Goal: Task Accomplishment & Management: Use online tool/utility

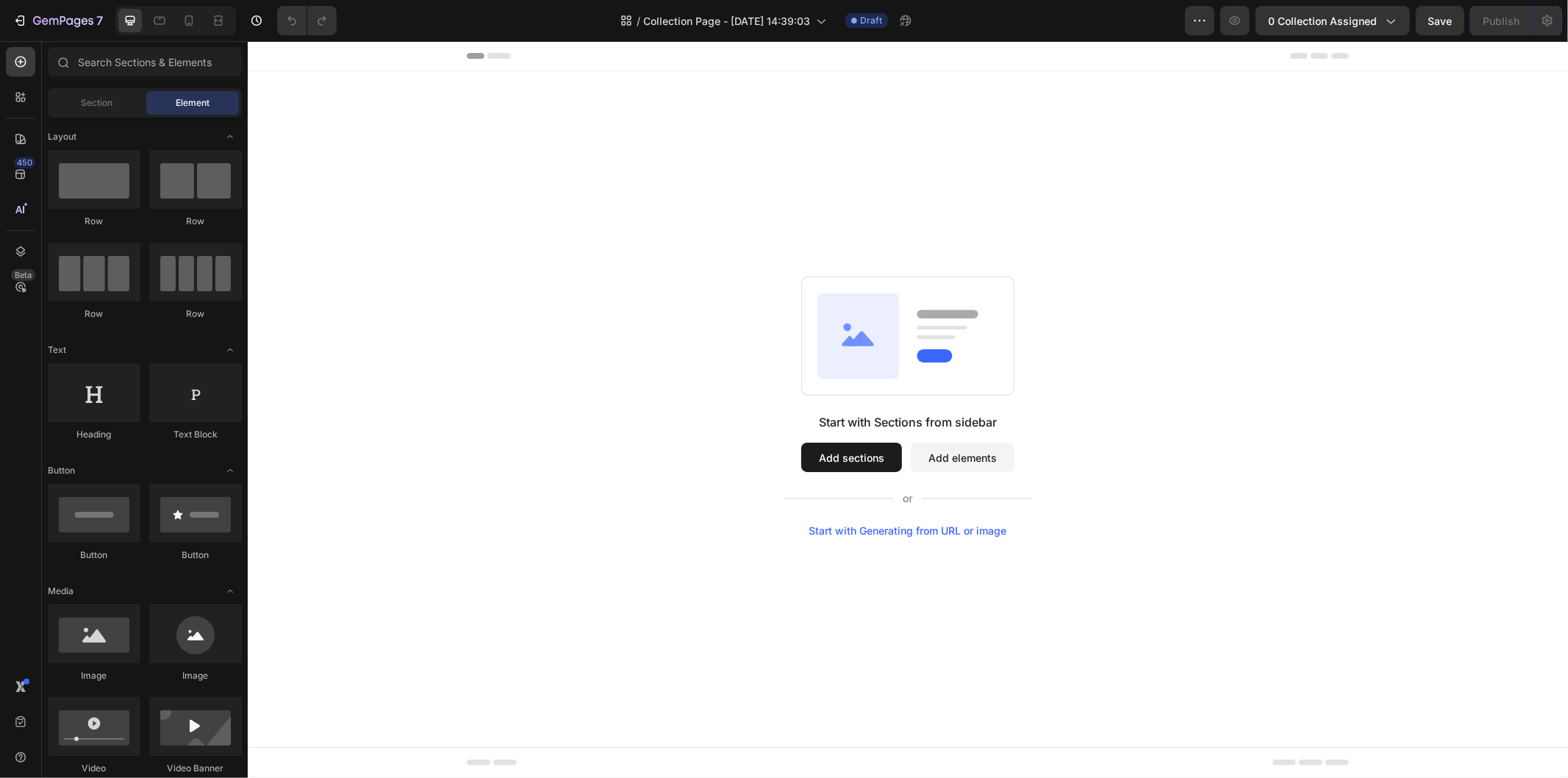
click at [834, 440] on div "Start with Sections from sidebar Add sections Add elements Start with Generatin…" at bounding box center [908, 474] width 249 height 124
click at [868, 459] on button "Add sections" at bounding box center [851, 456] width 101 height 29
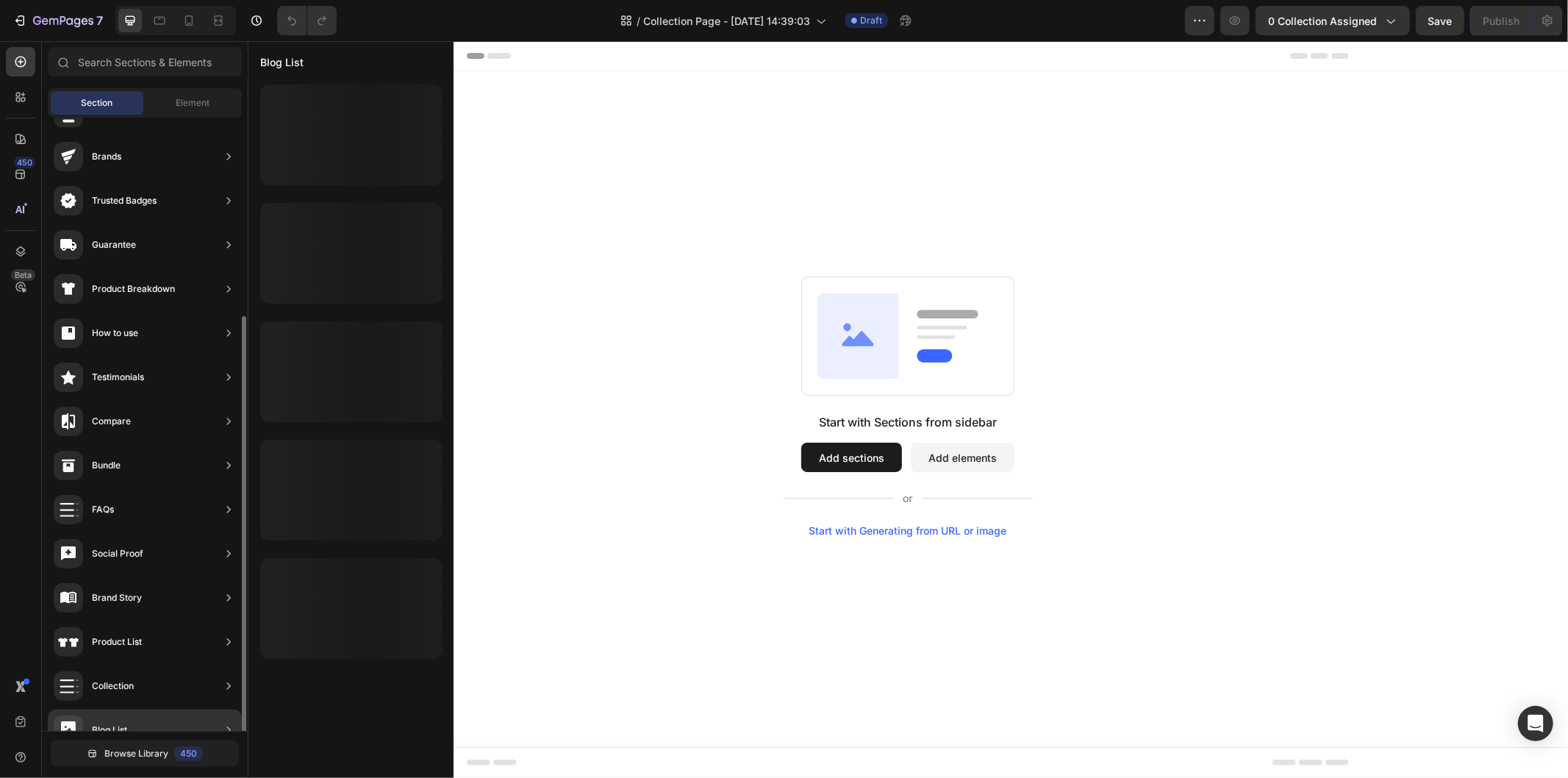
scroll to position [163, 0]
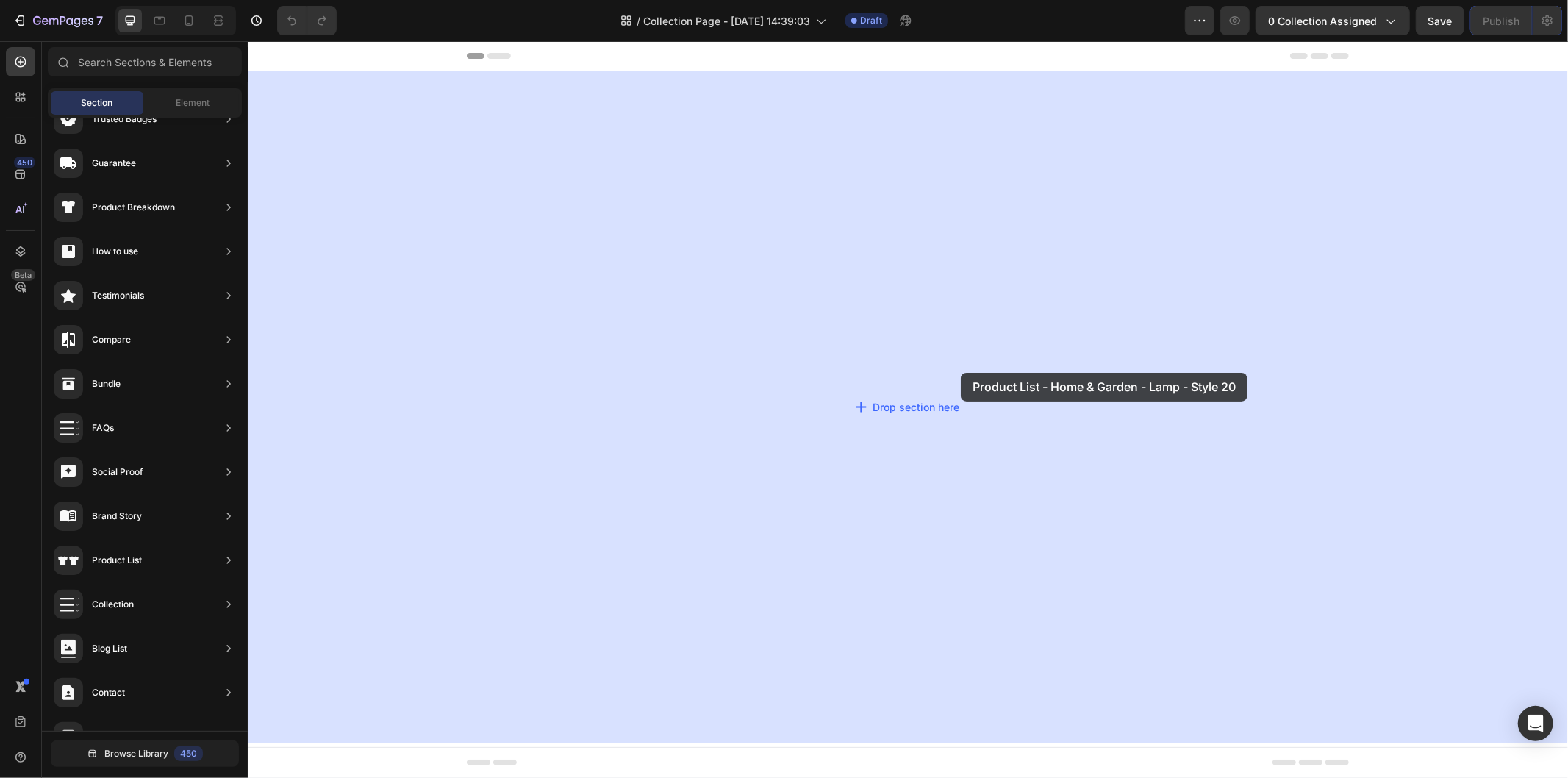
drag, startPoint x: 682, startPoint y: 181, endPoint x: 960, endPoint y: 372, distance: 337.3
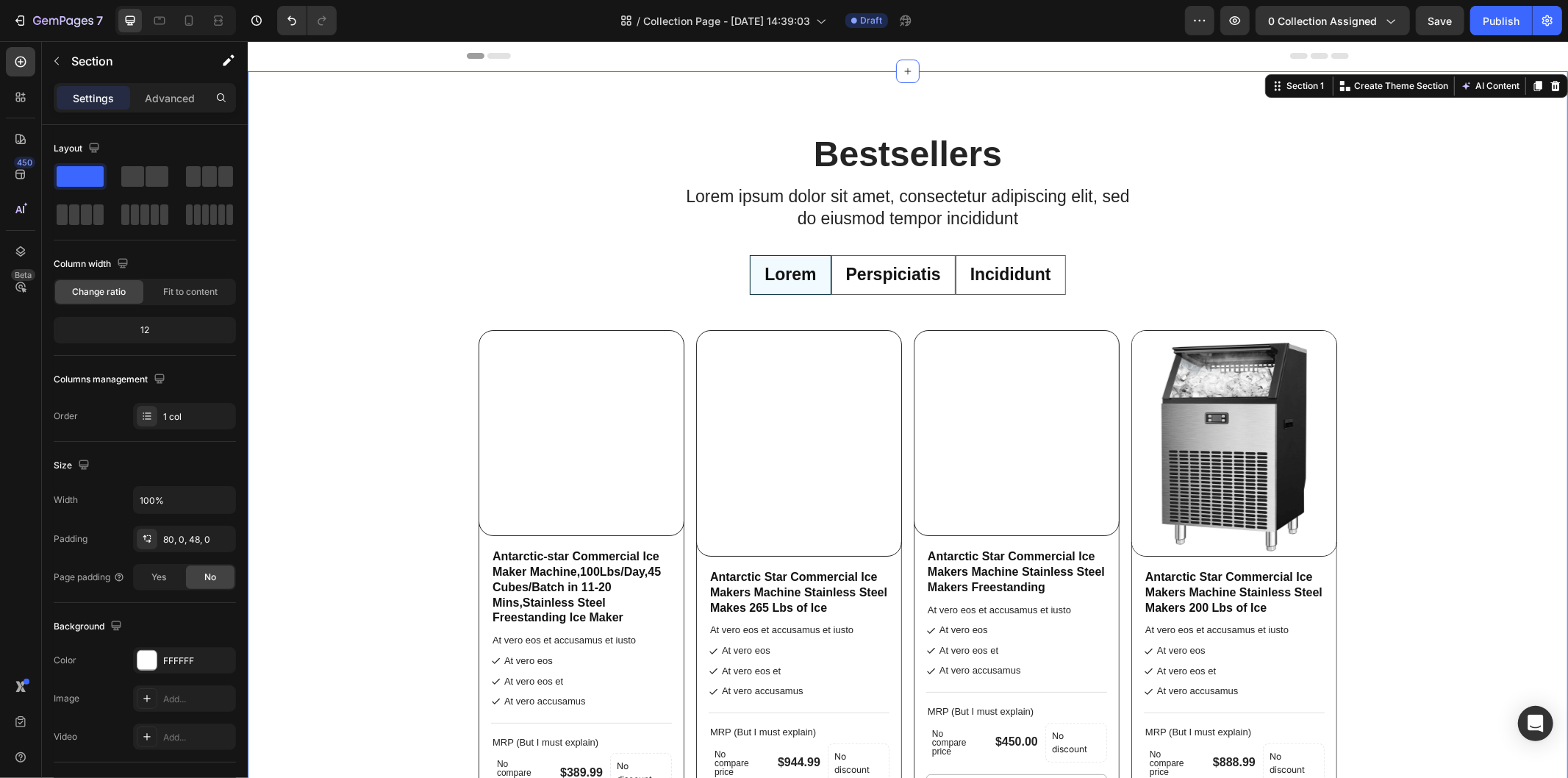
radio input "false"
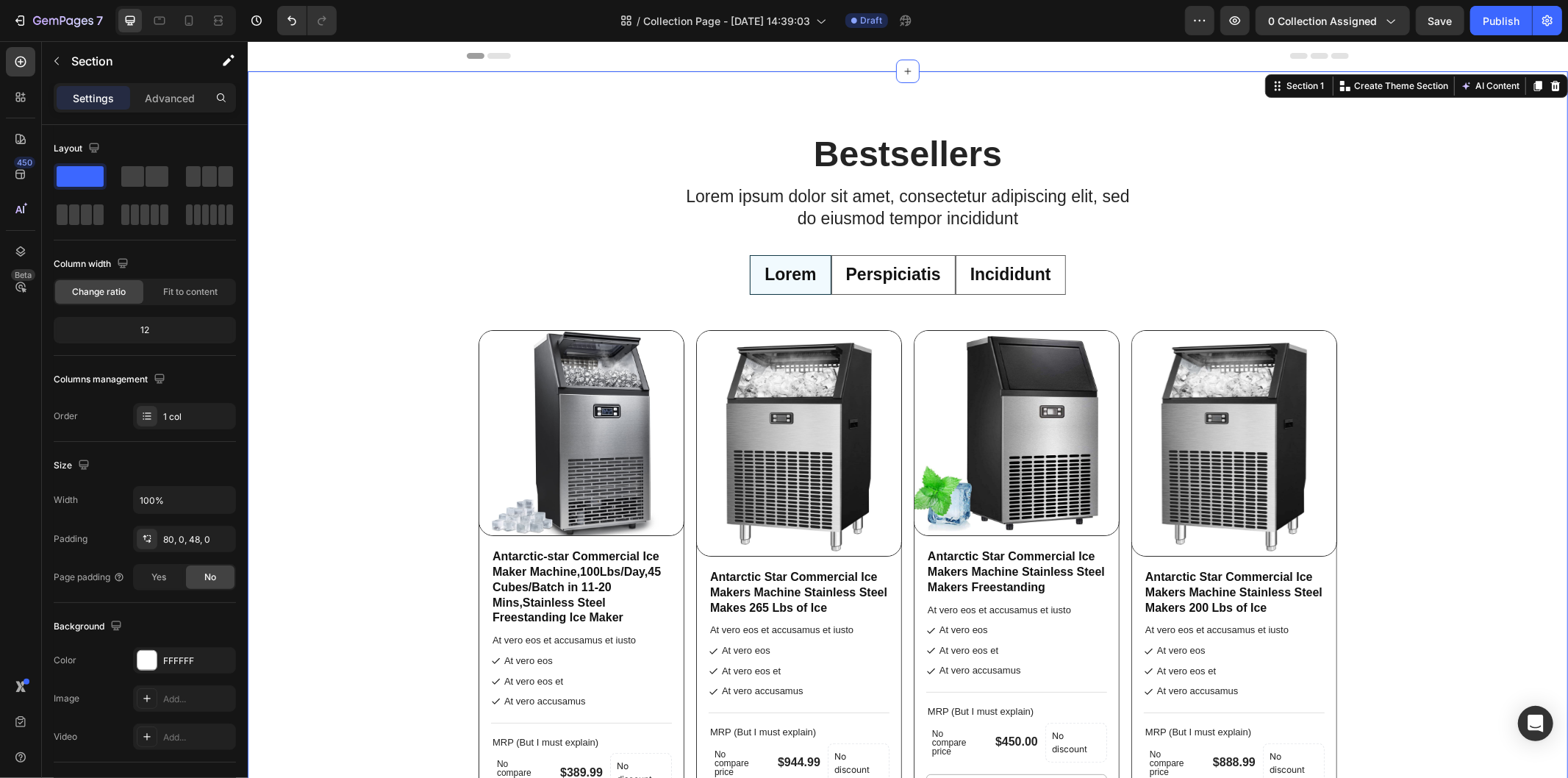
radio input "false"
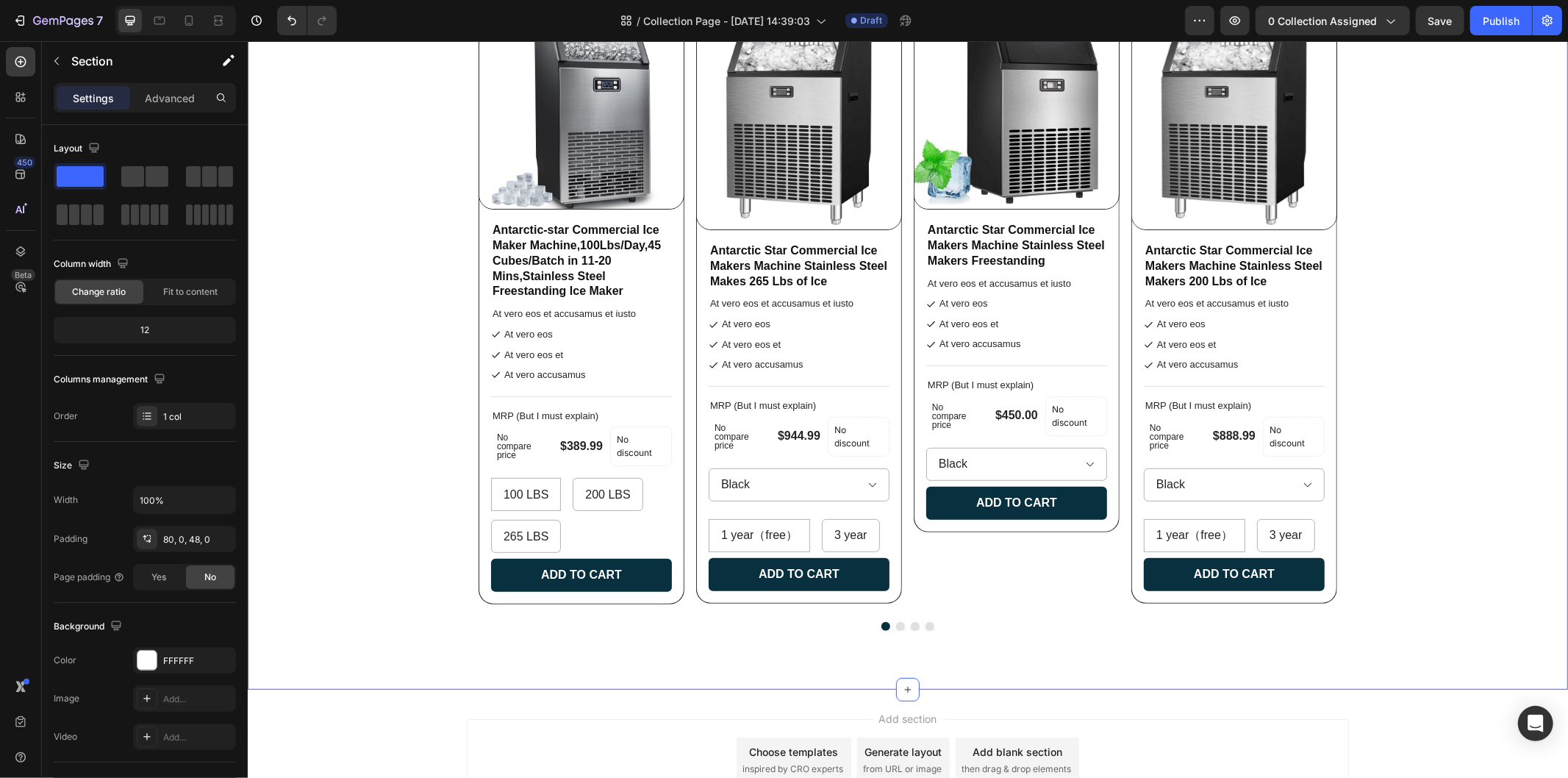
scroll to position [408, 0]
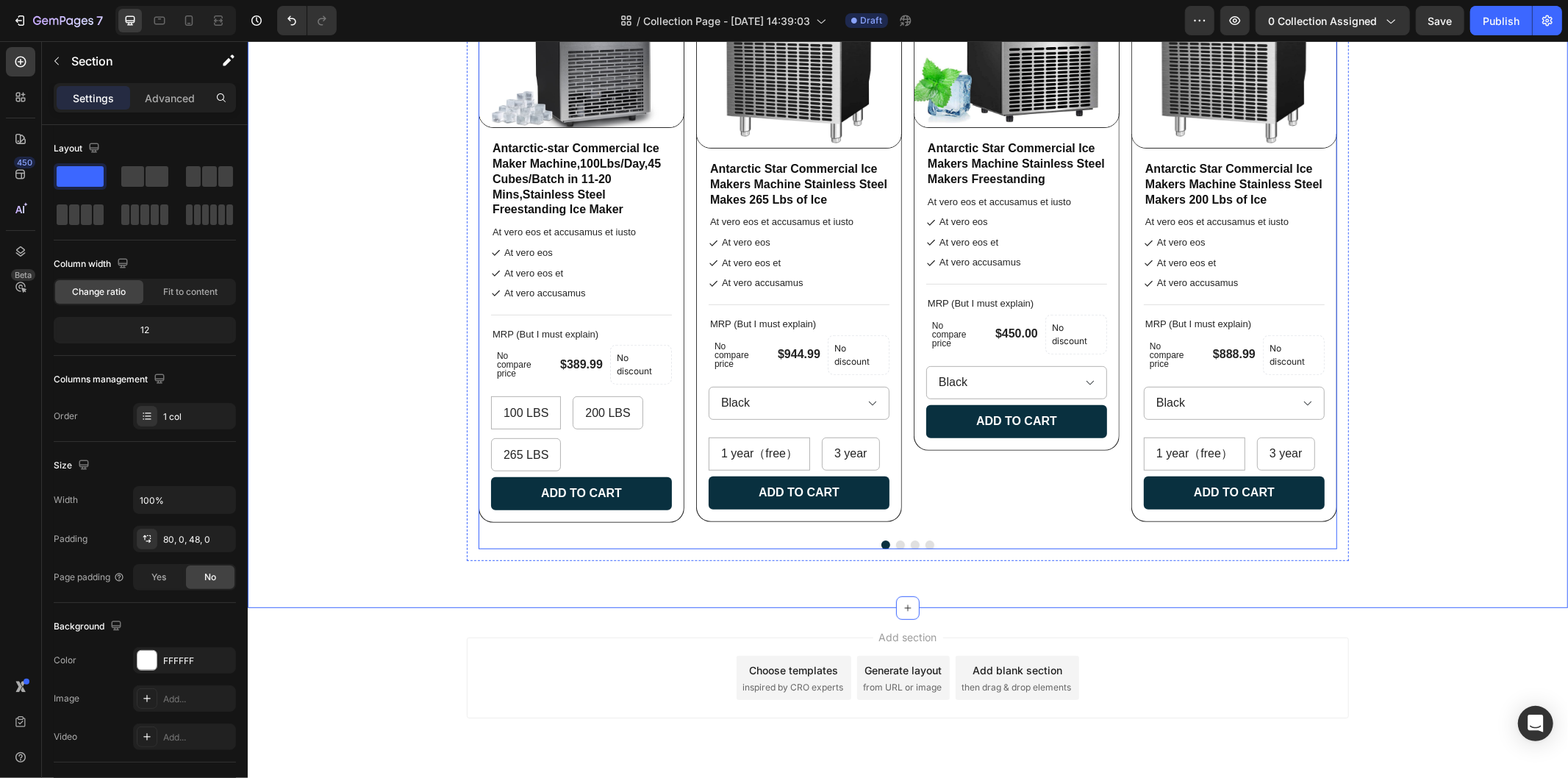
click at [898, 549] on button "Dot" at bounding box center [899, 544] width 9 height 9
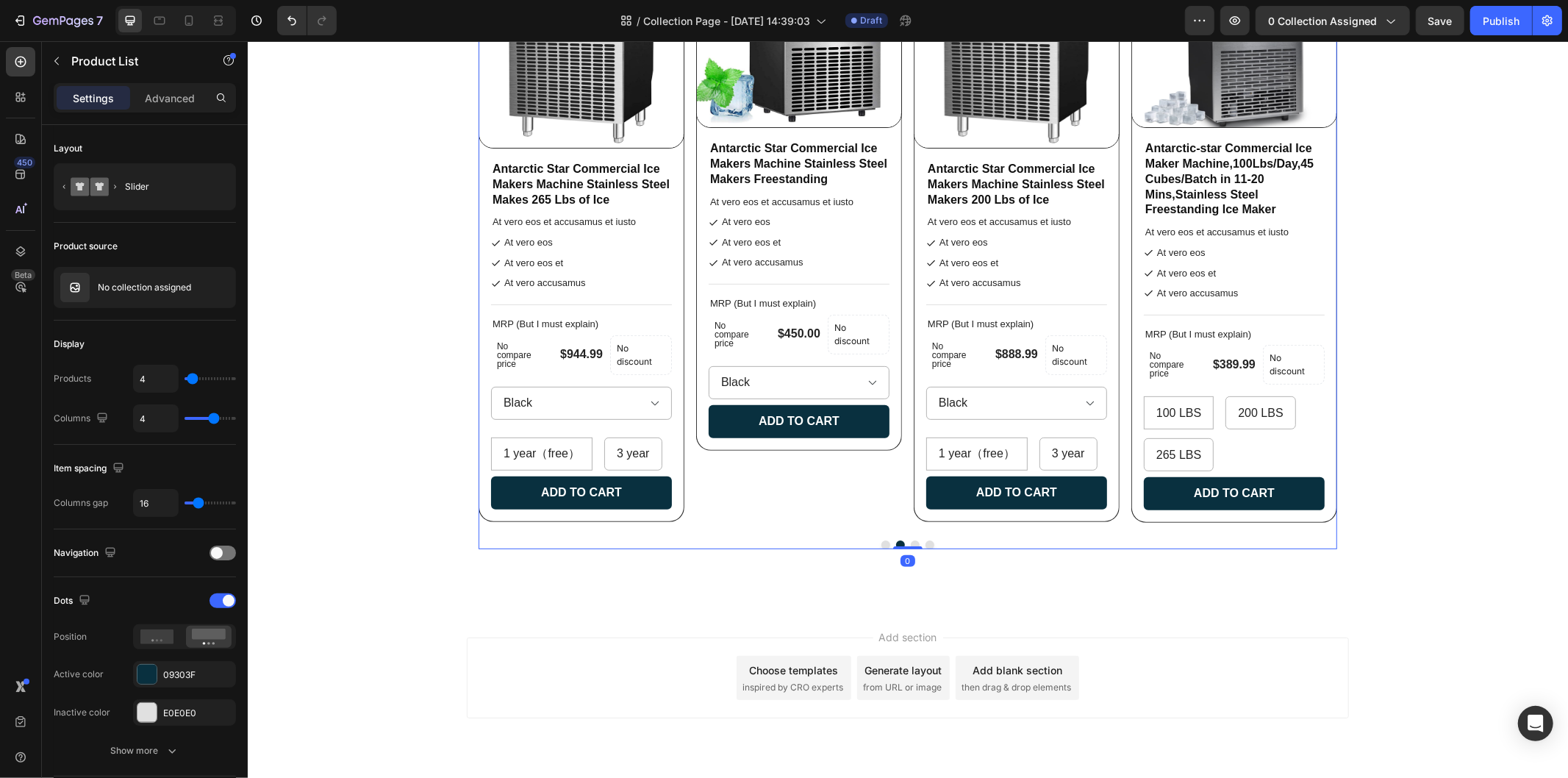
click at [895, 549] on button "Dot" at bounding box center [899, 544] width 9 height 9
click at [902, 549] on div at bounding box center [908, 544] width 859 height 9
click at [908, 549] on div "Product Images Antarctic-star Commercial Ice Maker Machine,100Lbs/Day,45 Cubes/…" at bounding box center [908, 235] width 859 height 628
click at [911, 549] on button "Dot" at bounding box center [914, 544] width 9 height 9
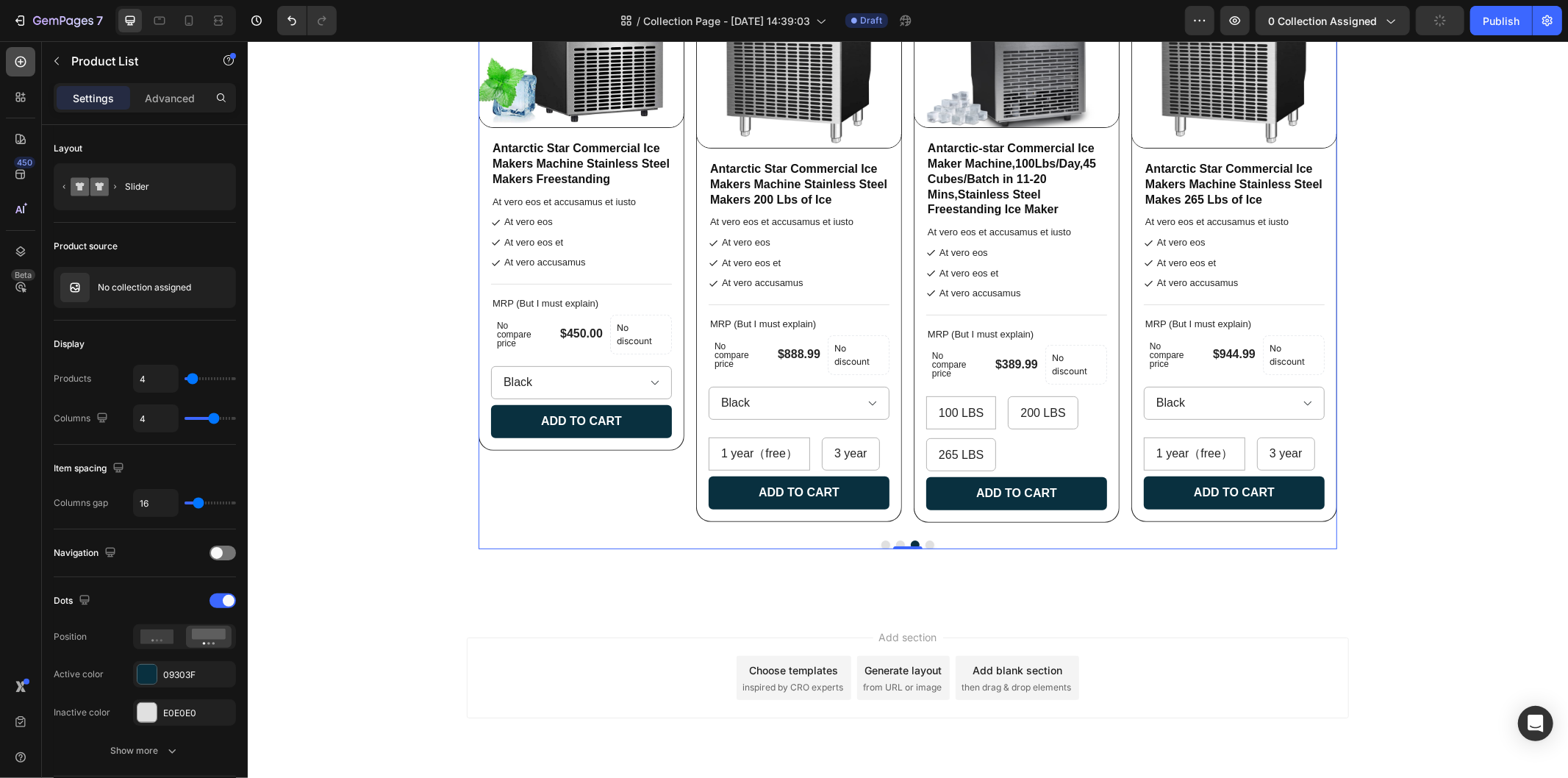
click at [19, 64] on icon at bounding box center [20, 61] width 15 height 15
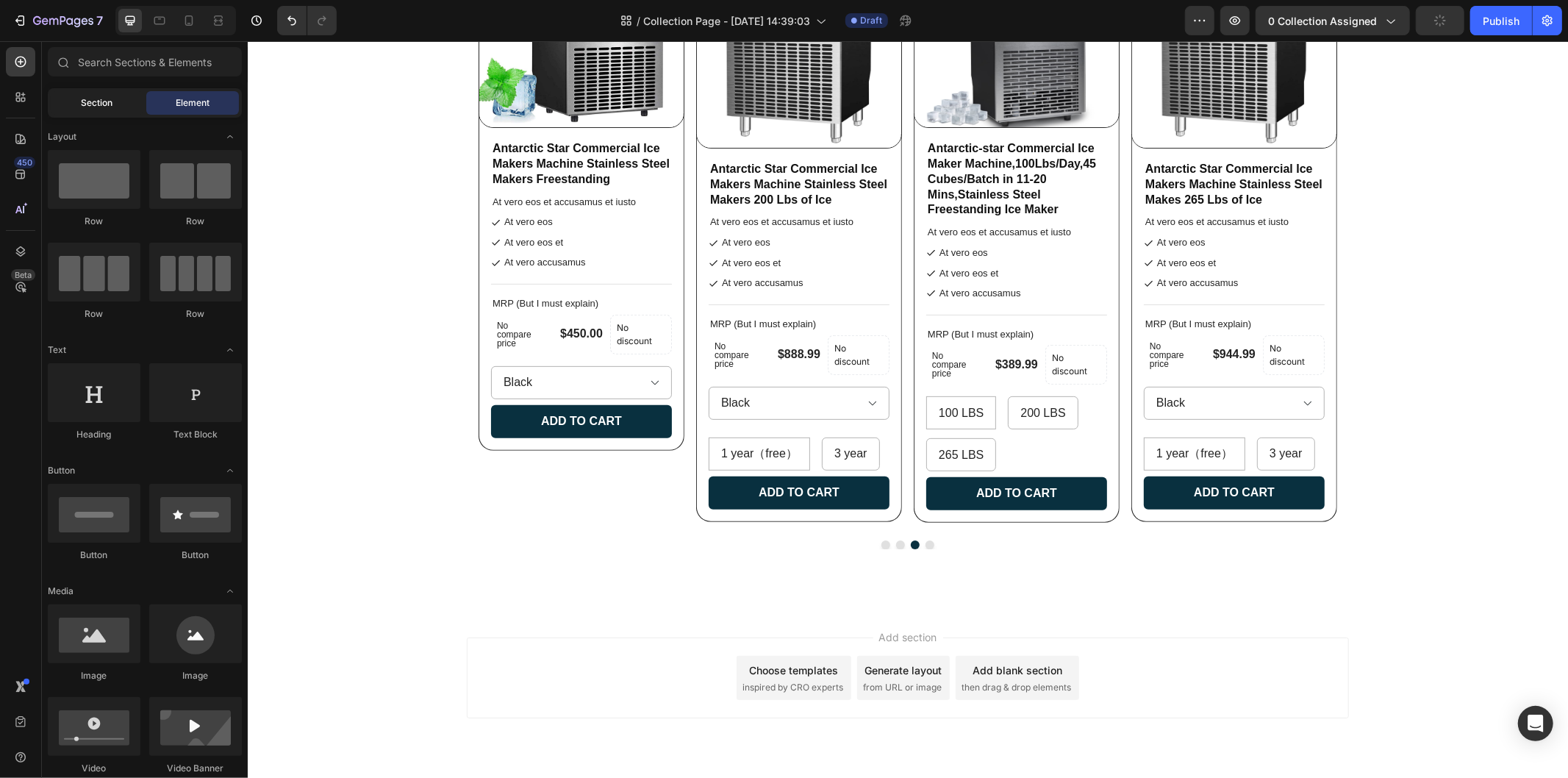
click at [103, 100] on span "Section" at bounding box center [97, 103] width 31 height 13
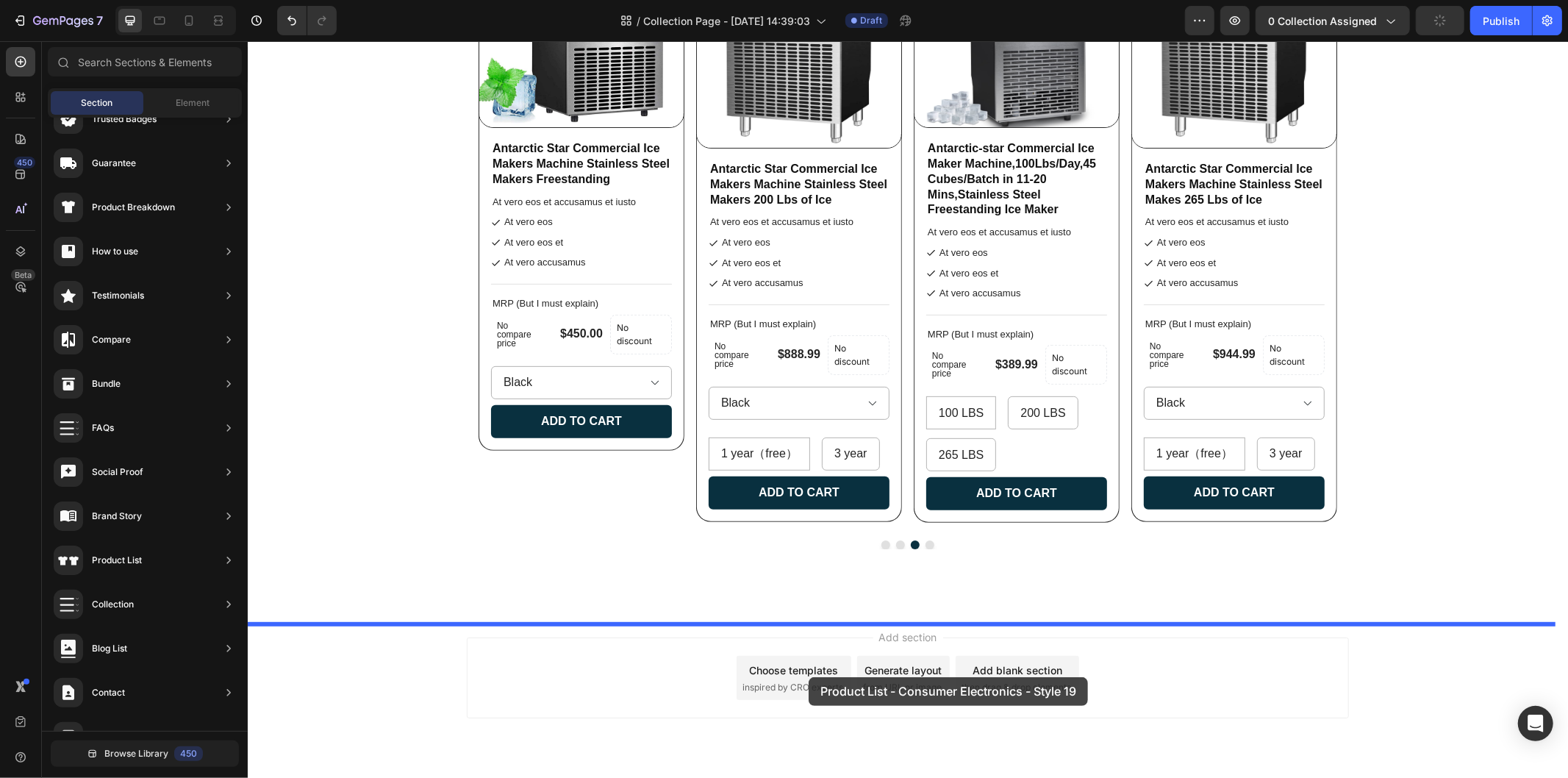
drag, startPoint x: 572, startPoint y: 540, endPoint x: 808, endPoint y: 677, distance: 272.9
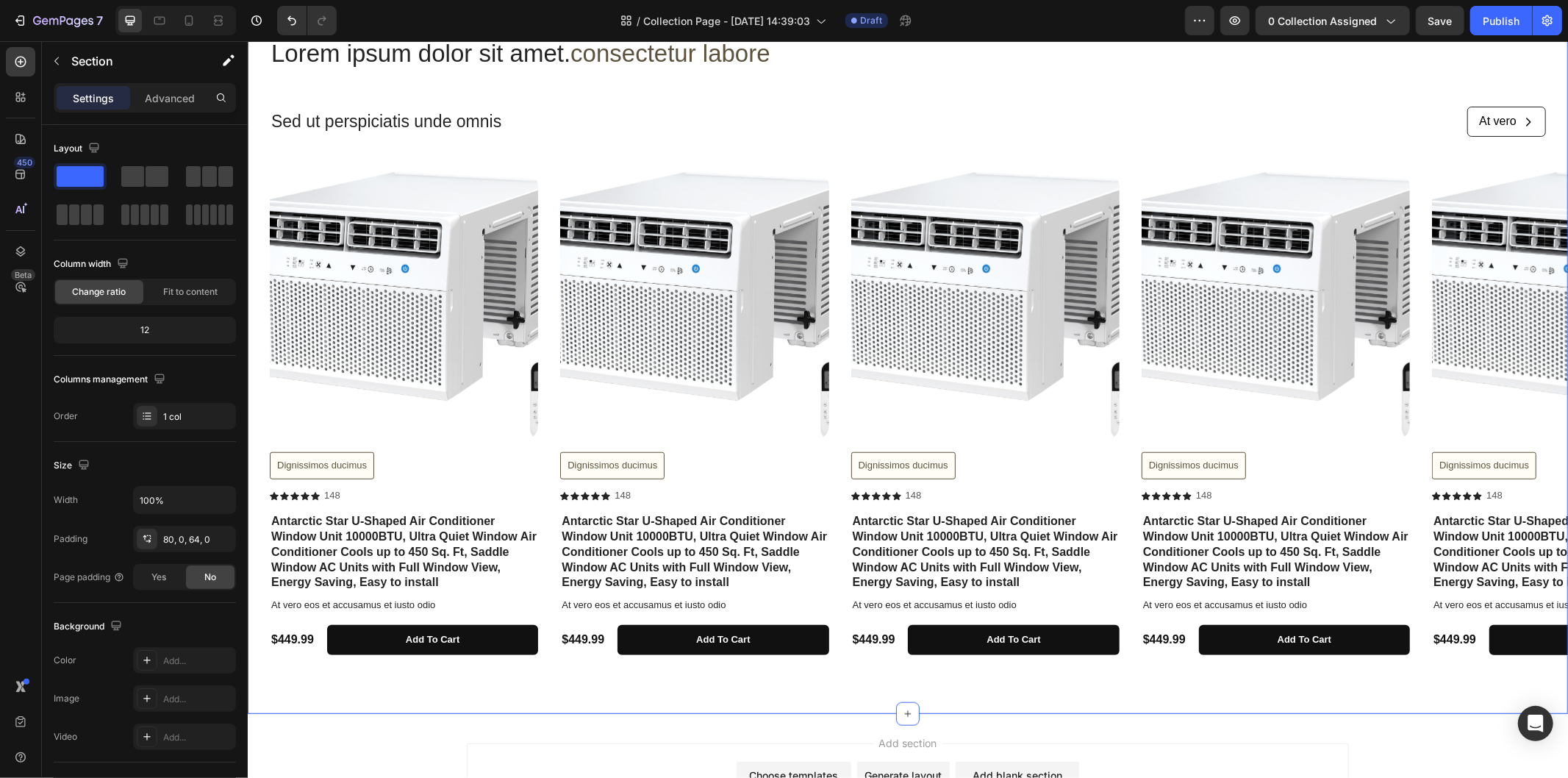
scroll to position [1020, 0]
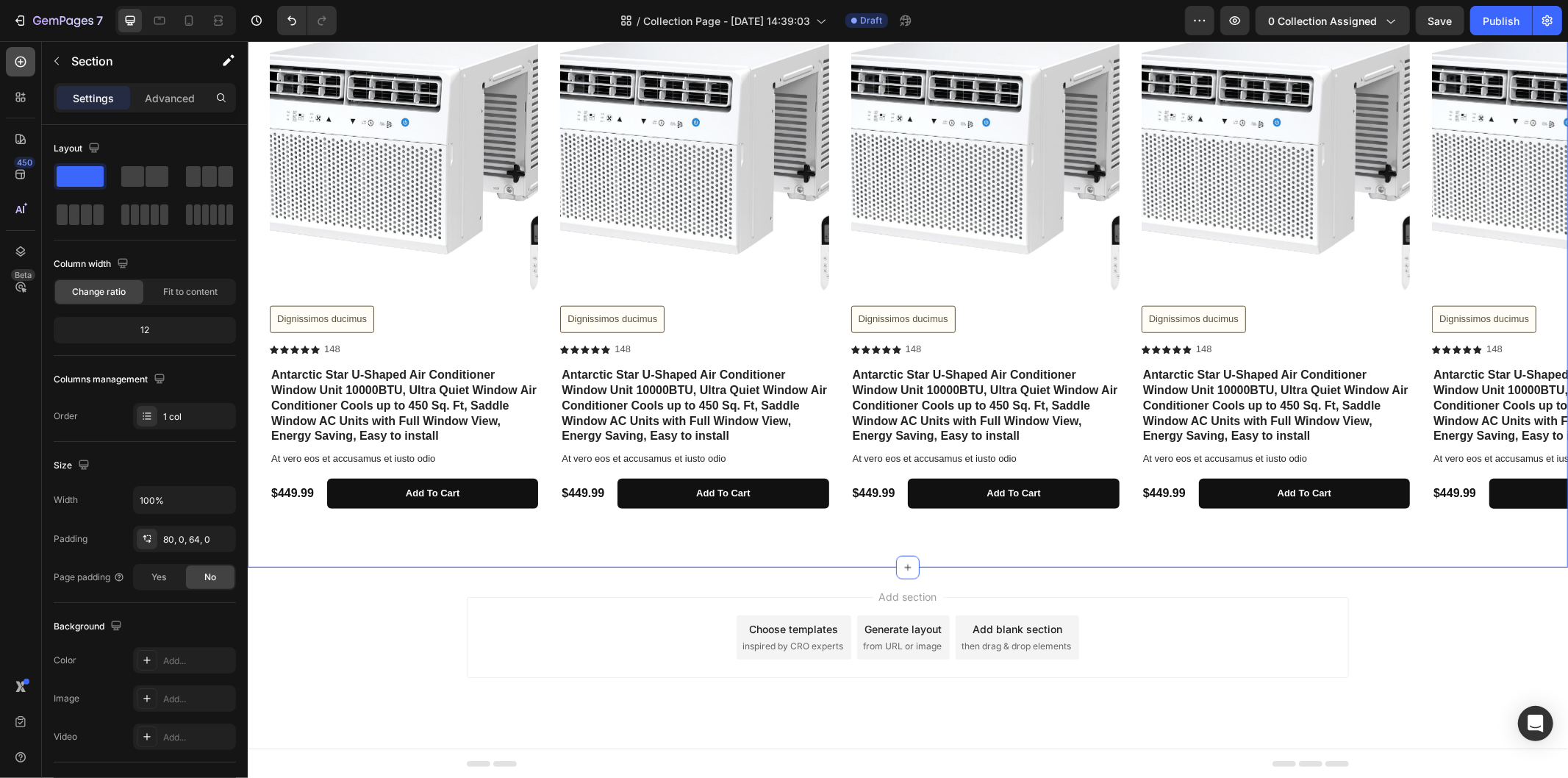
click at [33, 64] on div at bounding box center [20, 61] width 29 height 29
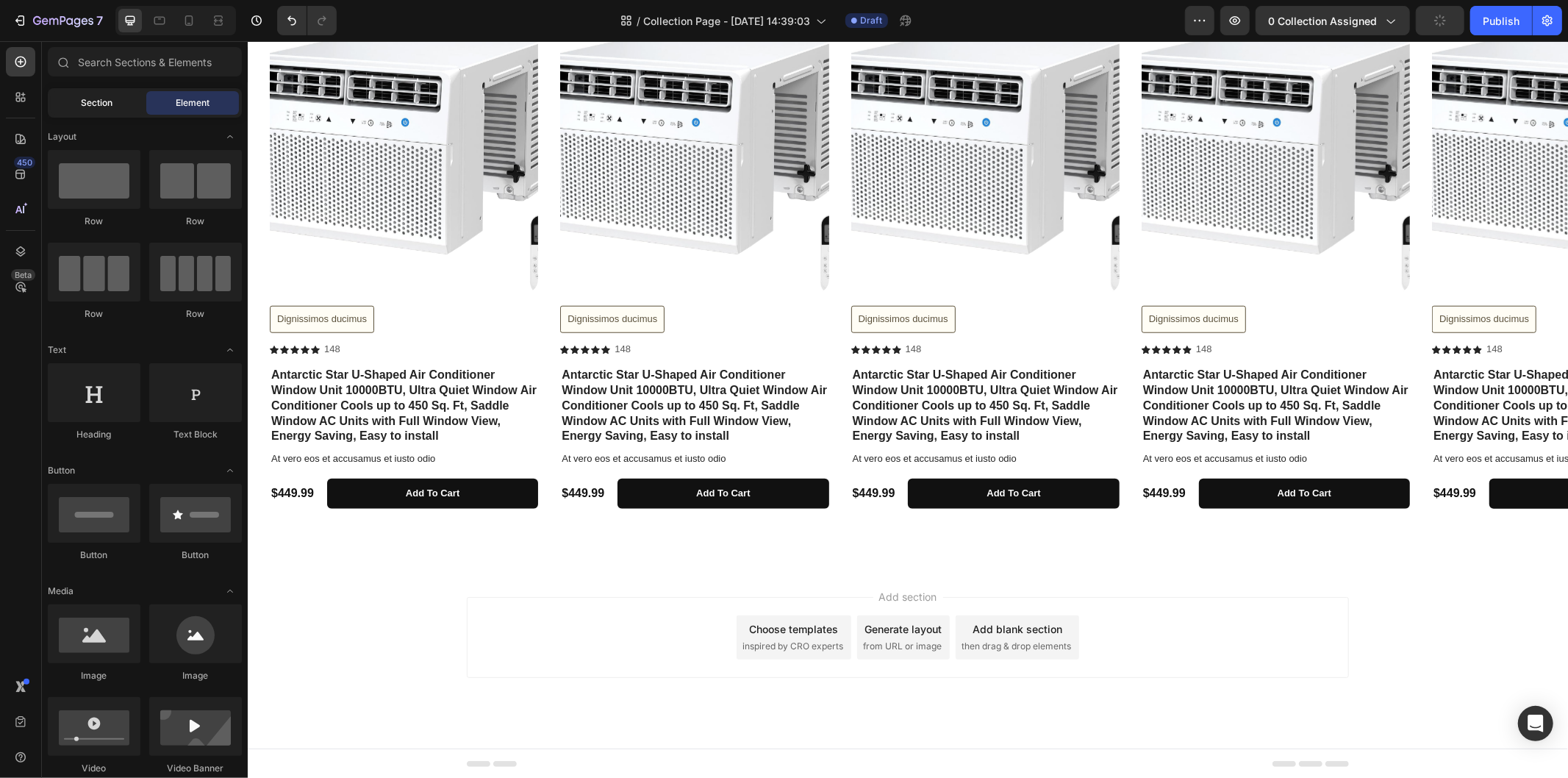
click at [78, 101] on div "Section" at bounding box center [97, 103] width 93 height 23
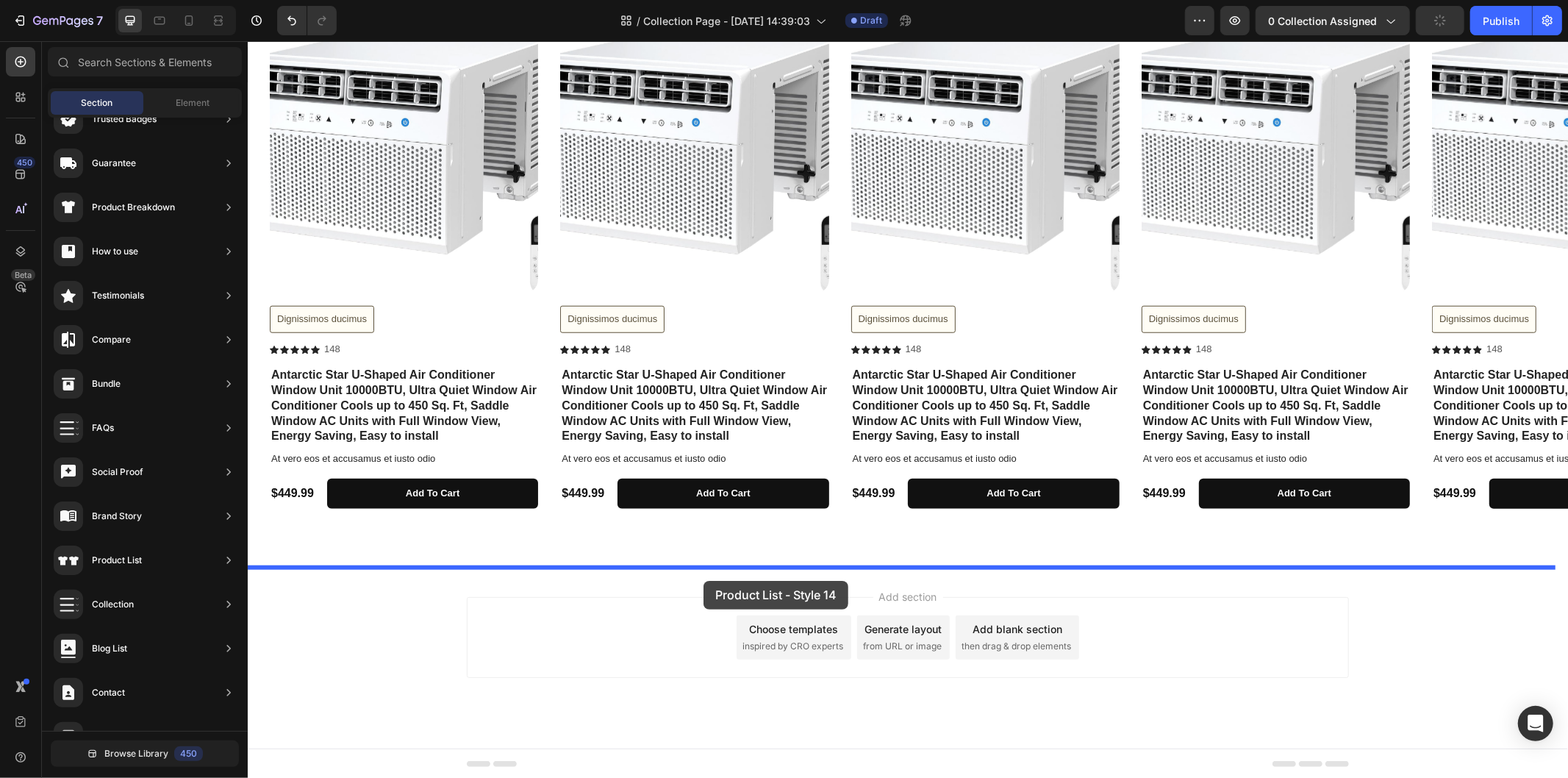
drag, startPoint x: 685, startPoint y: 620, endPoint x: 702, endPoint y: 580, distance: 43.5
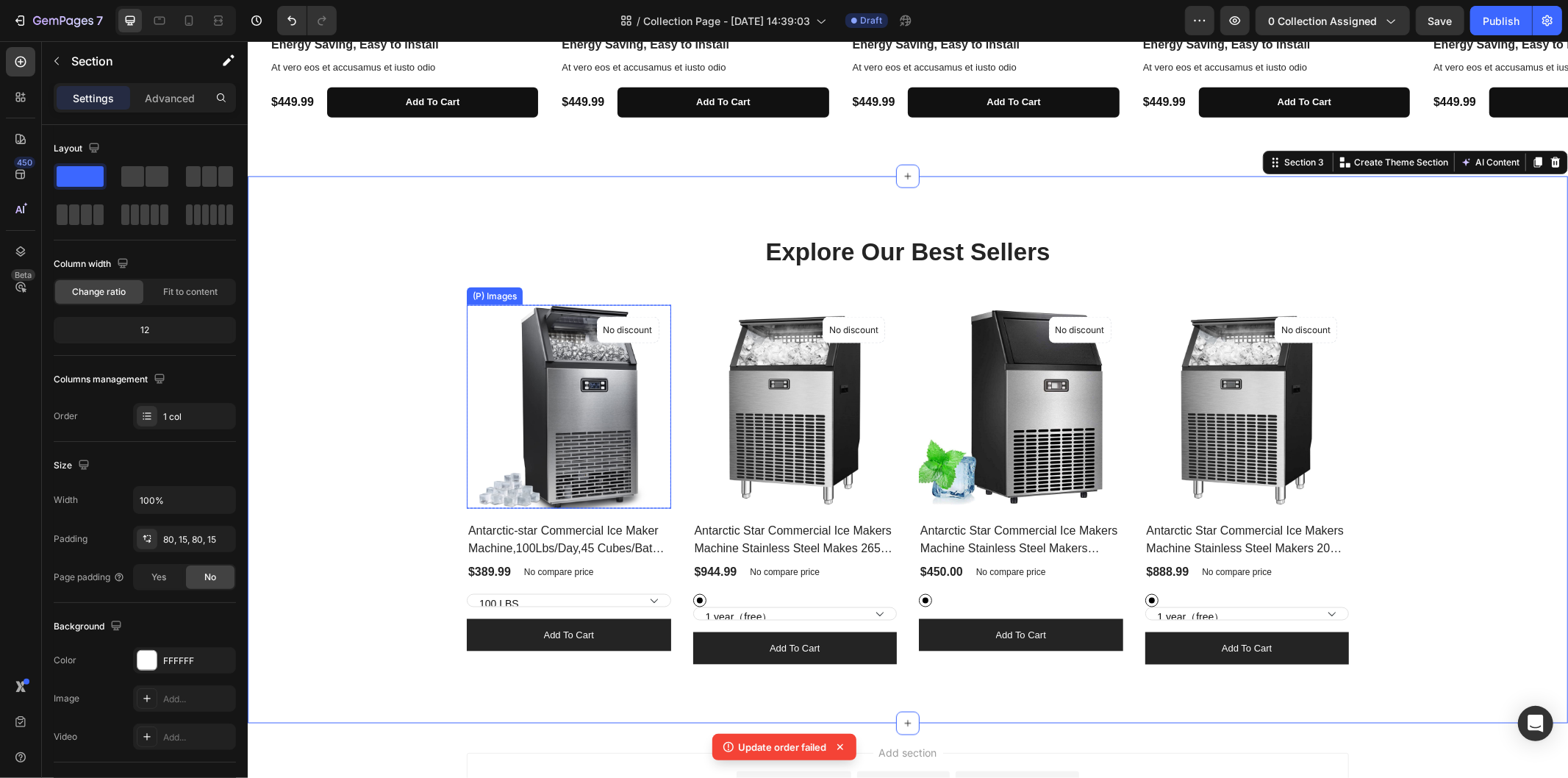
scroll to position [1748, 0]
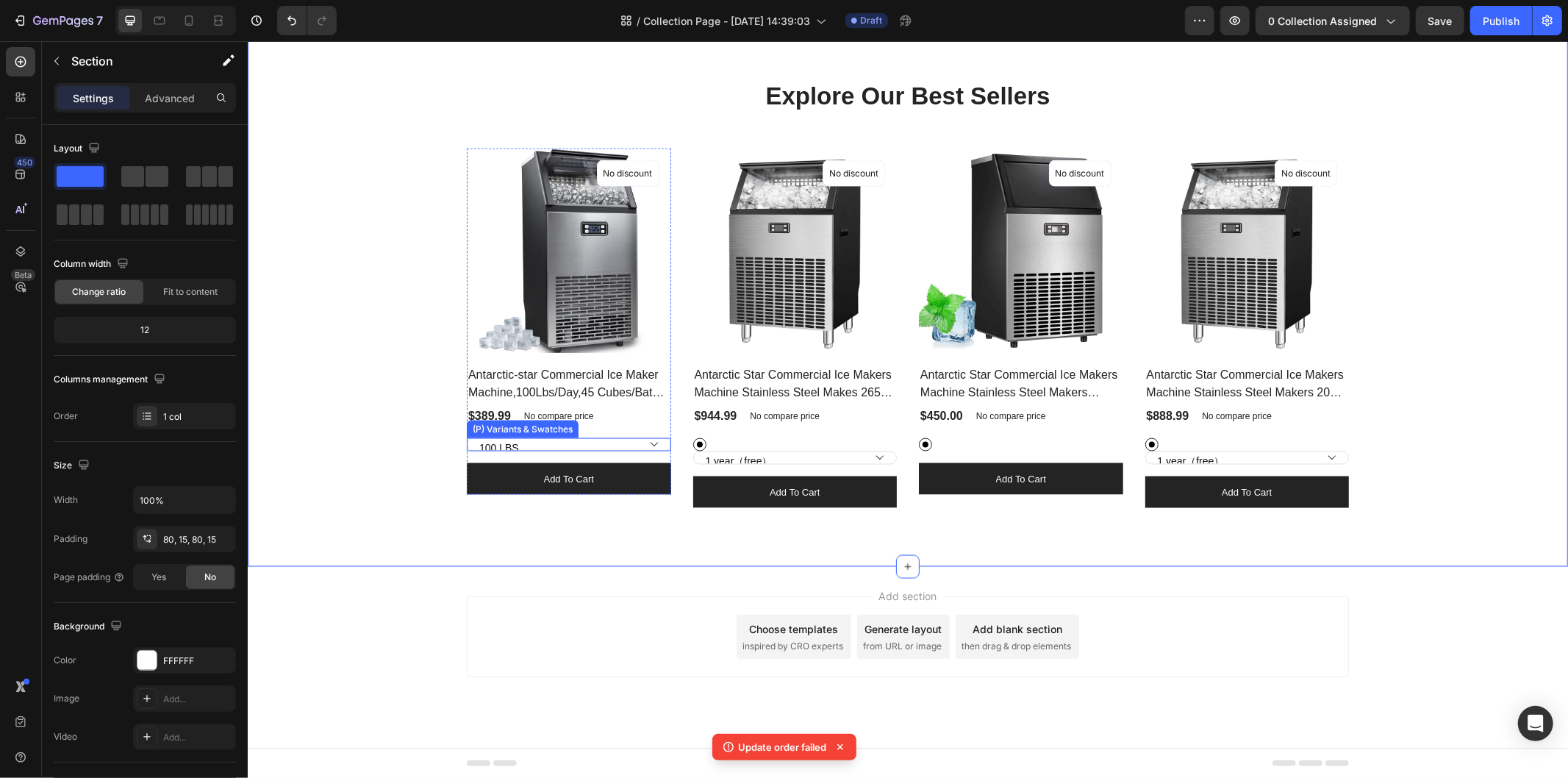
click at [644, 444] on select "100 LBS 200 LBS 265 LBS" at bounding box center [568, 444] width 204 height 13
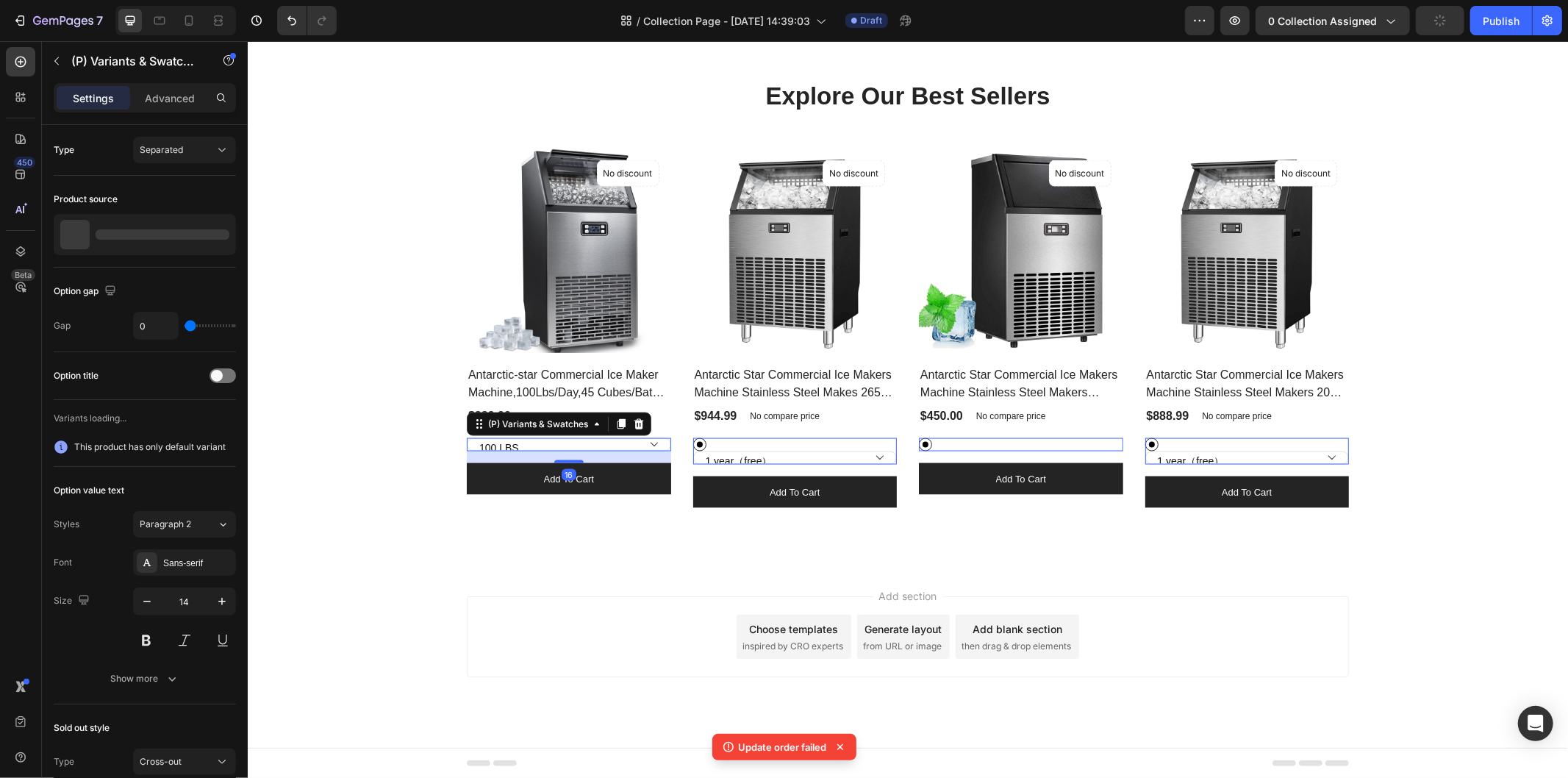
click at [644, 444] on select "100 LBS 200 LBS 265 LBS" at bounding box center [568, 444] width 204 height 13
click at [670, 443] on div "Black Black" at bounding box center [568, 444] width 204 height 13
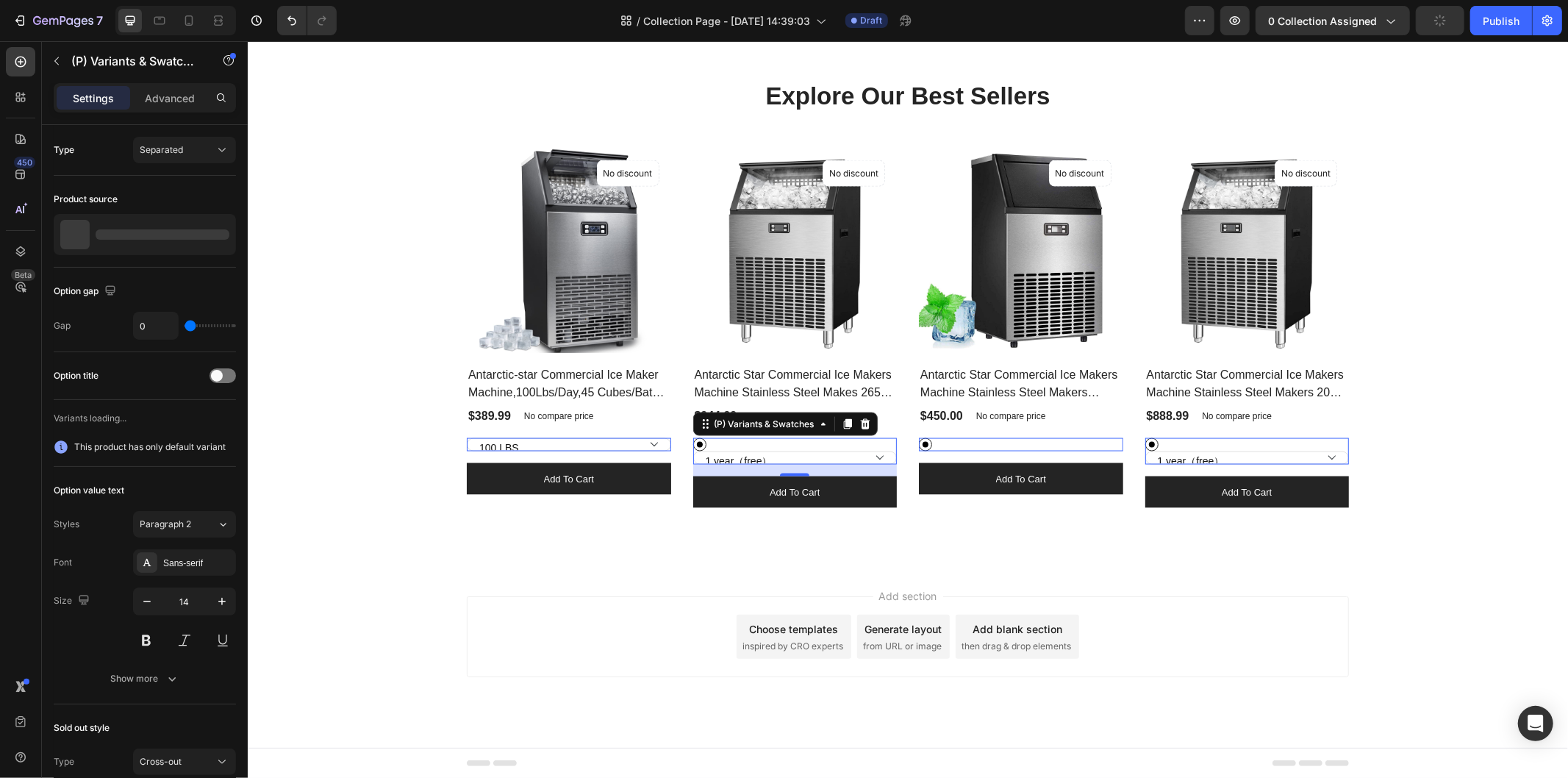
click at [696, 443] on div at bounding box center [698, 444] width 6 height 6
click at [692, 438] on input "Black Black" at bounding box center [692, 437] width 1 height 1
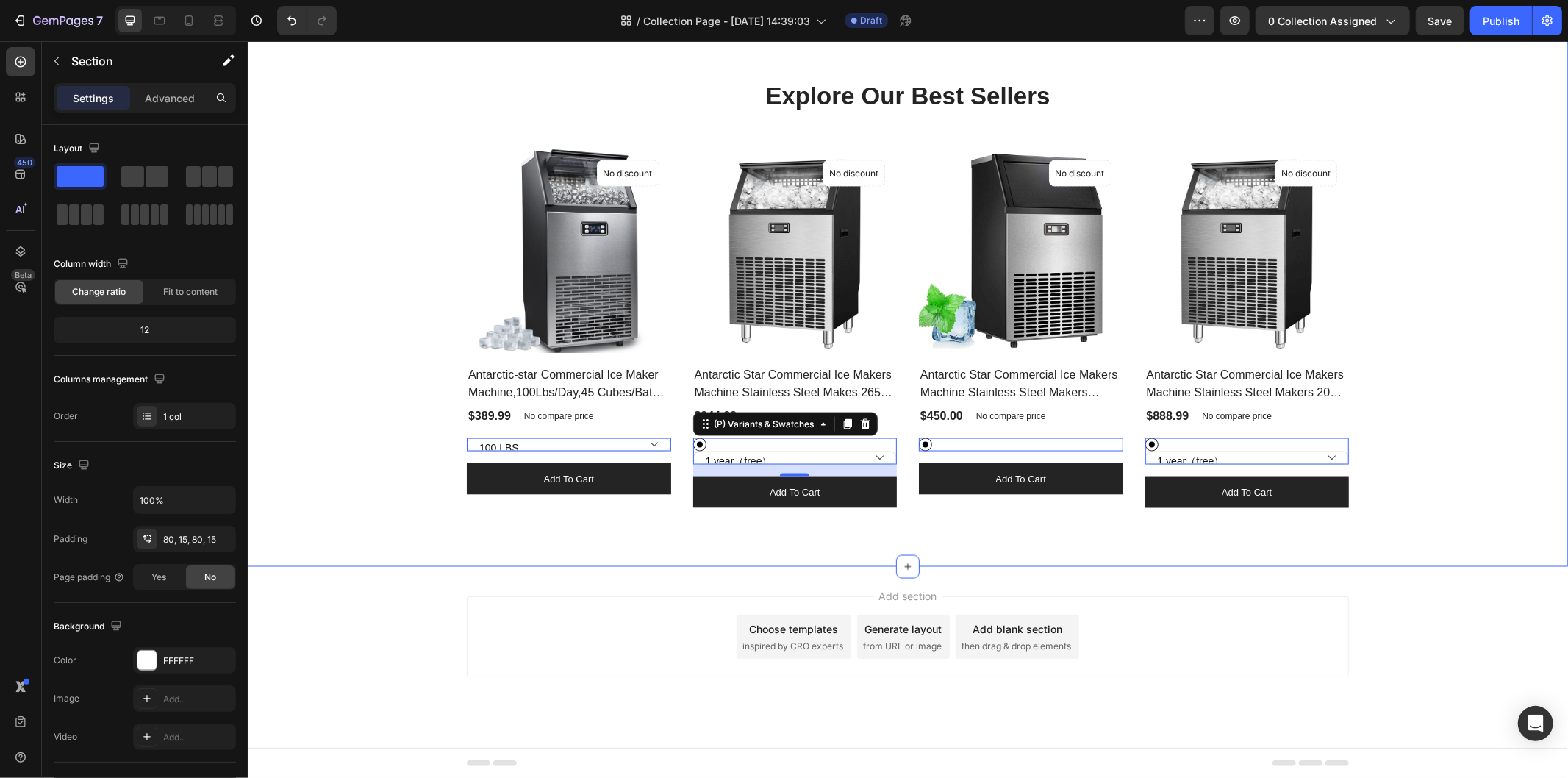
click at [442, 445] on div "Explore Our Best Sellers Heading Row (P) Images No discount Not be displayed wh…" at bounding box center [908, 293] width 1298 height 430
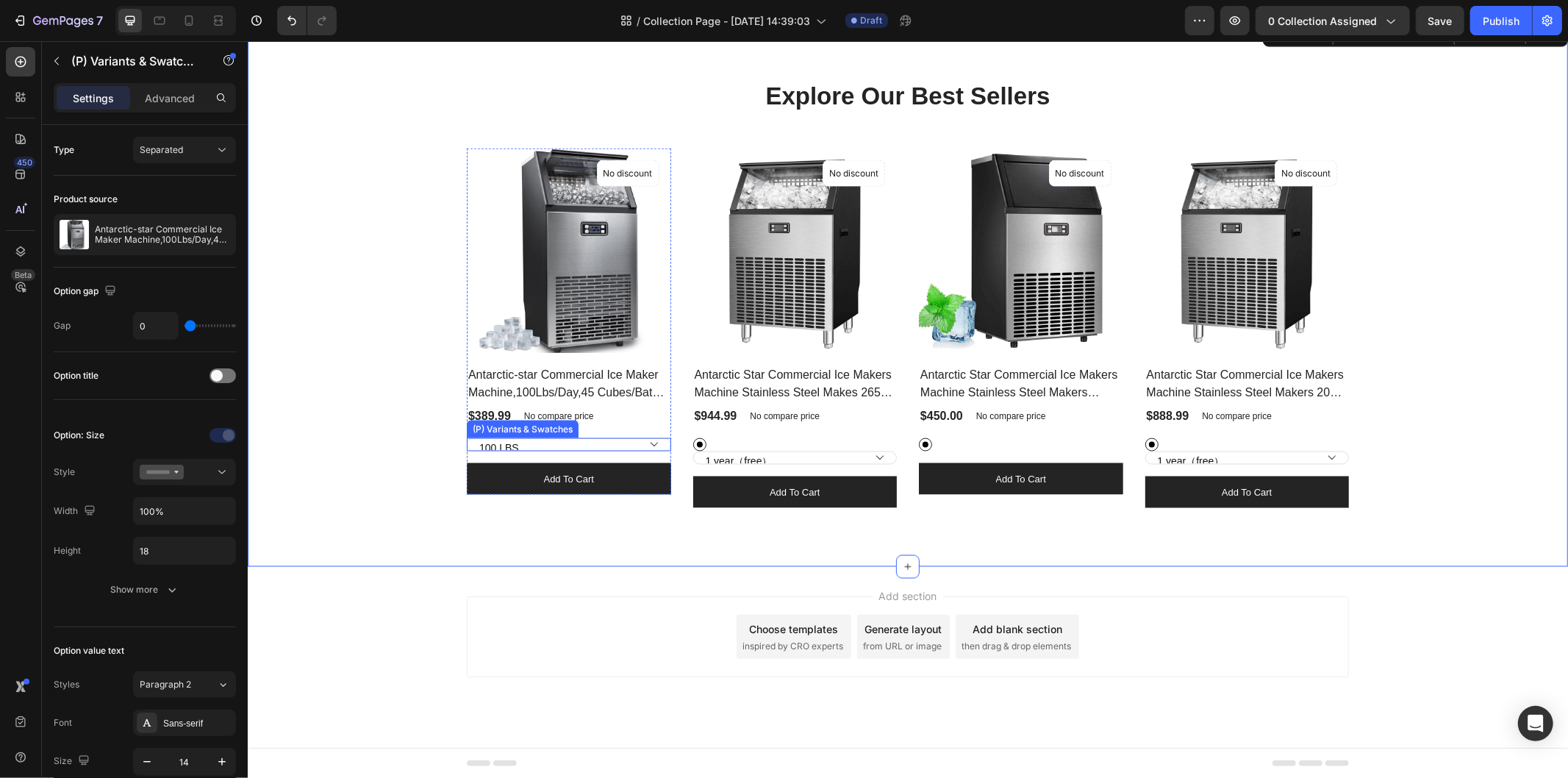
click at [646, 441] on select "100 LBS 200 LBS 265 LBS" at bounding box center [568, 444] width 204 height 13
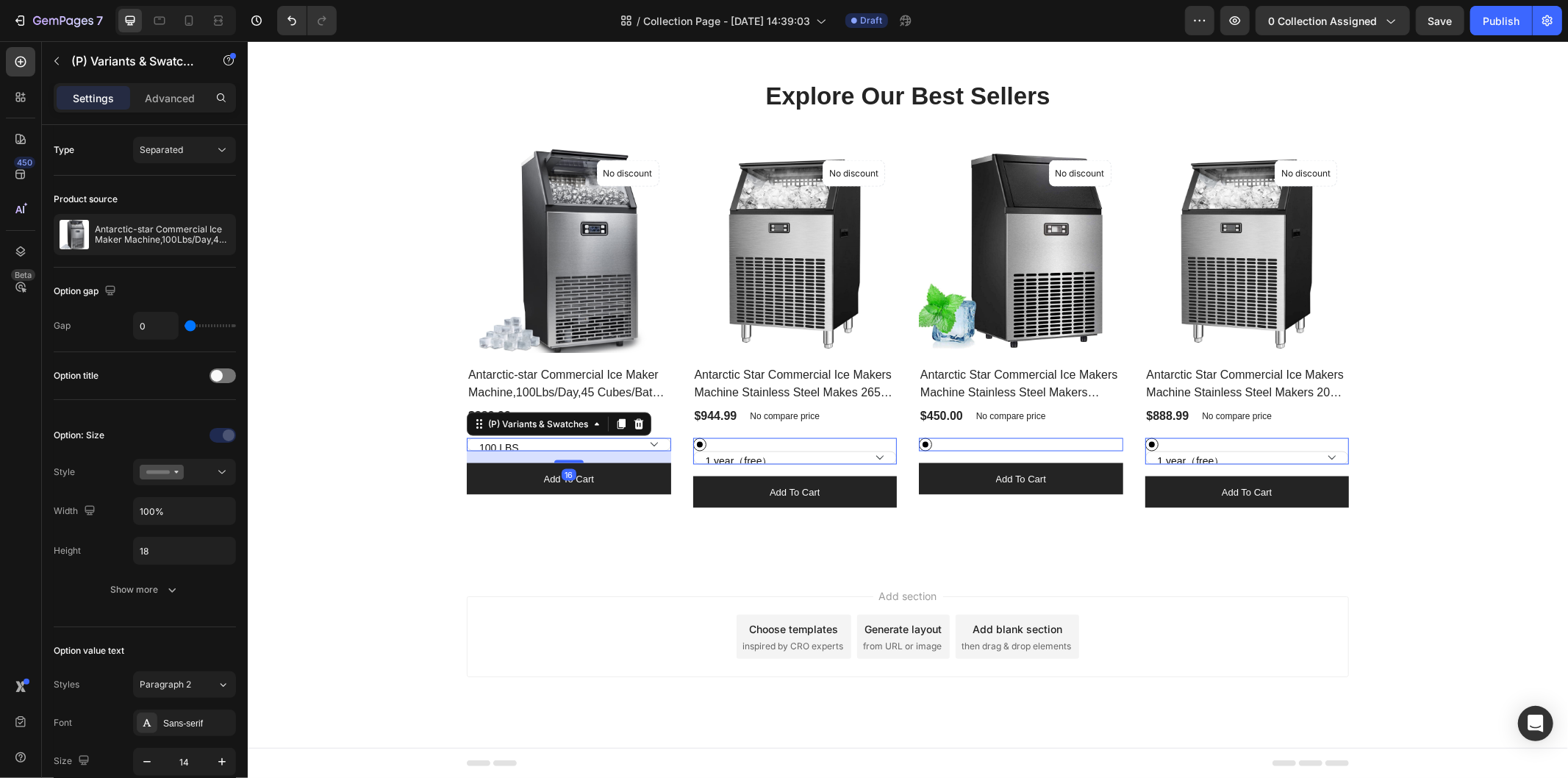
click at [645, 441] on select "100 LBS 200 LBS 265 LBS" at bounding box center [568, 444] width 204 height 13
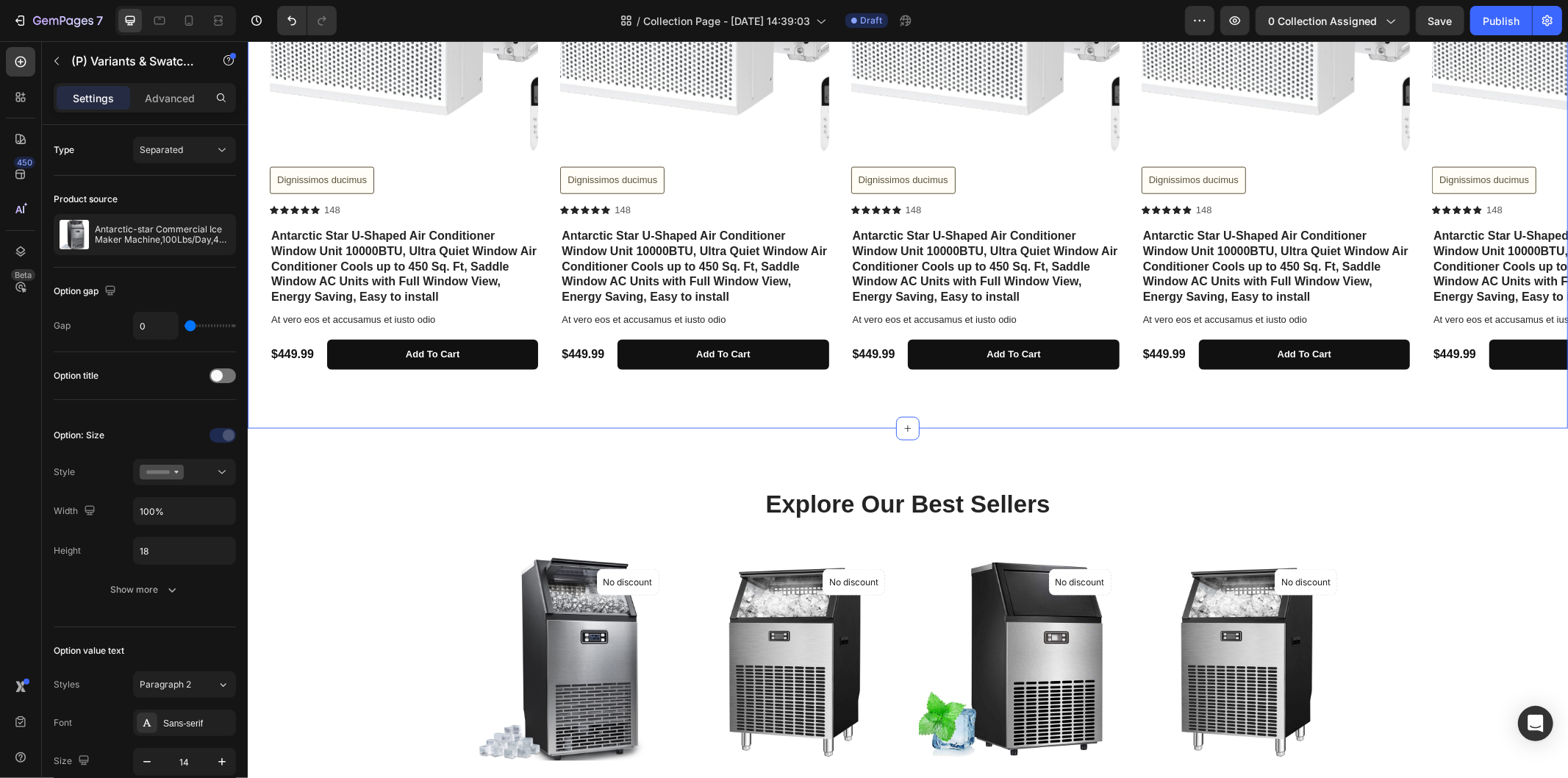
click at [614, 415] on div "Lorem ipsum dolor sit amet. consectetur labore Heading Sed ut perspiciatis unde…" at bounding box center [907, 59] width 1320 height 736
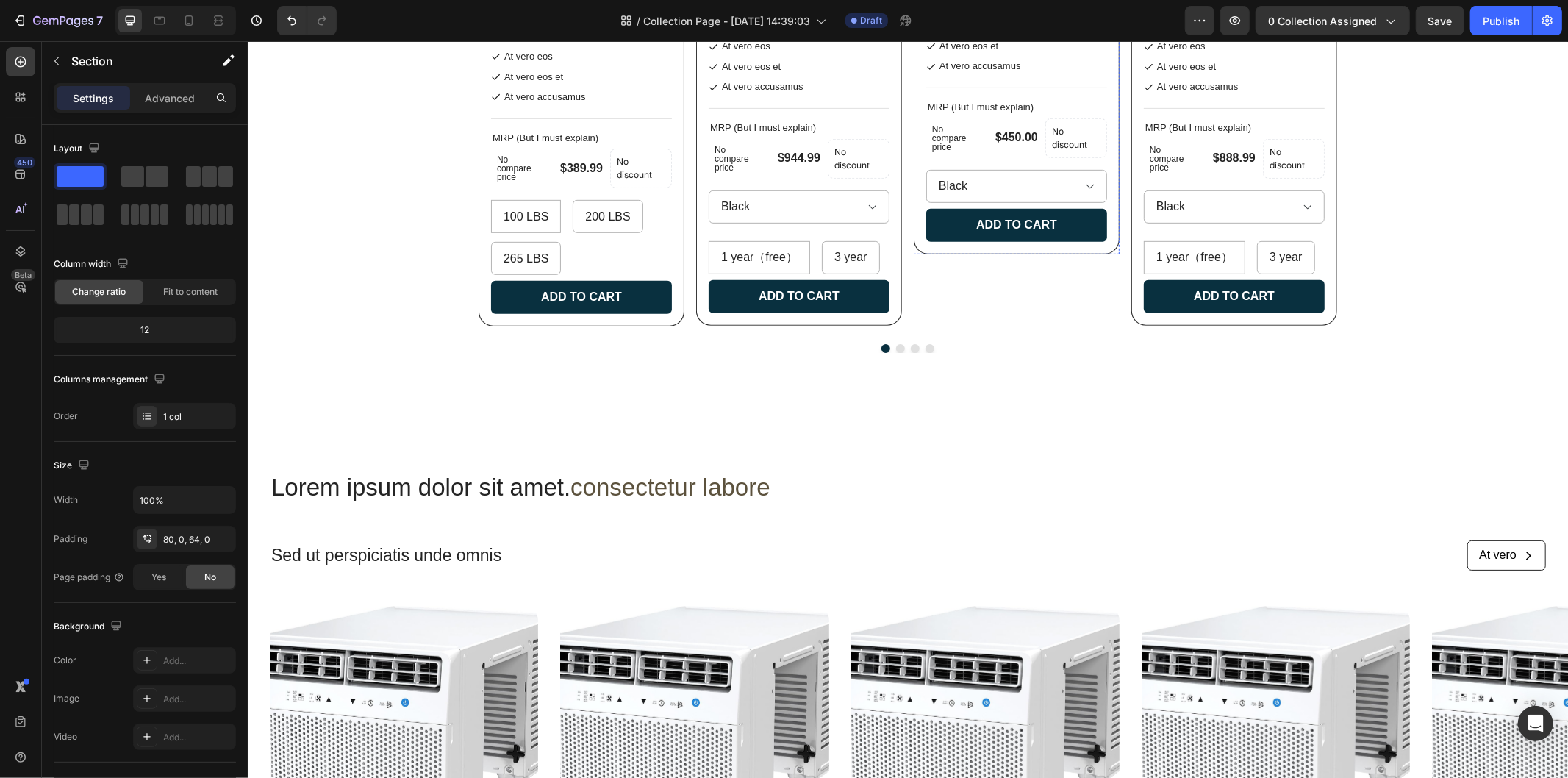
scroll to position [687, 0]
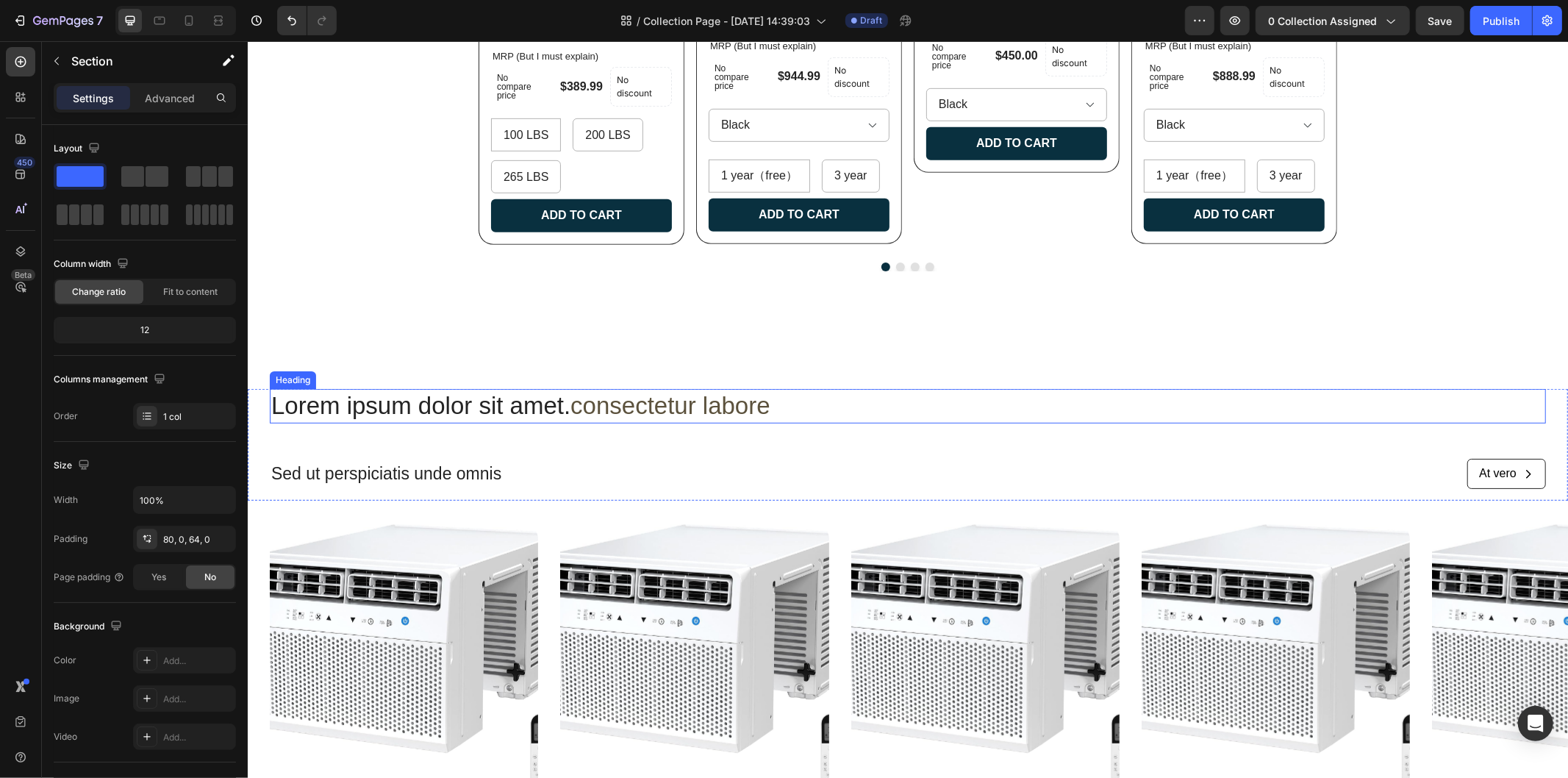
click at [1353, 415] on h2 "Lorem ipsum dolor sit amet. consectetur labore" at bounding box center [907, 406] width 1277 height 35
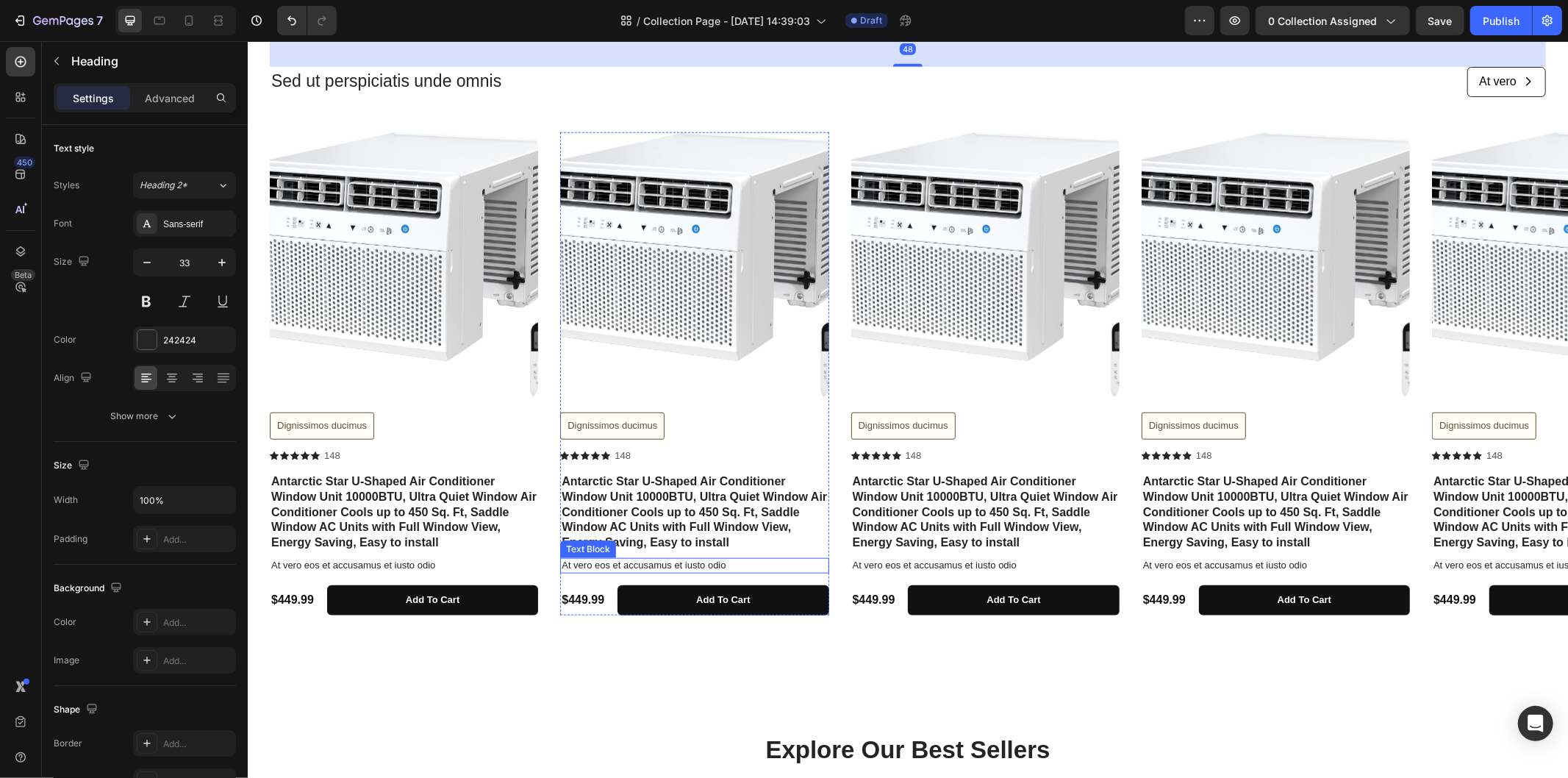
scroll to position [1177, 0]
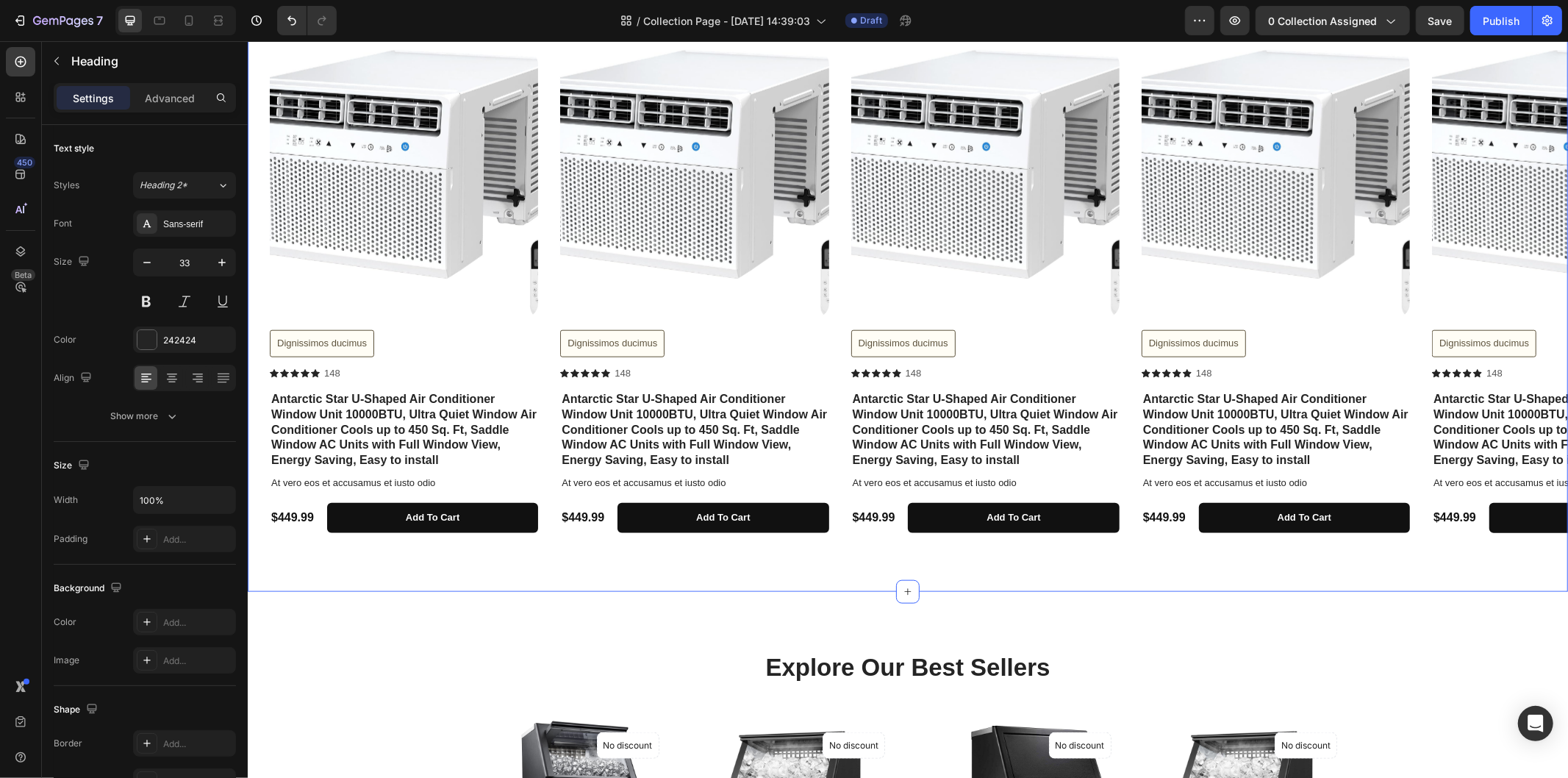
click at [600, 563] on div "Lorem ipsum dolor sit amet. consectetur labore Heading Sed ut perspiciatis unde…" at bounding box center [907, 223] width 1320 height 736
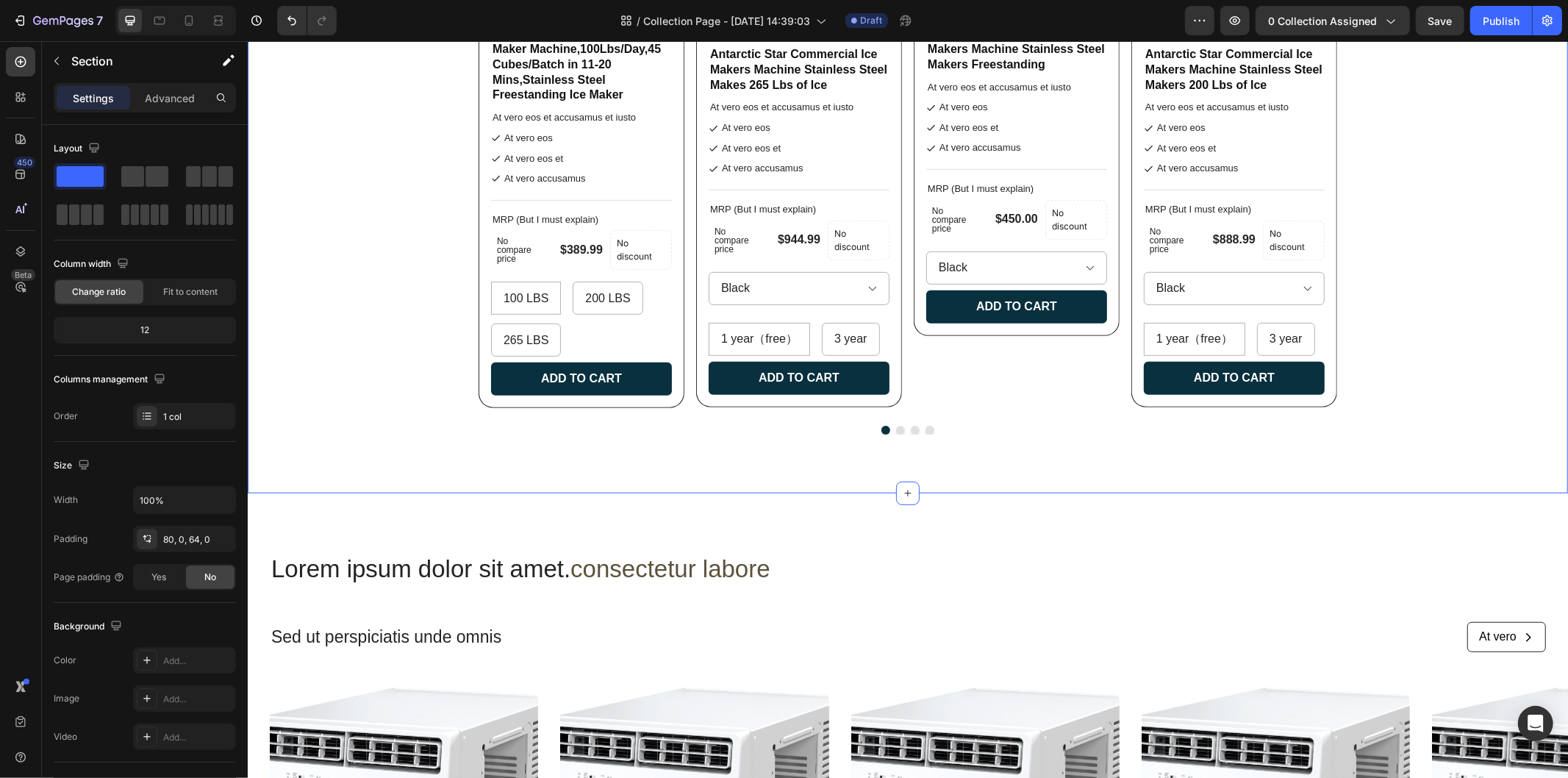
scroll to position [768, 0]
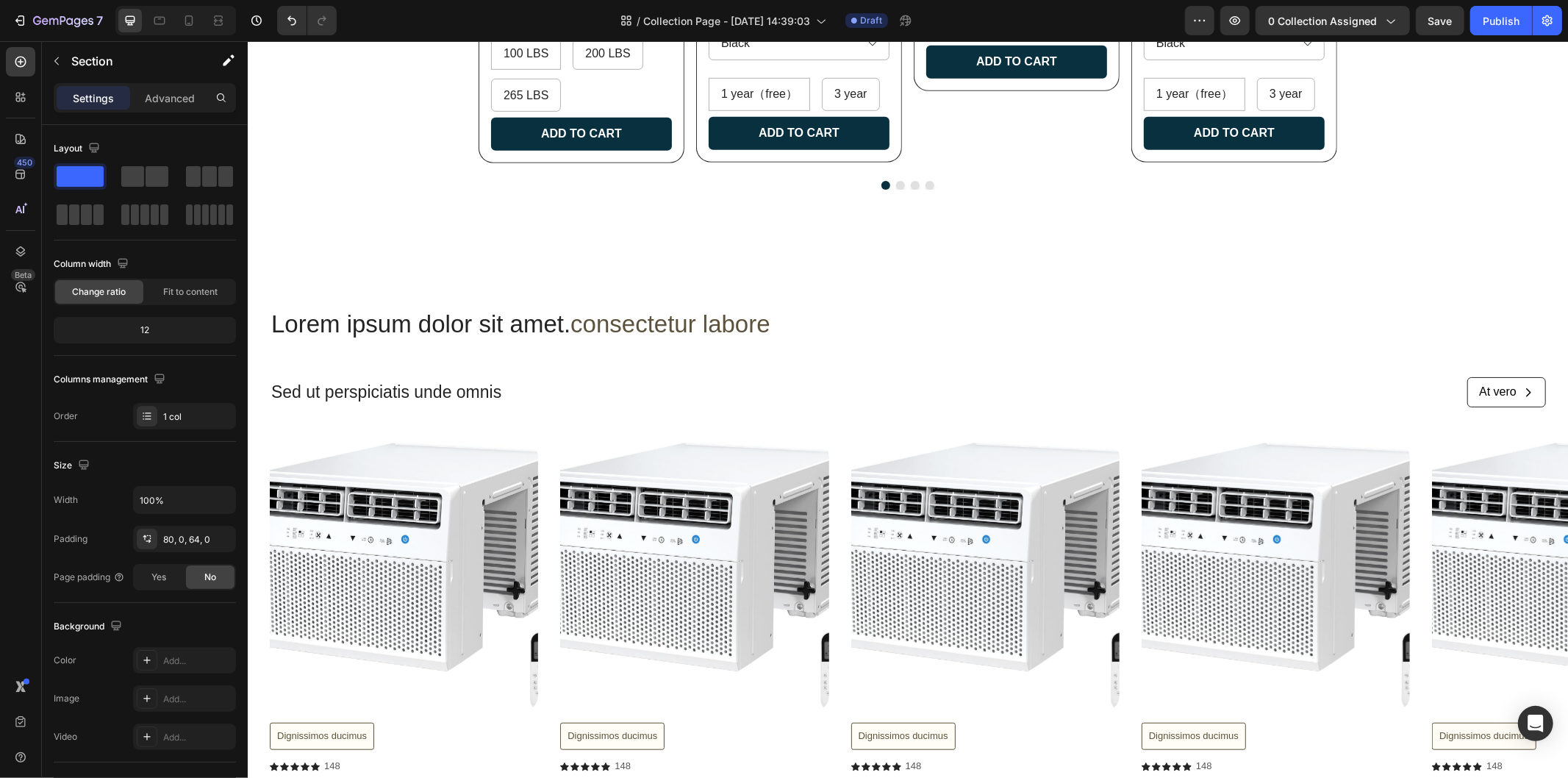
click at [1386, 287] on div "Lorem ipsum dolor sit amet. consectetur labore Heading Sed ut perspiciatis unde…" at bounding box center [907, 616] width 1320 height 736
click at [1351, 372] on div "Lorem ipsum dolor sit amet. consectetur labore Heading Sed ut perspiciatis unde…" at bounding box center [907, 363] width 1277 height 111
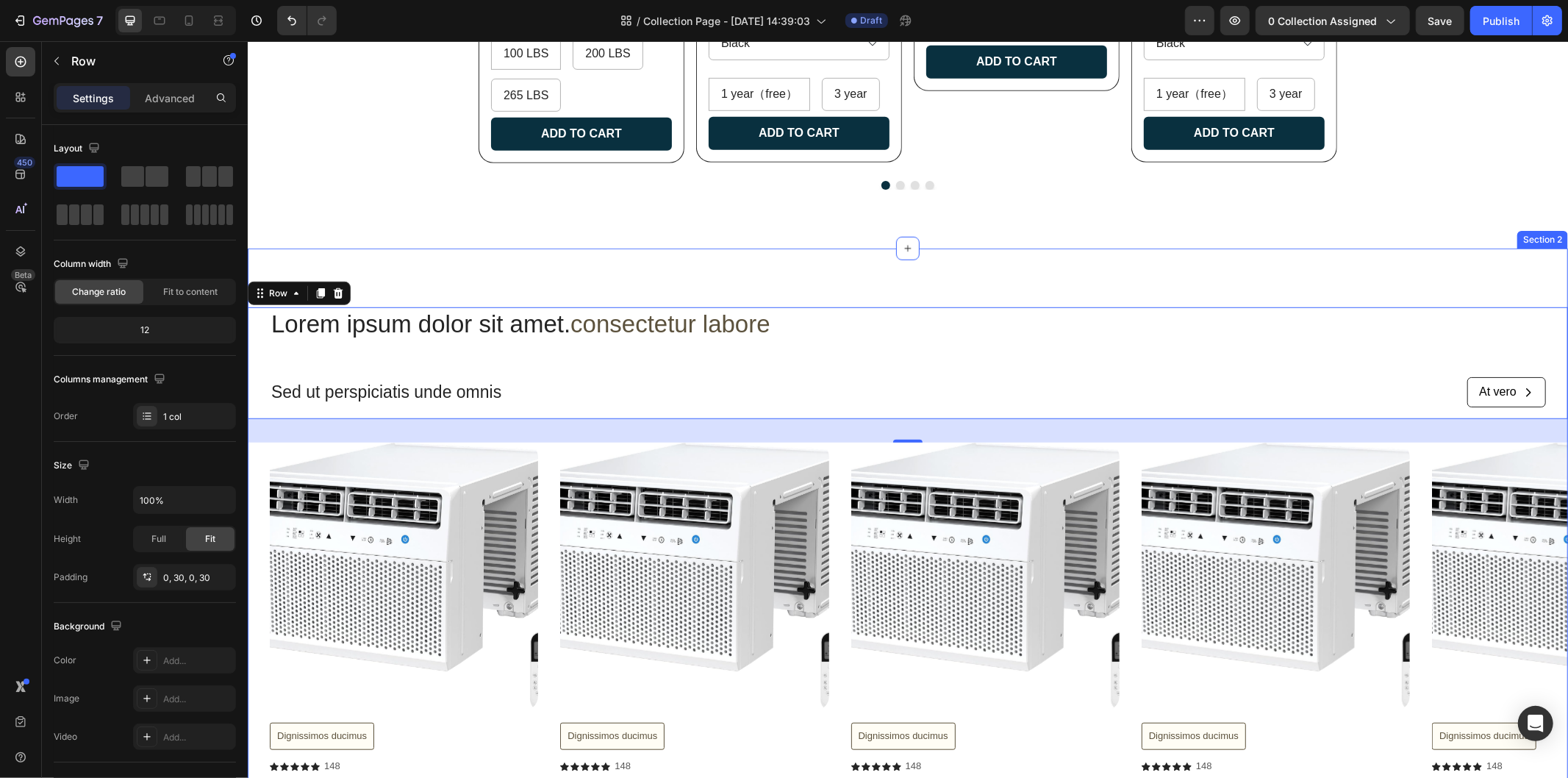
click at [1377, 301] on div "Lorem ipsum dolor sit amet. consectetur labore Heading Sed ut perspiciatis unde…" at bounding box center [907, 616] width 1320 height 736
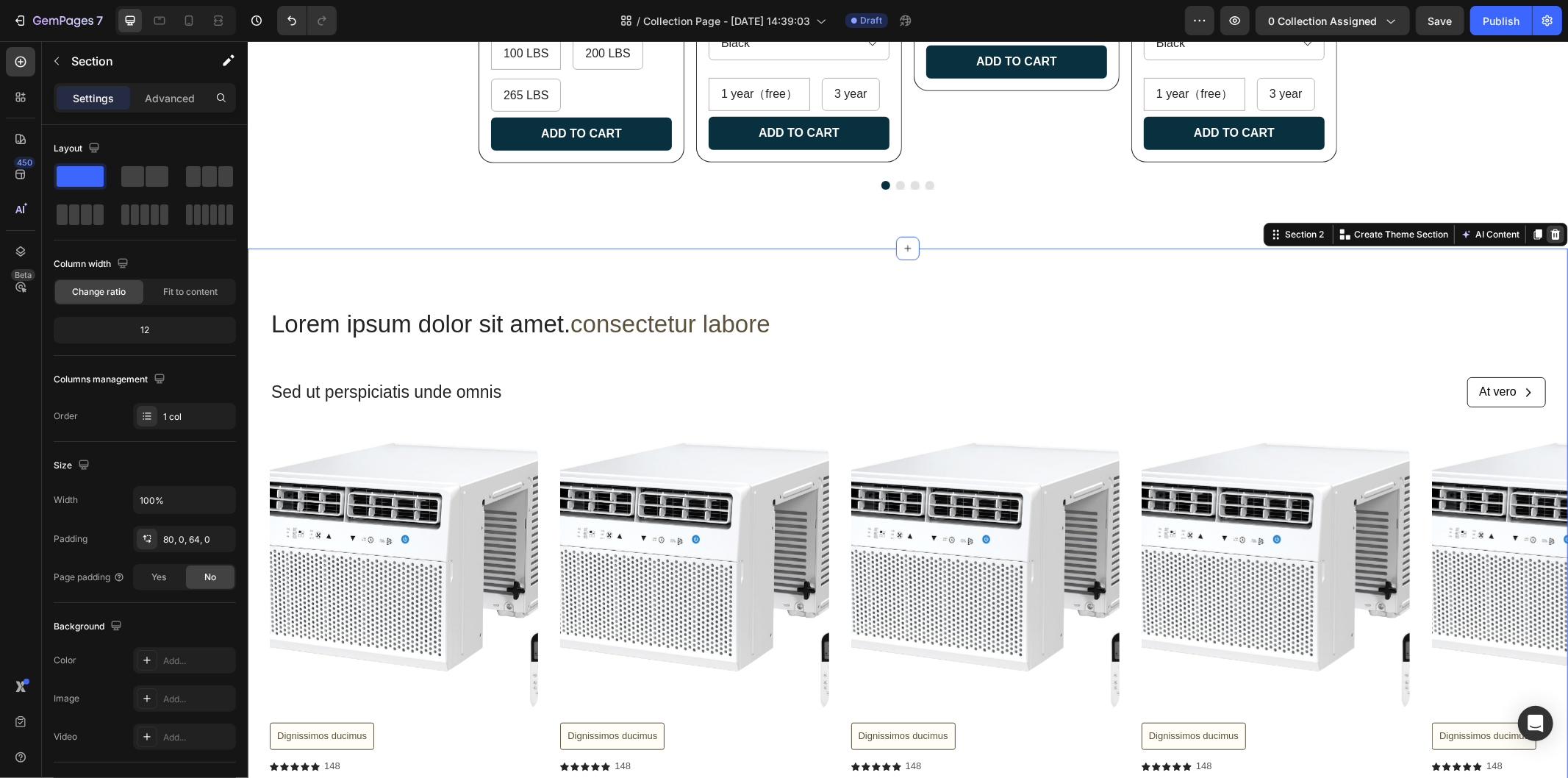
click at [1549, 240] on icon at bounding box center [1555, 233] width 12 height 12
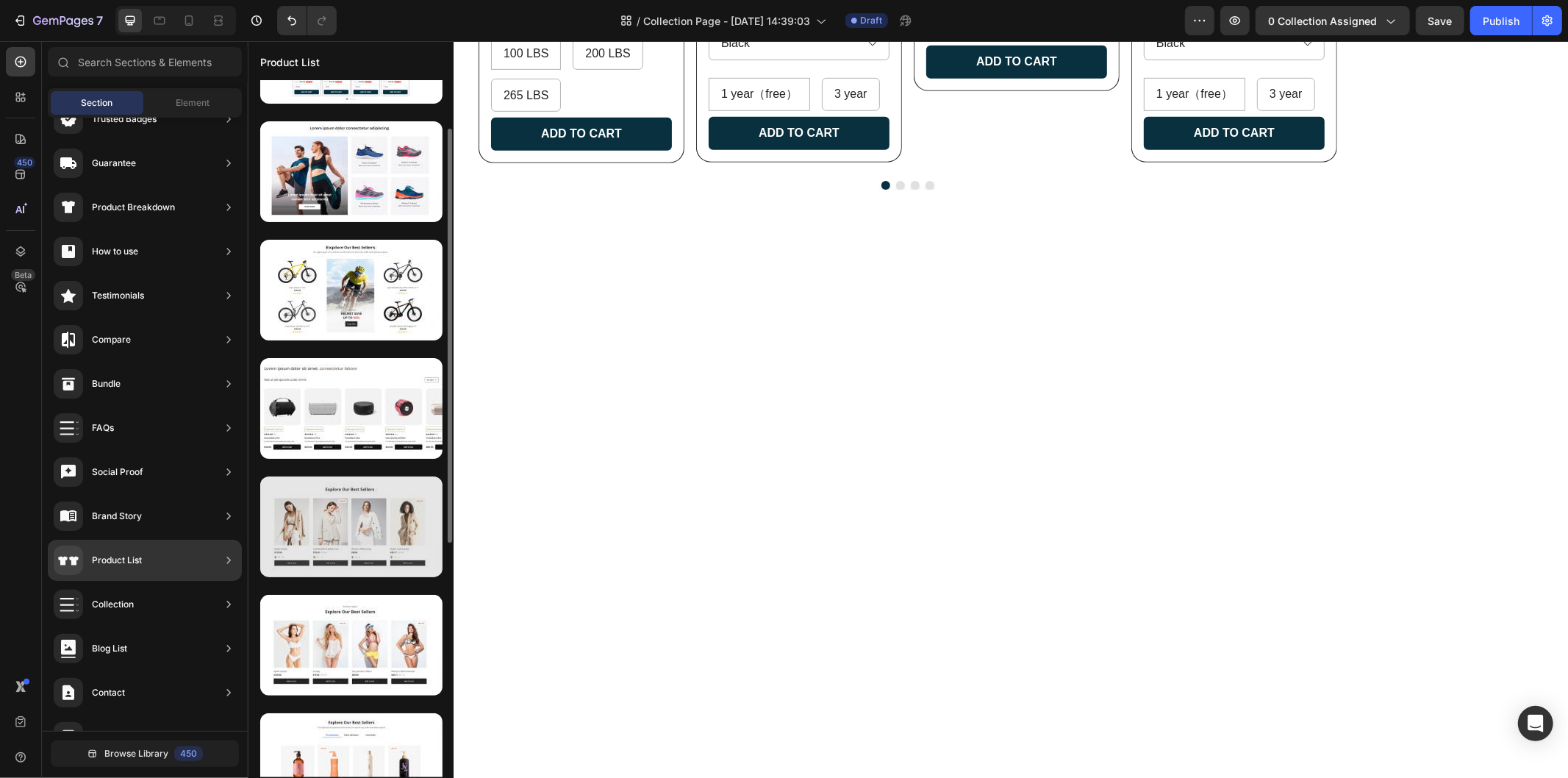
scroll to position [163, 0]
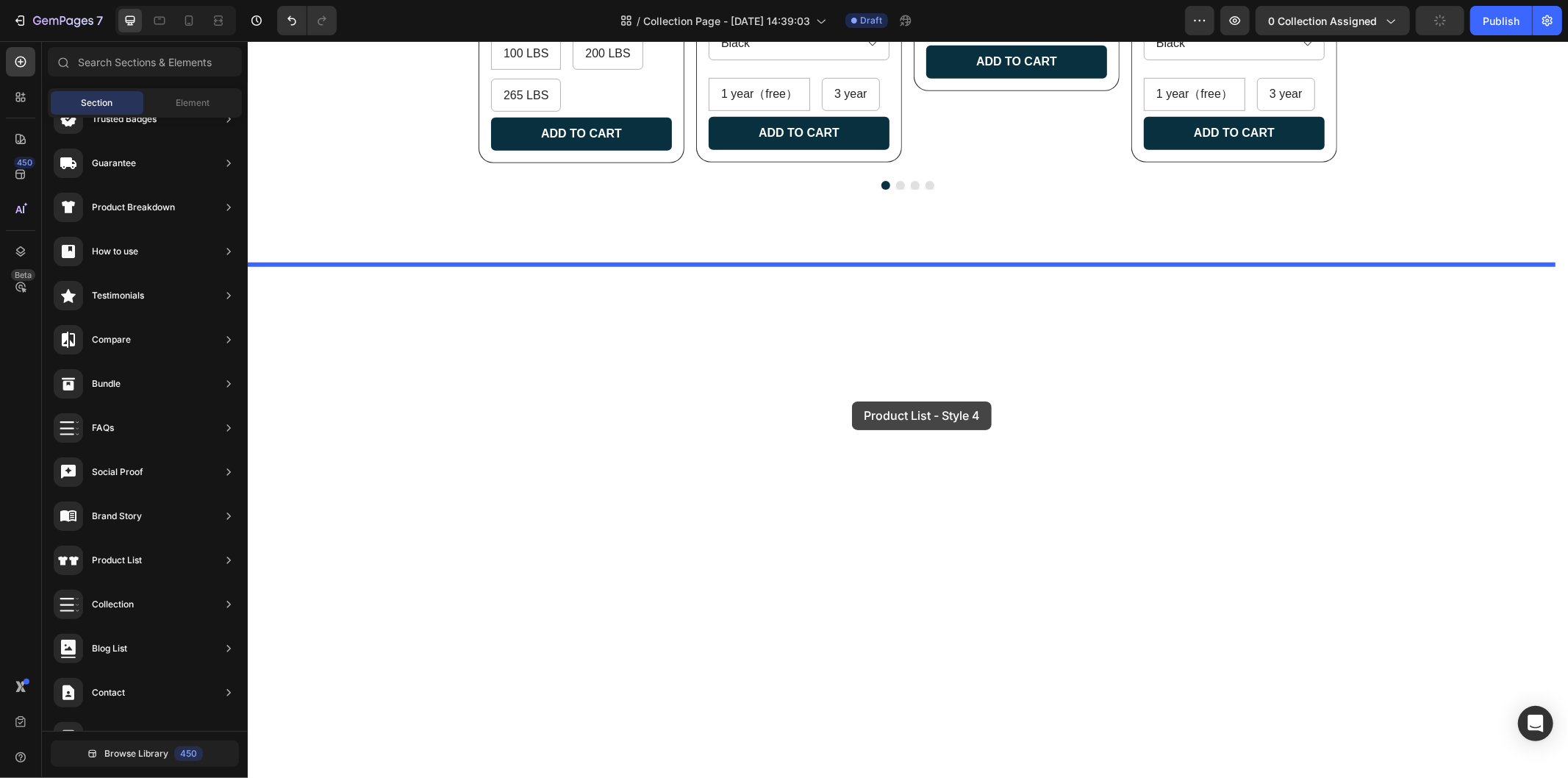
drag, startPoint x: 579, startPoint y: 616, endPoint x: 852, endPoint y: 399, distance: 348.7
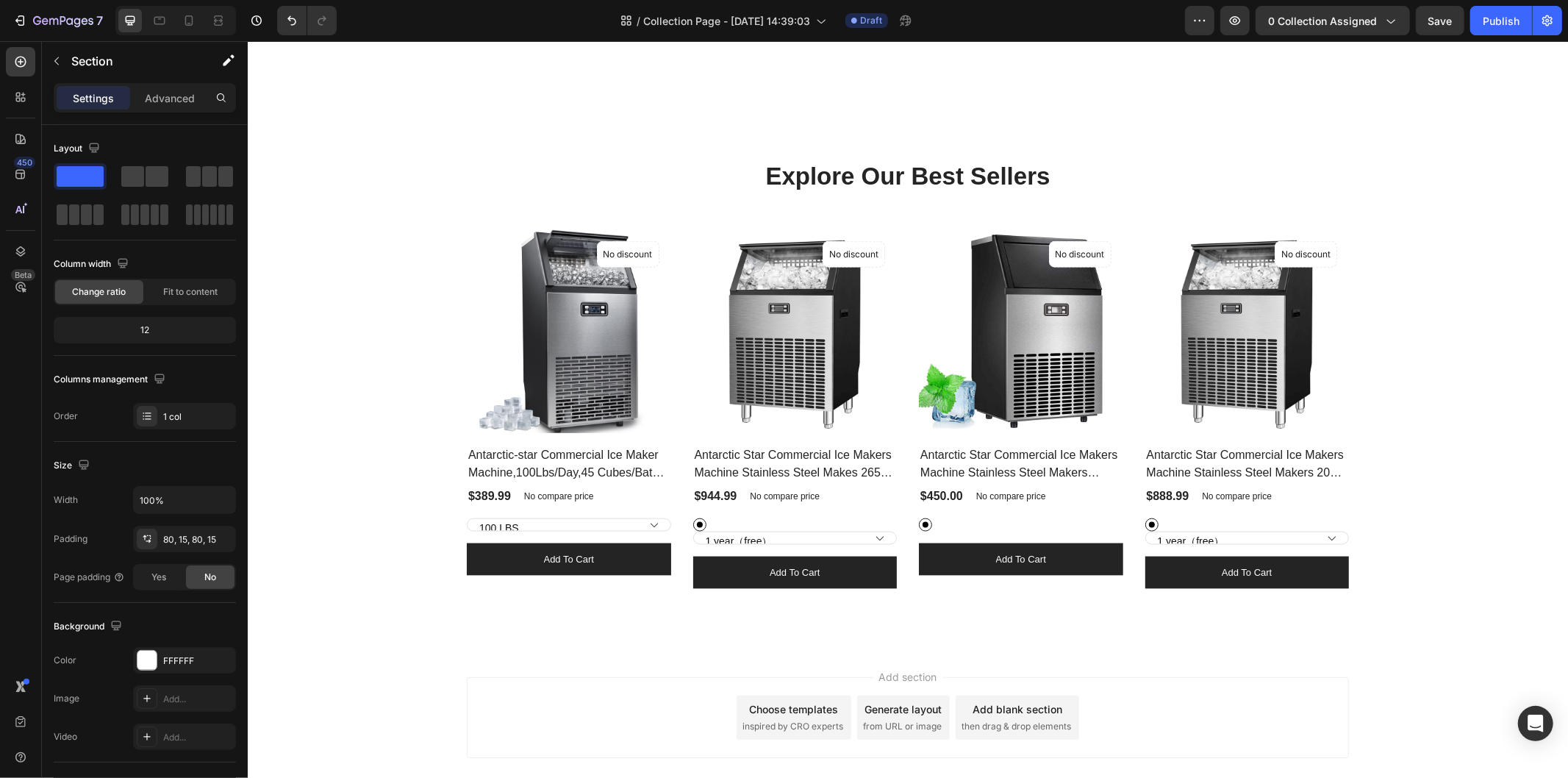
scroll to position [1552, 0]
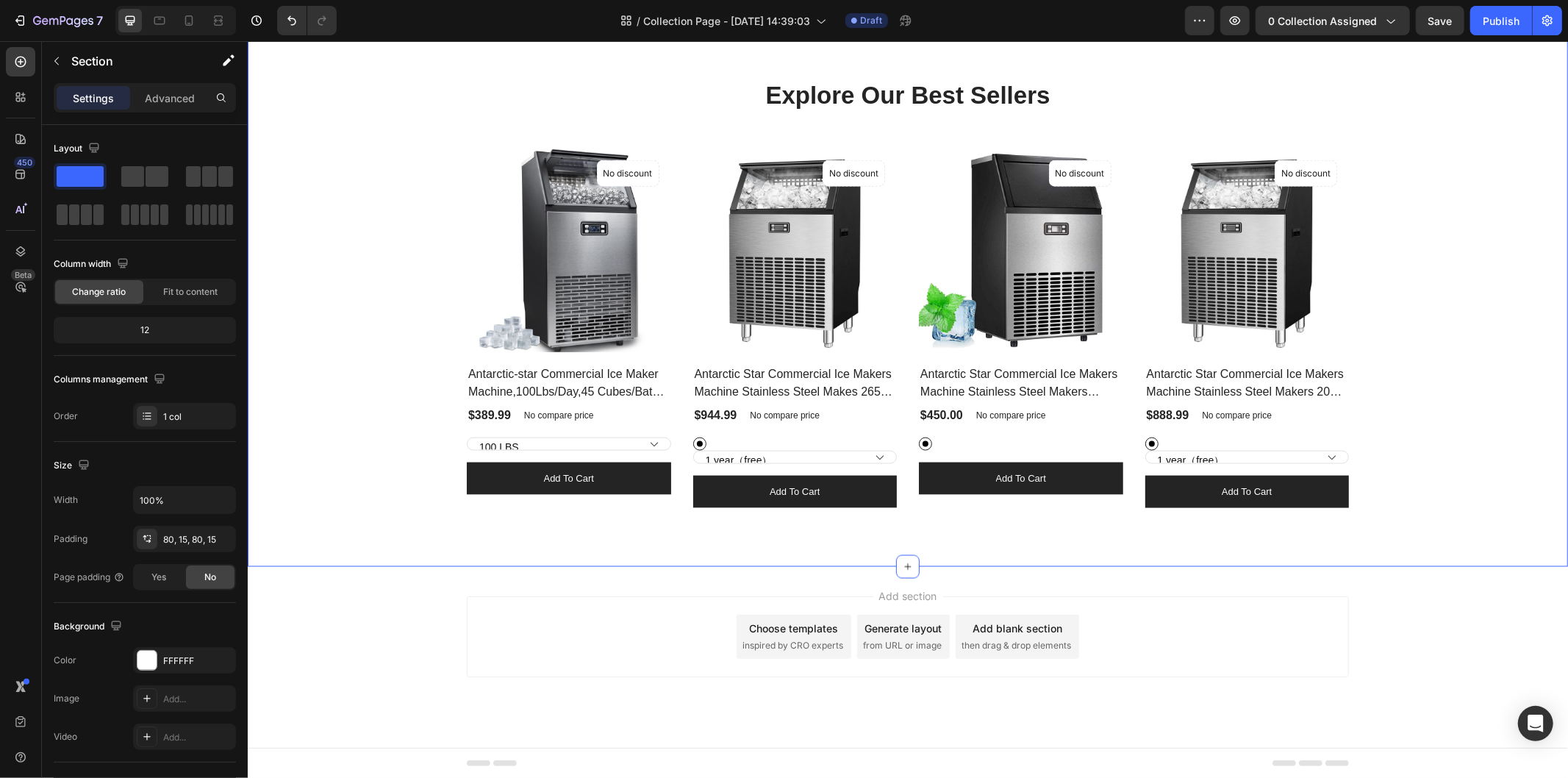
click at [1173, 532] on div "Explore Our Best Sellers Heading Row (P) Images No discount Not be displayed wh…" at bounding box center [907, 292] width 1320 height 547
click at [1454, 452] on div "Explore Our Best Sellers Heading Row (P) Images No discount Not be displayed wh…" at bounding box center [908, 293] width 1298 height 430
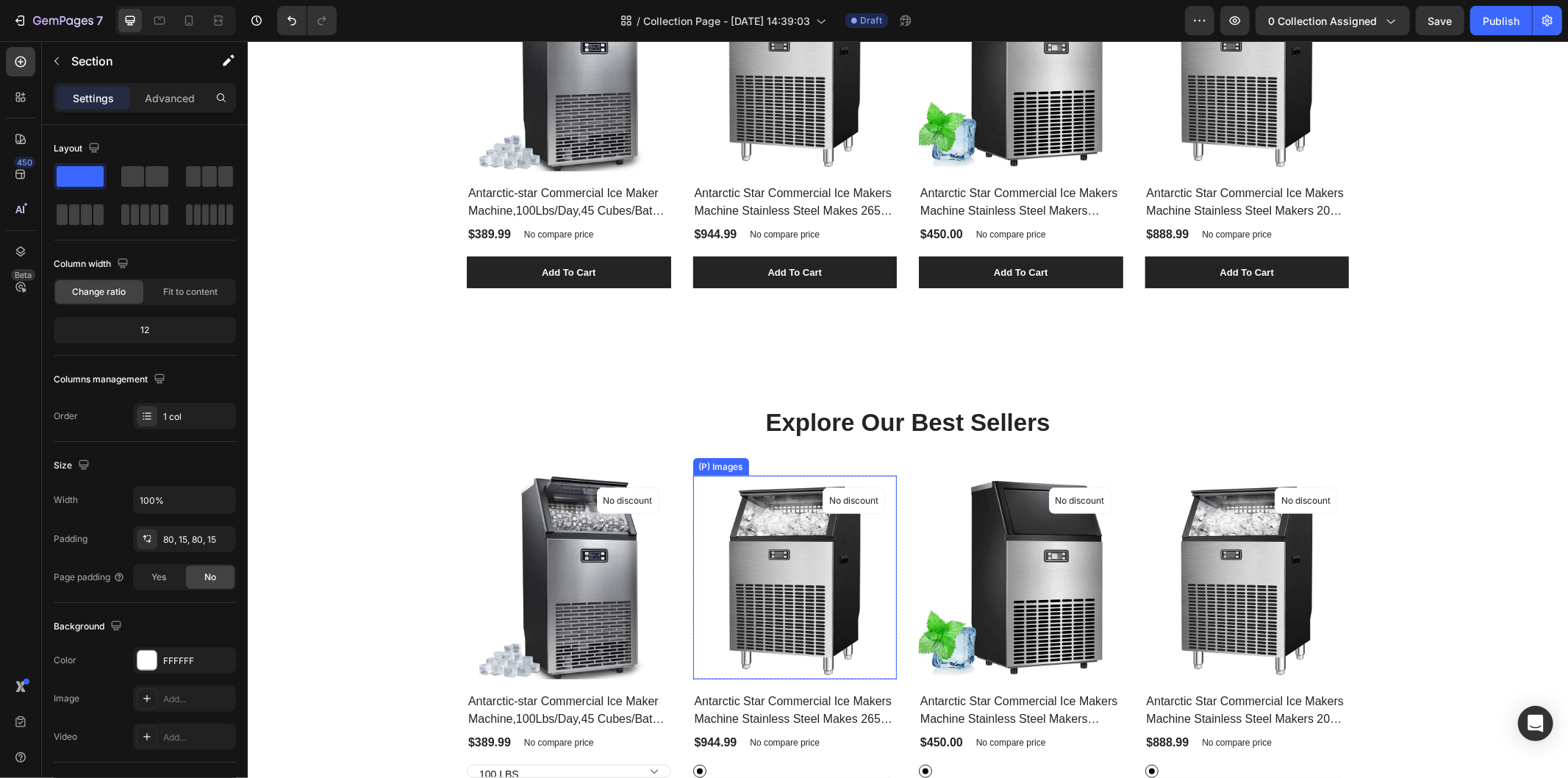
scroll to position [733, 0]
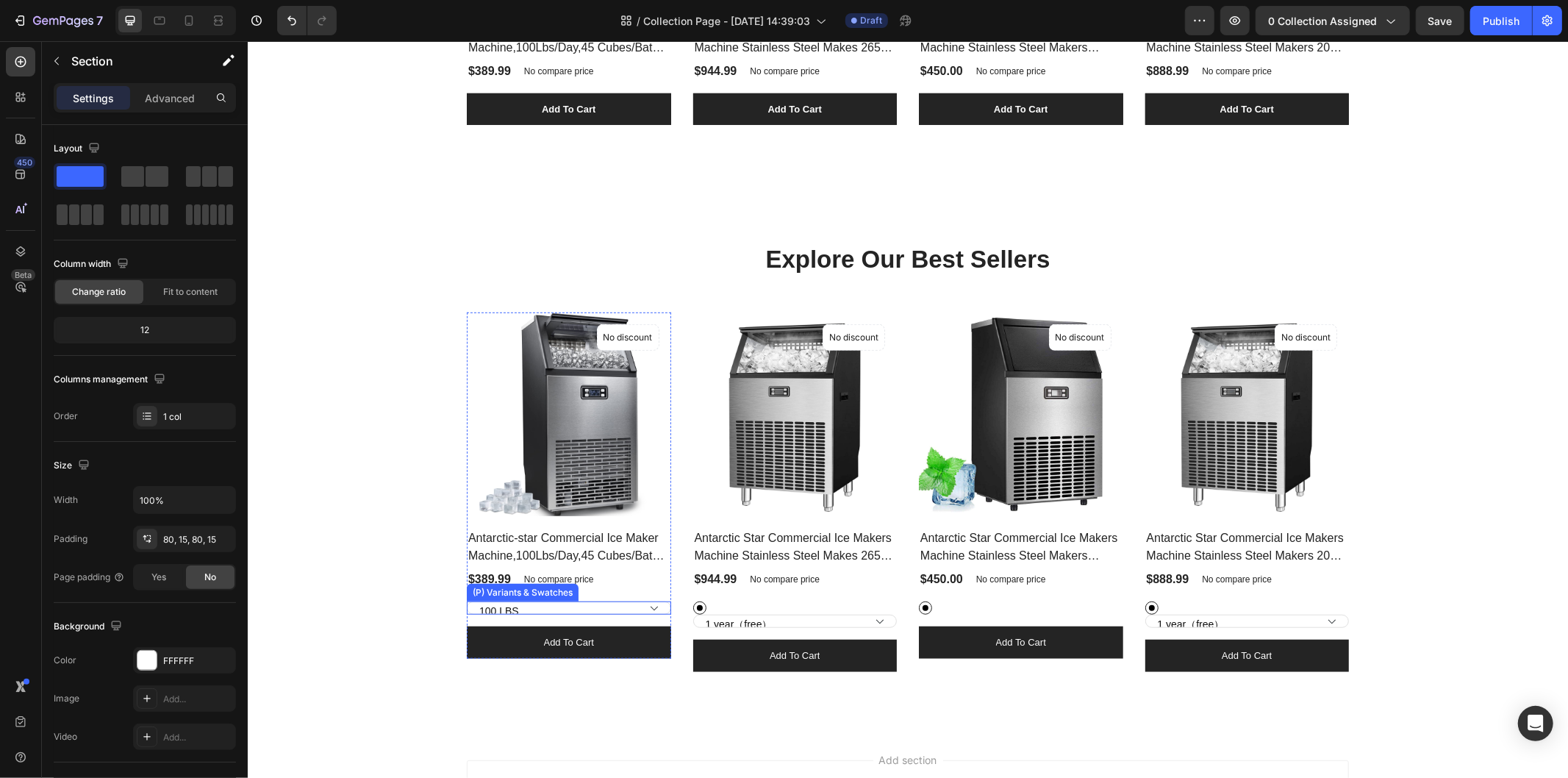
click at [637, 604] on select "100 LBS 200 LBS 265 LBS" at bounding box center [568, 608] width 204 height 13
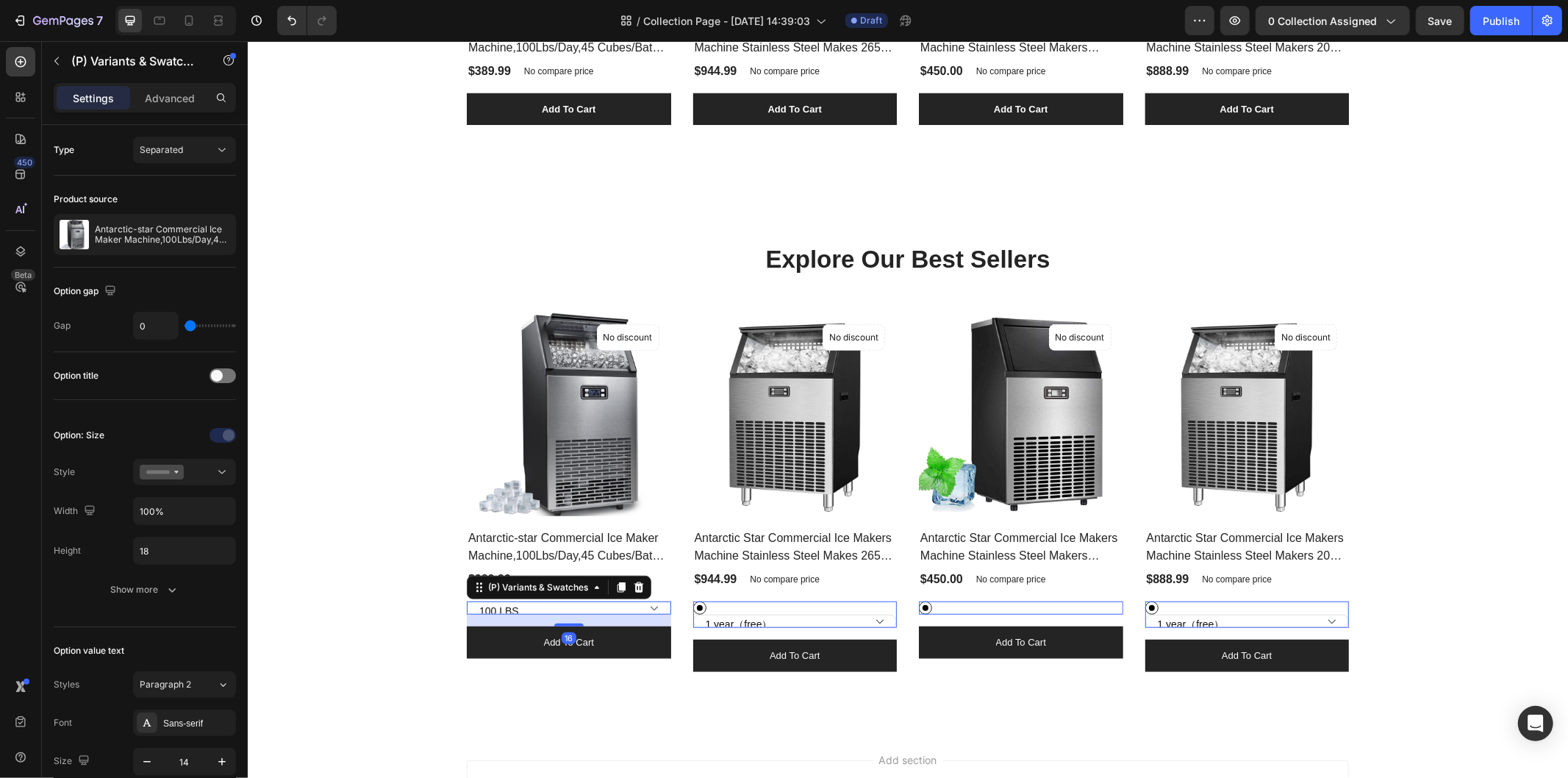
click at [648, 606] on select "100 LBS 200 LBS 265 LBS" at bounding box center [568, 608] width 204 height 13
click at [571, 623] on div at bounding box center [568, 623] width 29 height 4
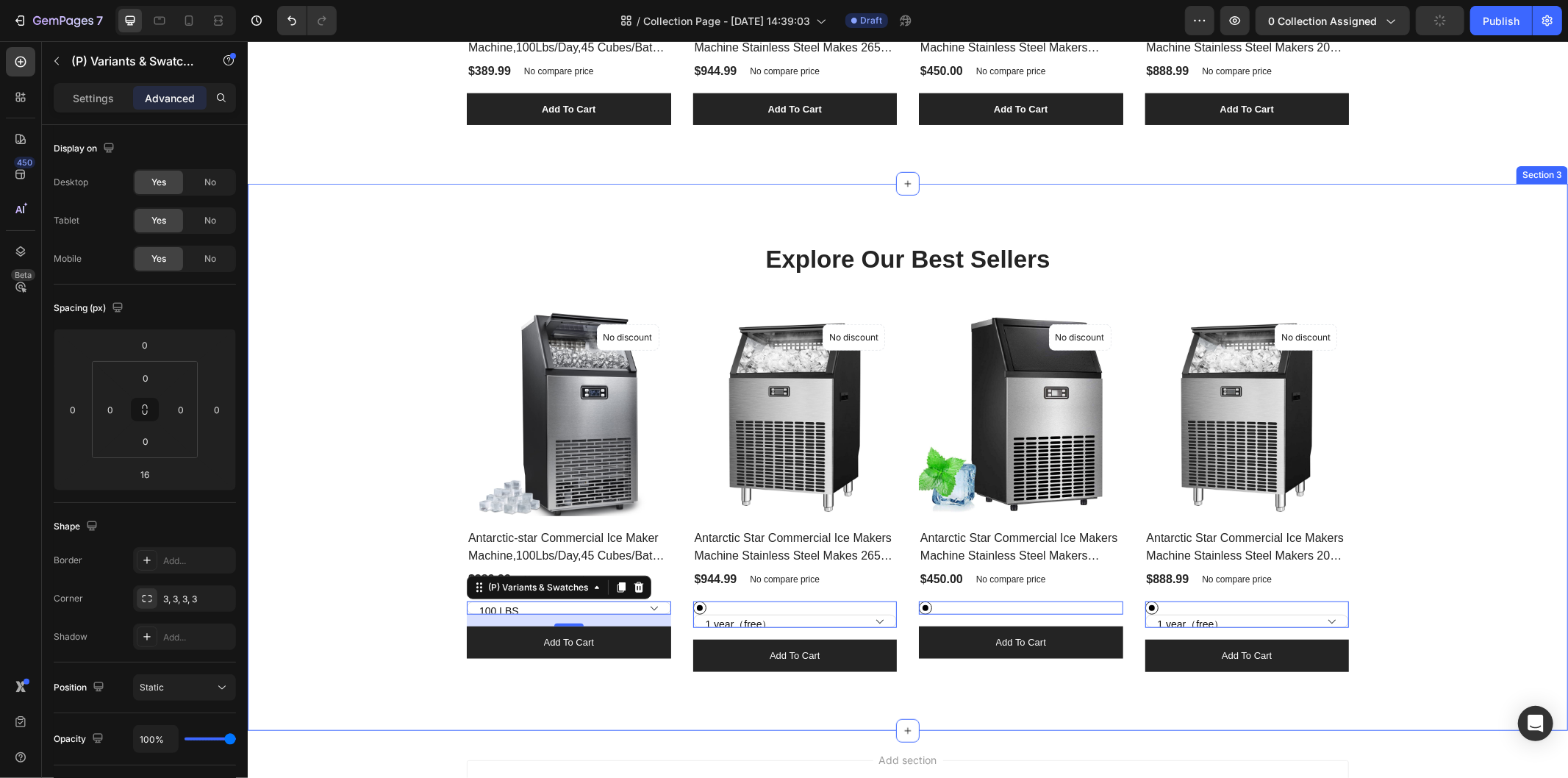
click at [325, 261] on div "Explore Our Best Sellers Heading Row (P) Images No discount Not be displayed wh…" at bounding box center [908, 457] width 1298 height 430
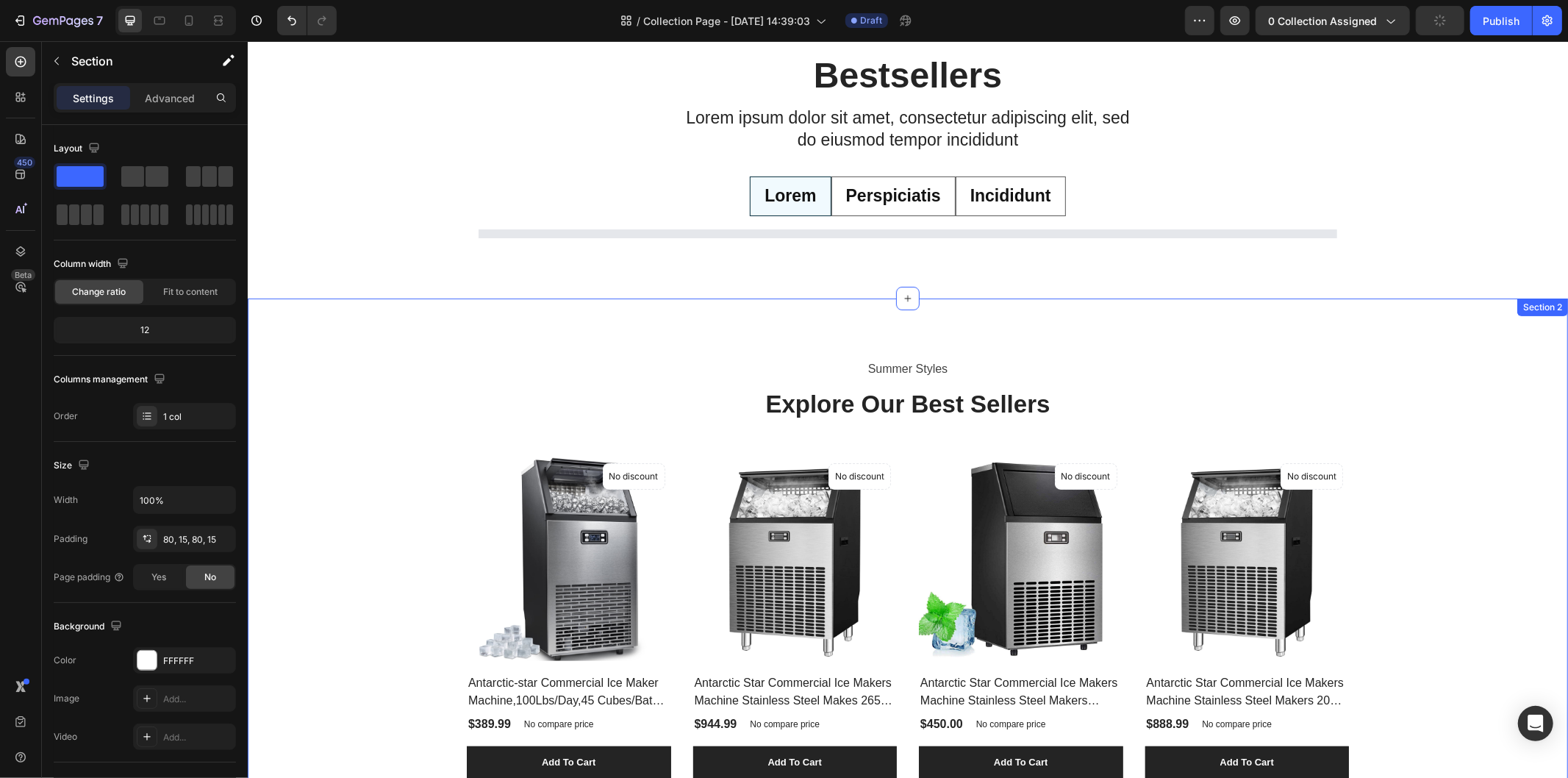
scroll to position [0, 0]
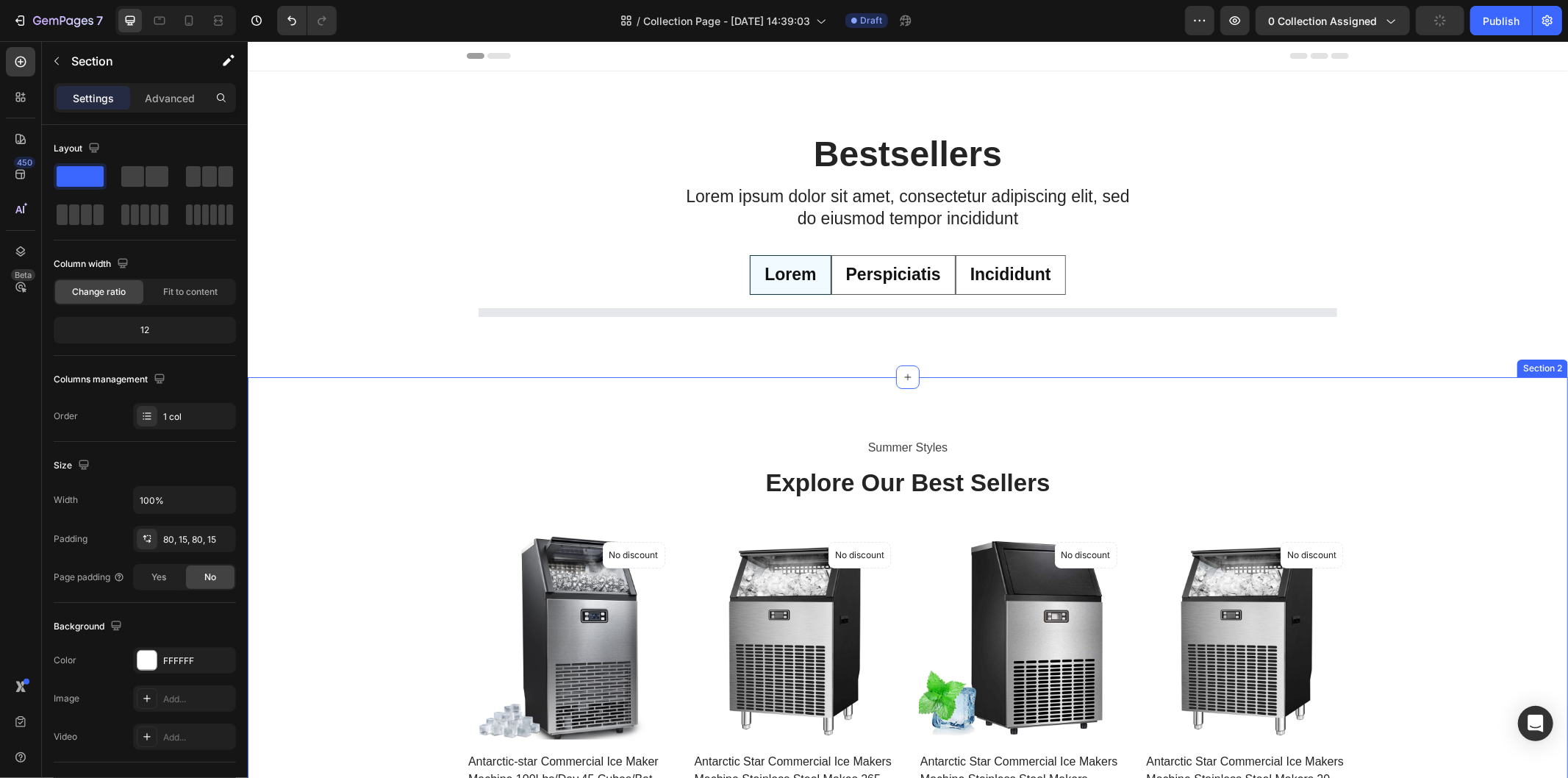
click at [361, 447] on div "Summer Styles Text block Explore Our Best Sellers Heading (P) Images No discoun…" at bounding box center [908, 646] width 1298 height 422
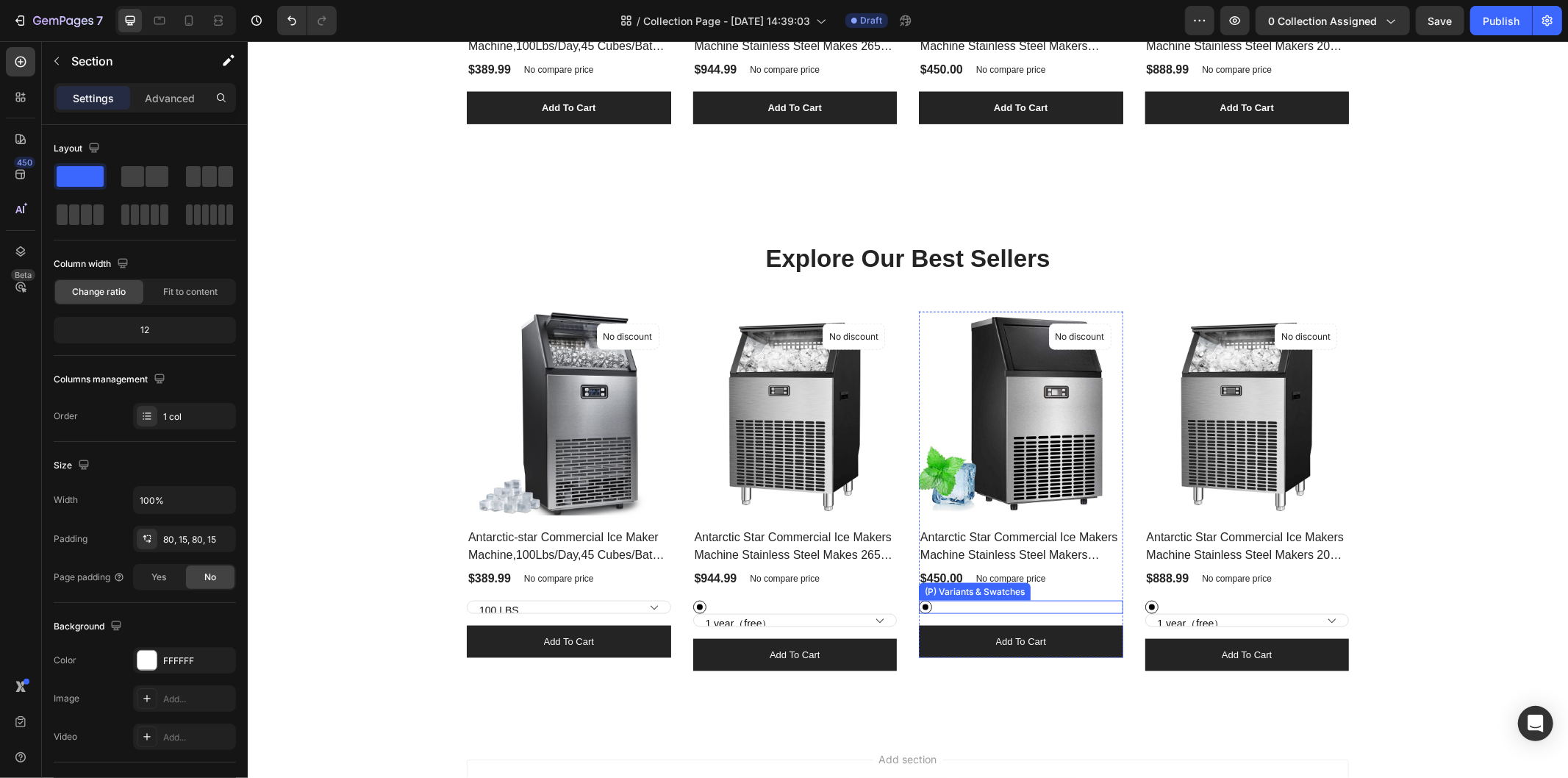
scroll to position [1552, 0]
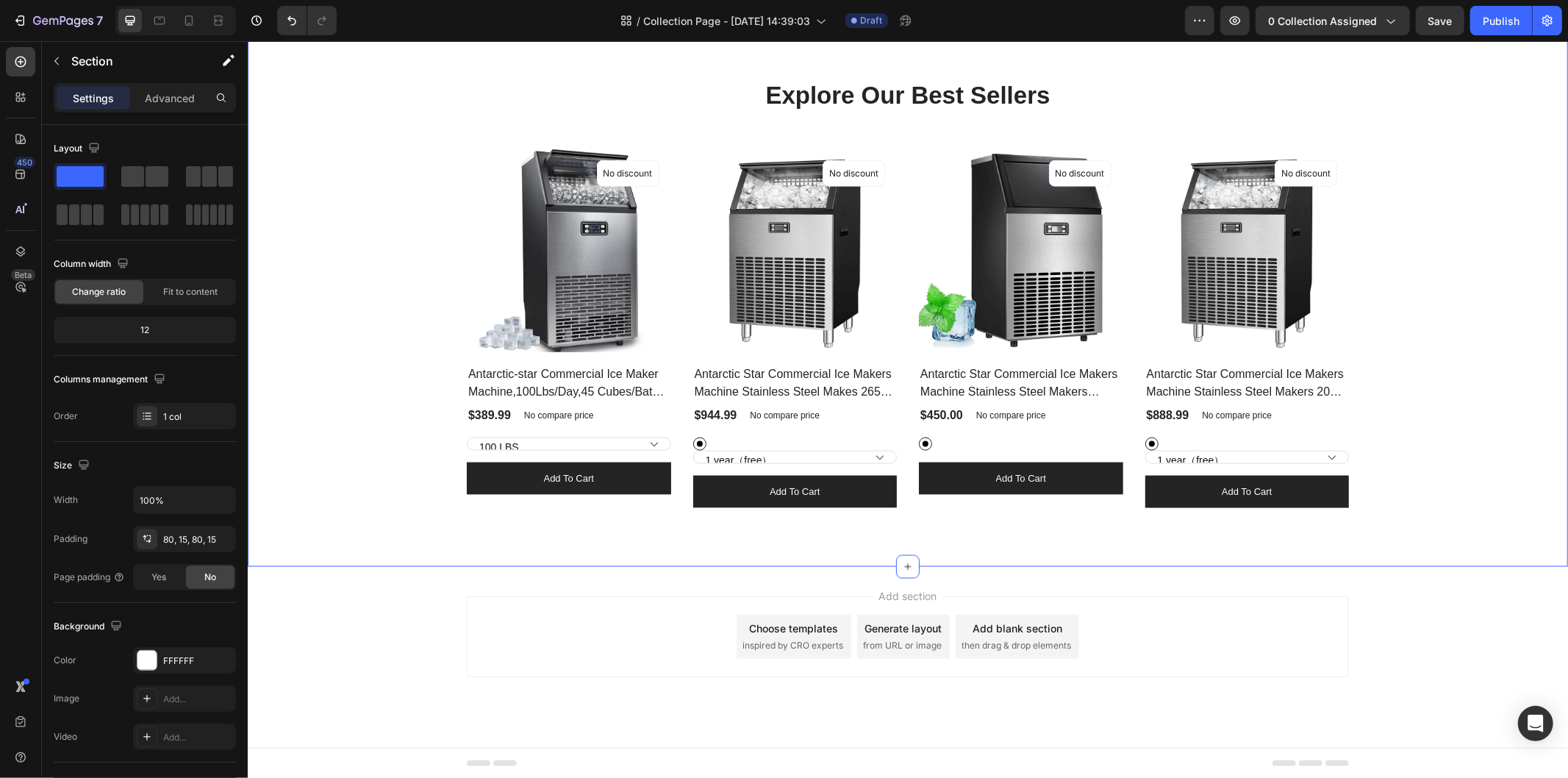
click at [1326, 538] on div "Explore Our Best Sellers Heading Row (P) Images No discount Not be displayed wh…" at bounding box center [907, 292] width 1320 height 547
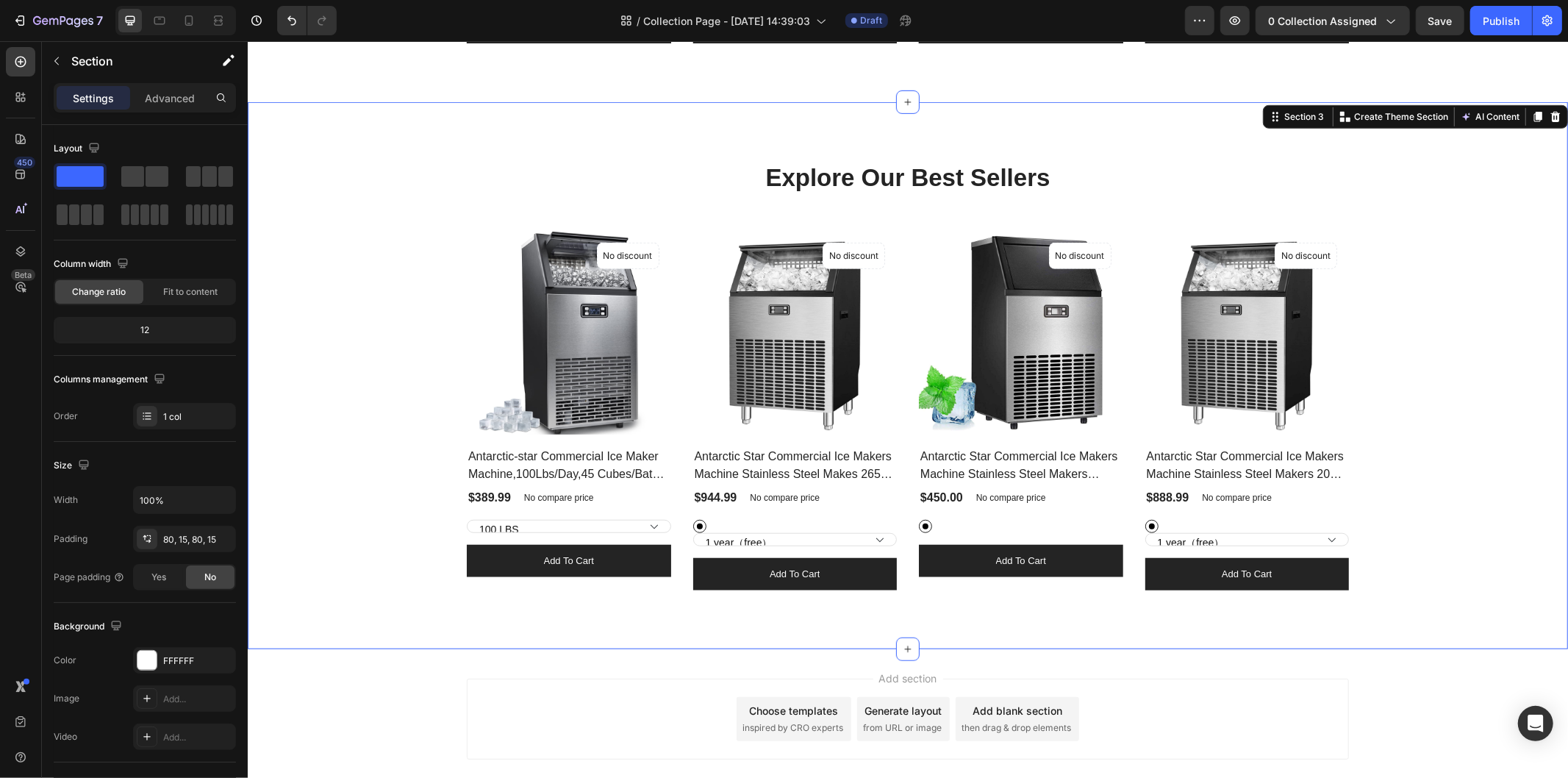
click at [1465, 531] on div "Explore Our Best Sellers Heading Row (P) Images No discount Not be displayed wh…" at bounding box center [908, 376] width 1298 height 430
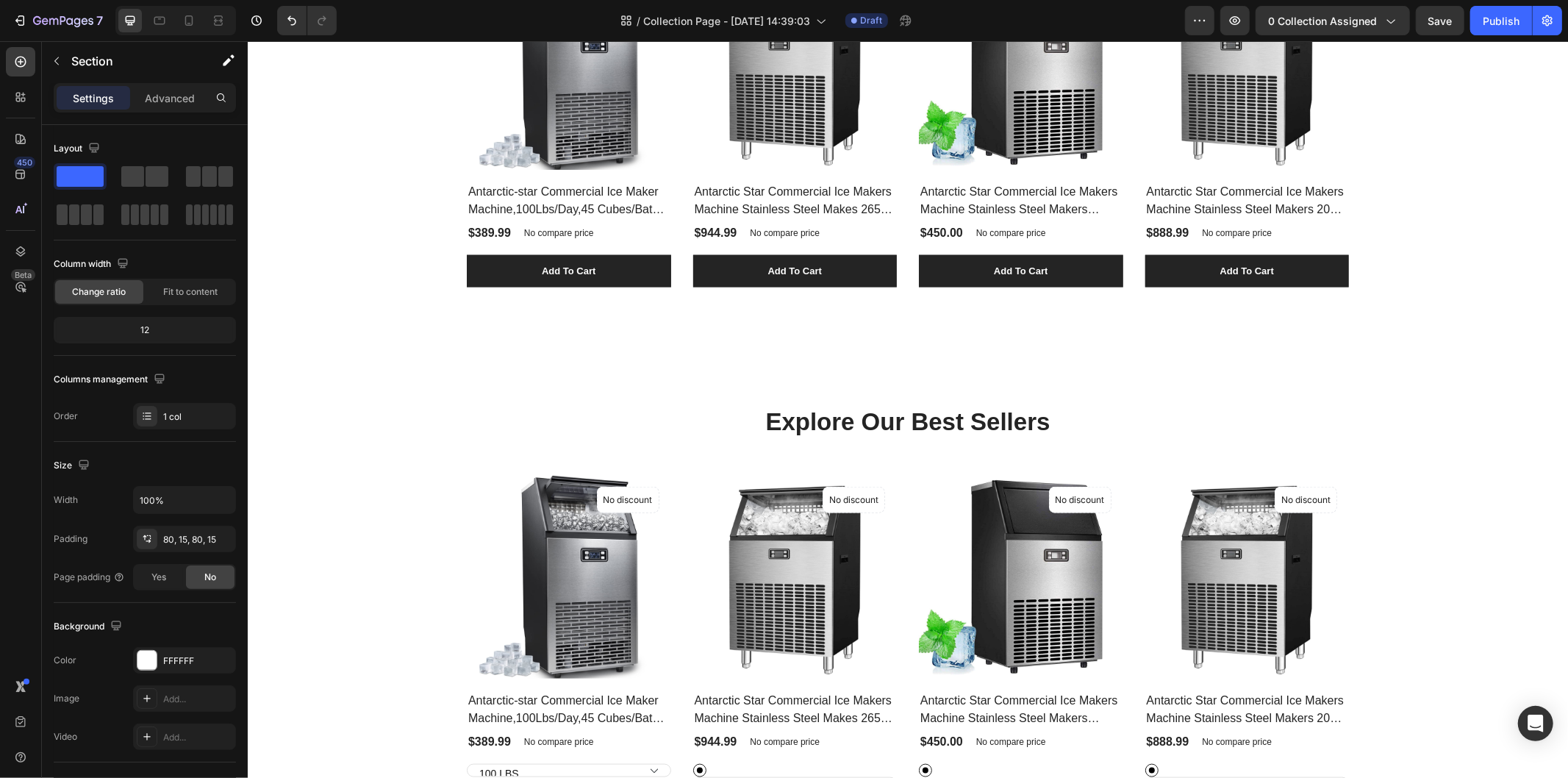
scroll to position [1307, 0]
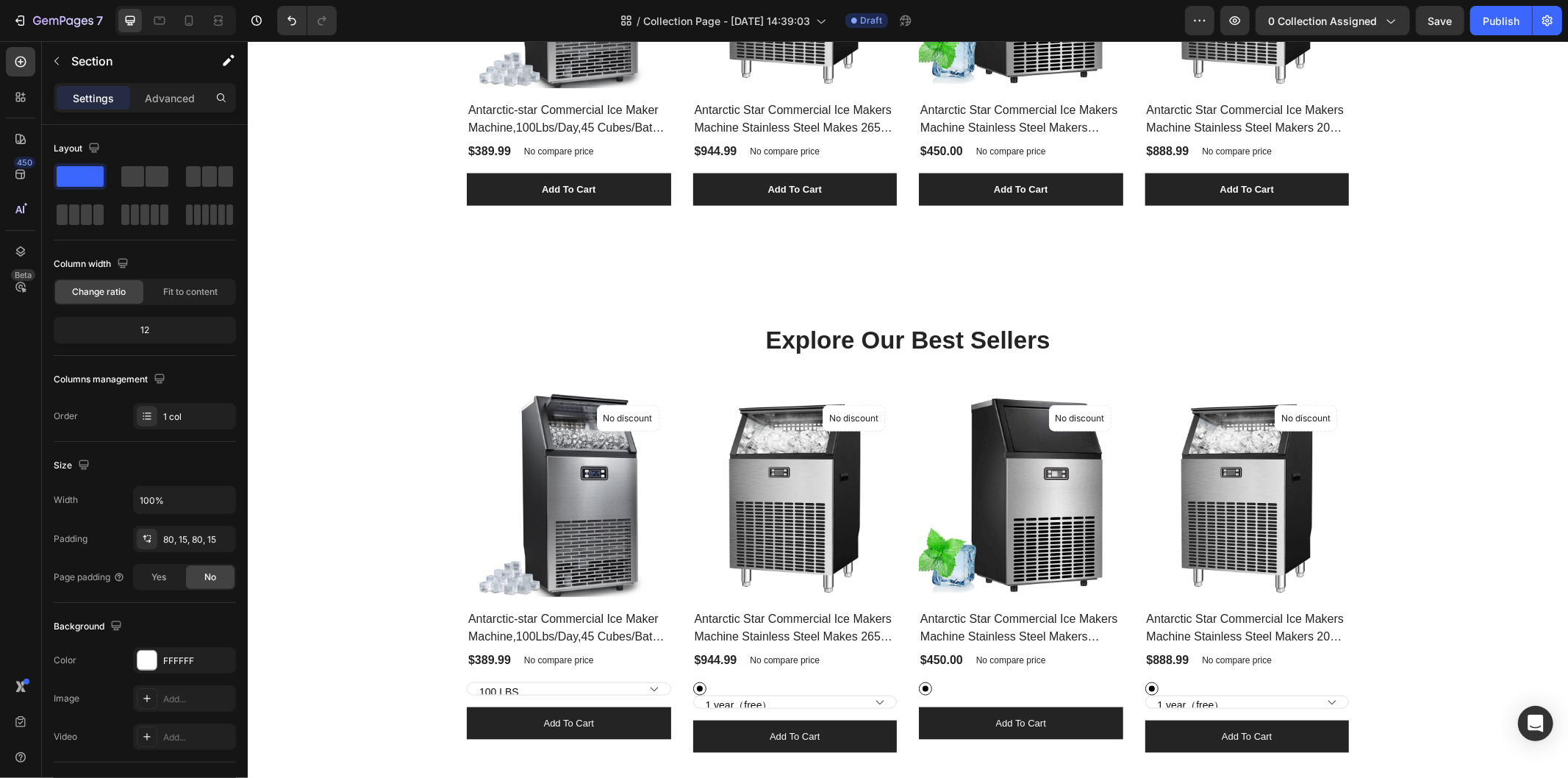
click at [1462, 524] on div "Explore Our Best Sellers Heading Row (P) Images No discount Not be displayed wh…" at bounding box center [908, 538] width 1298 height 430
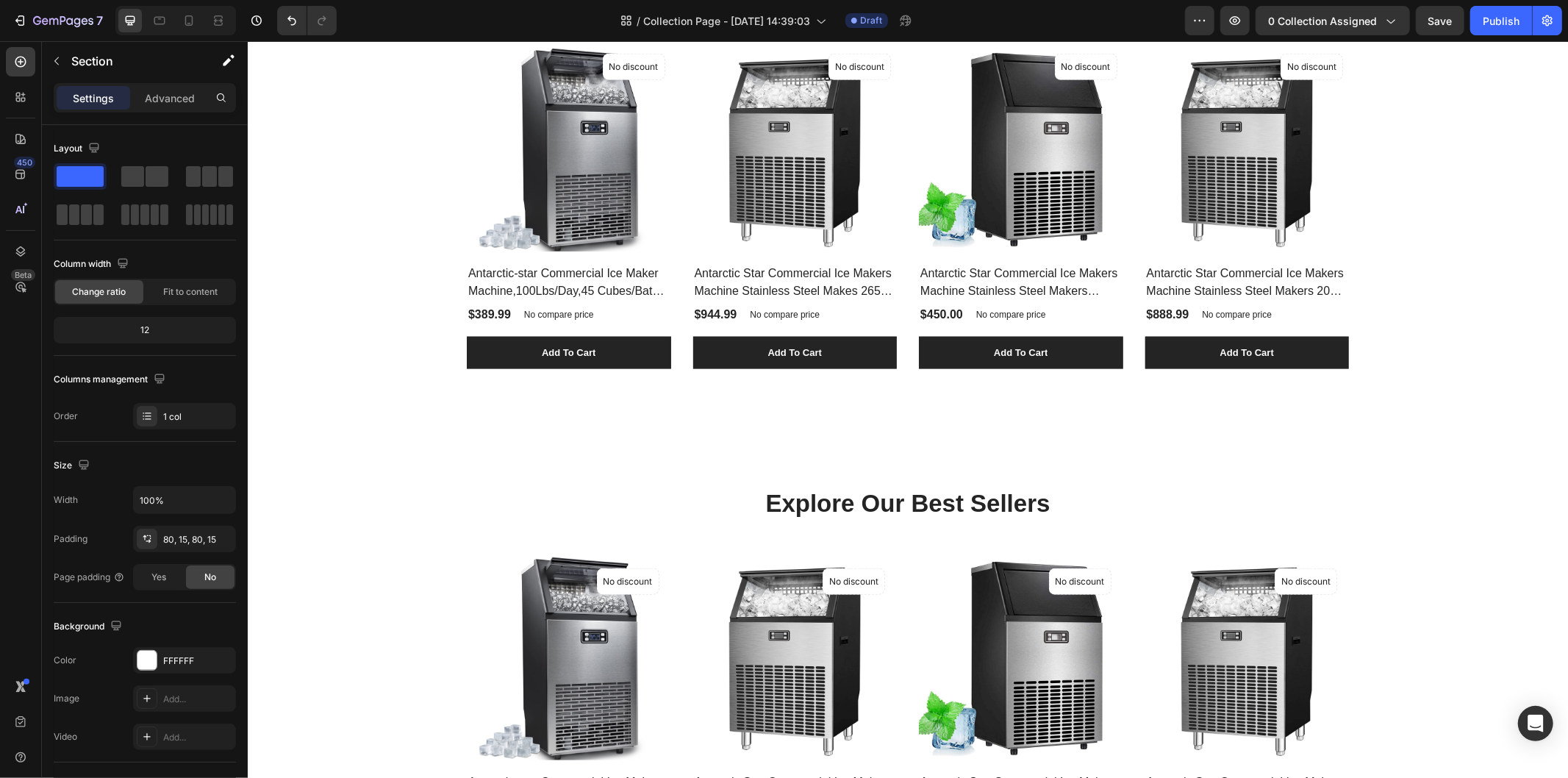
scroll to position [1062, 0]
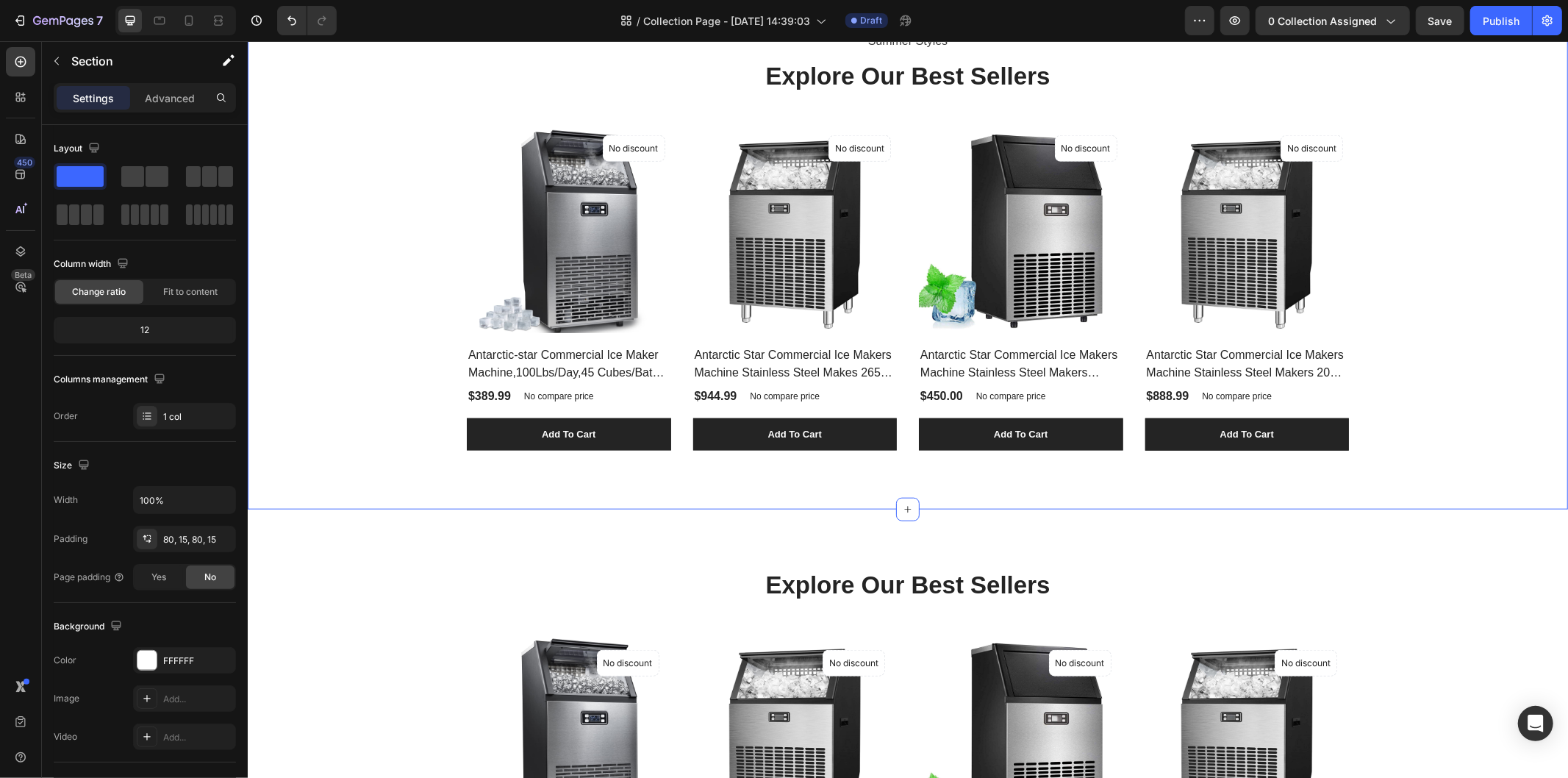
click at [1459, 421] on div "Summer Styles Text block Explore Our Best Sellers Heading (P) Images No discoun…" at bounding box center [908, 240] width 1298 height 422
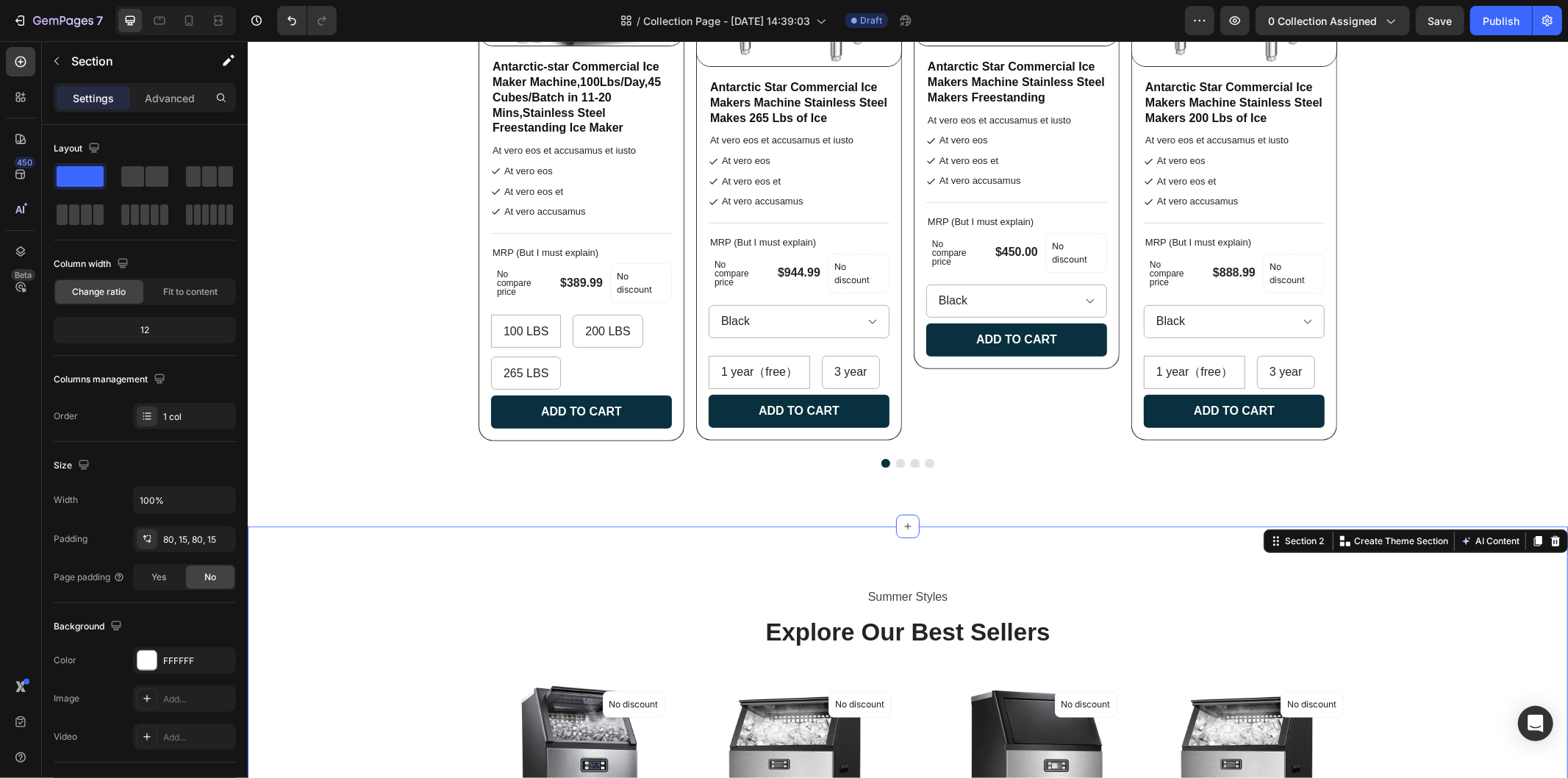
scroll to position [408, 0]
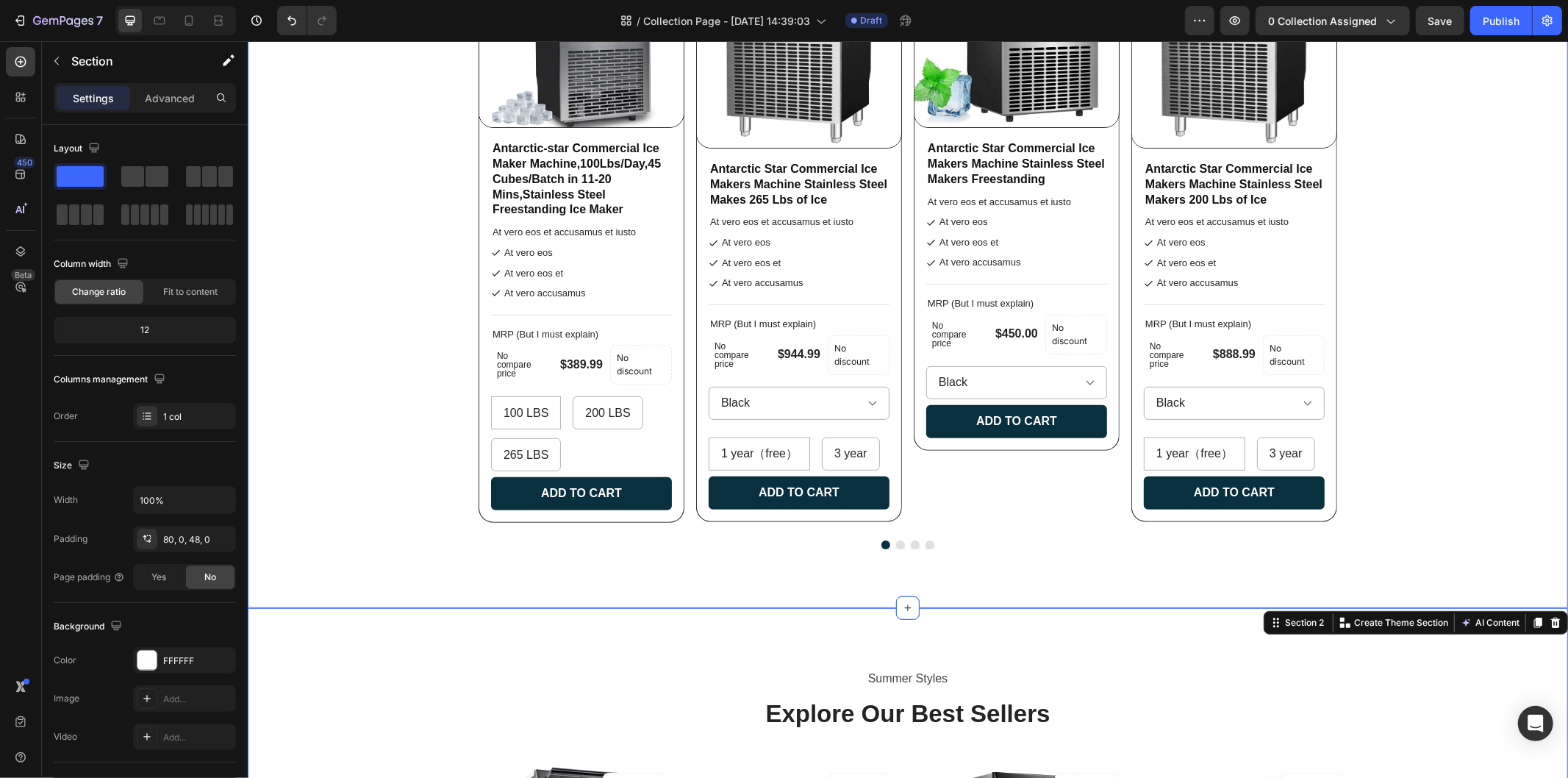
click at [1503, 531] on div "Bestsellers Heading Lorem ipsum dolor sit amet, consectetur adipiscing elit, se…" at bounding box center [907, 147] width 1320 height 852
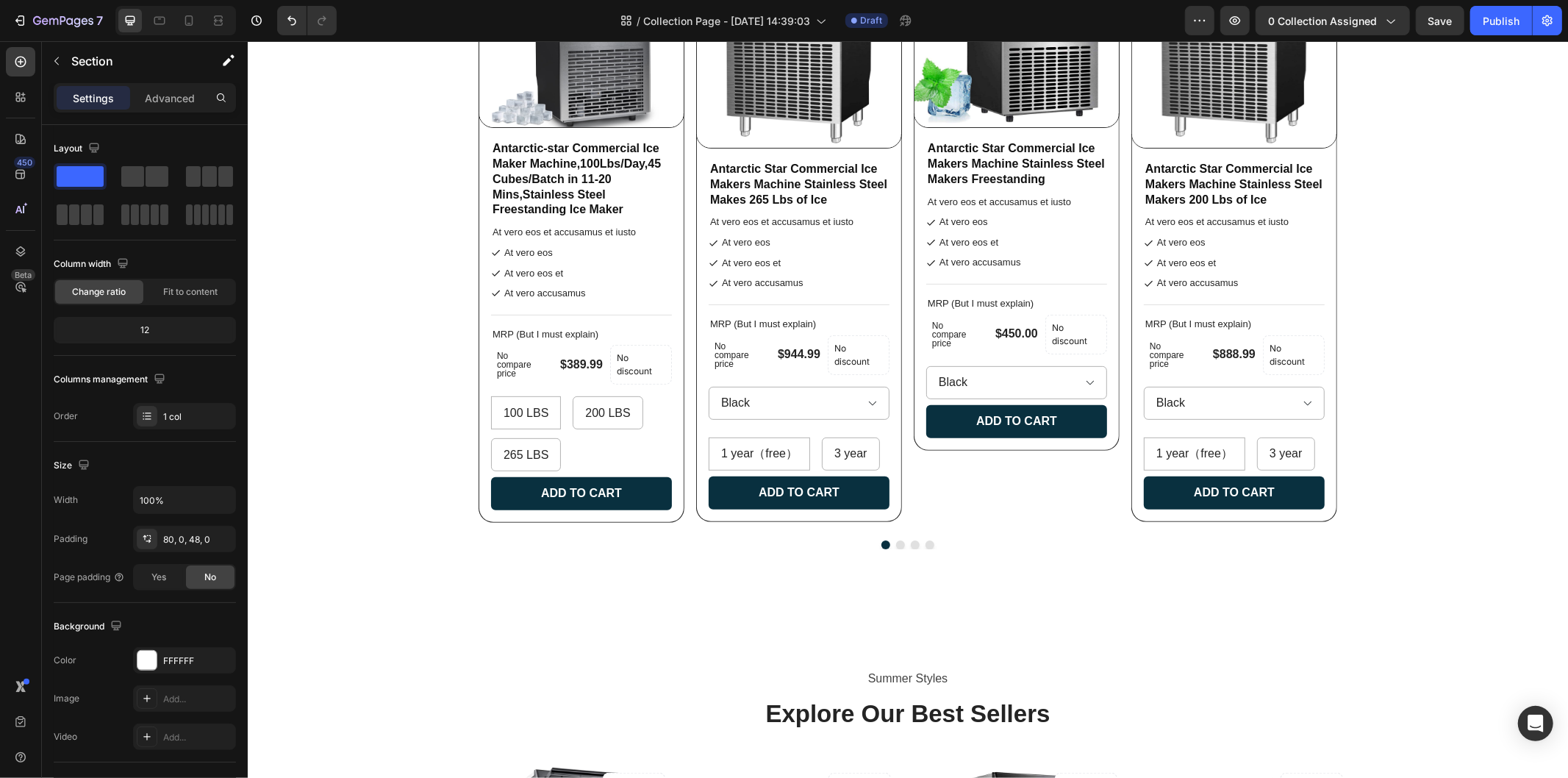
scroll to position [654, 0]
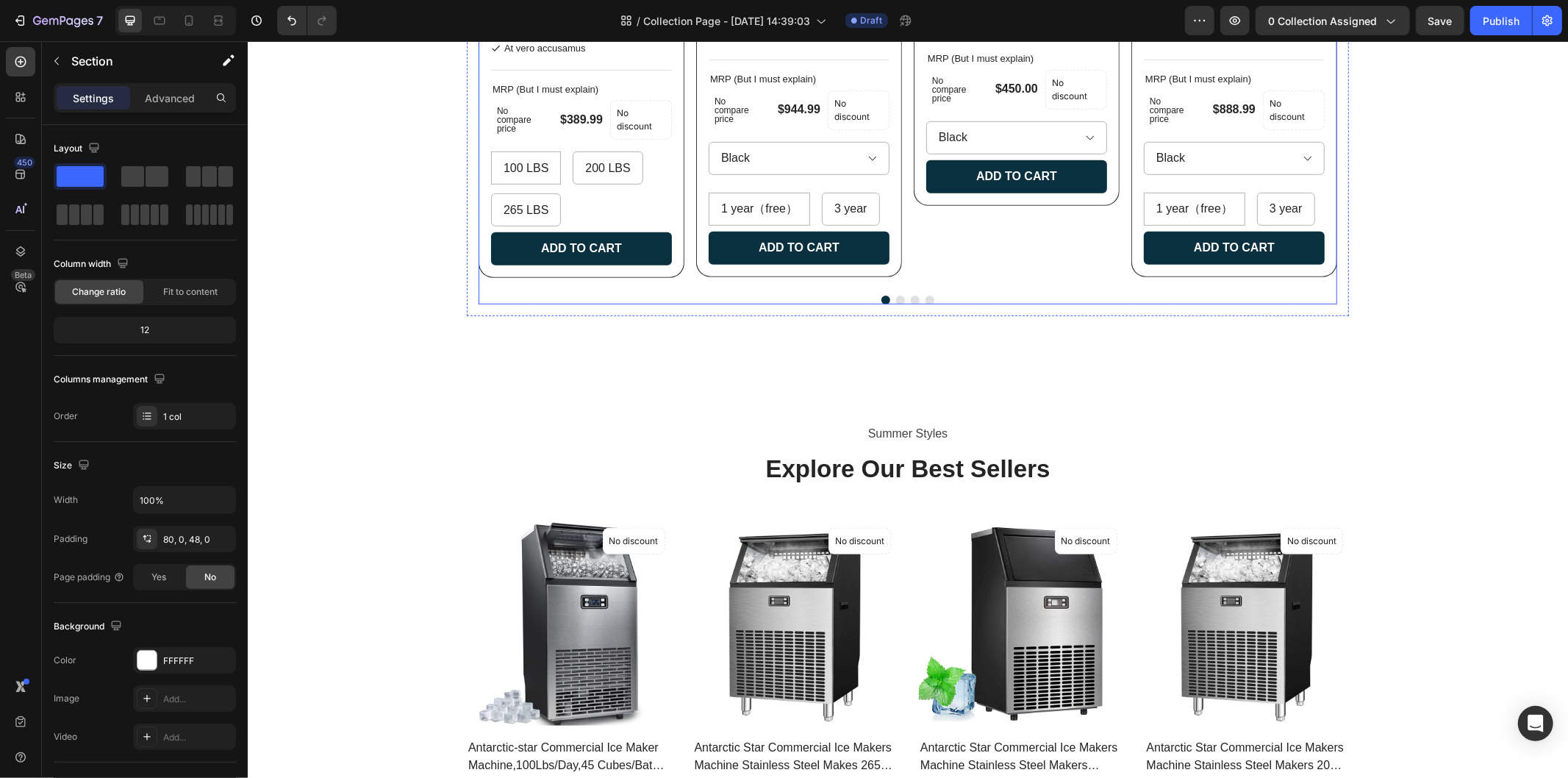
click at [895, 304] on button "Dot" at bounding box center [899, 299] width 9 height 9
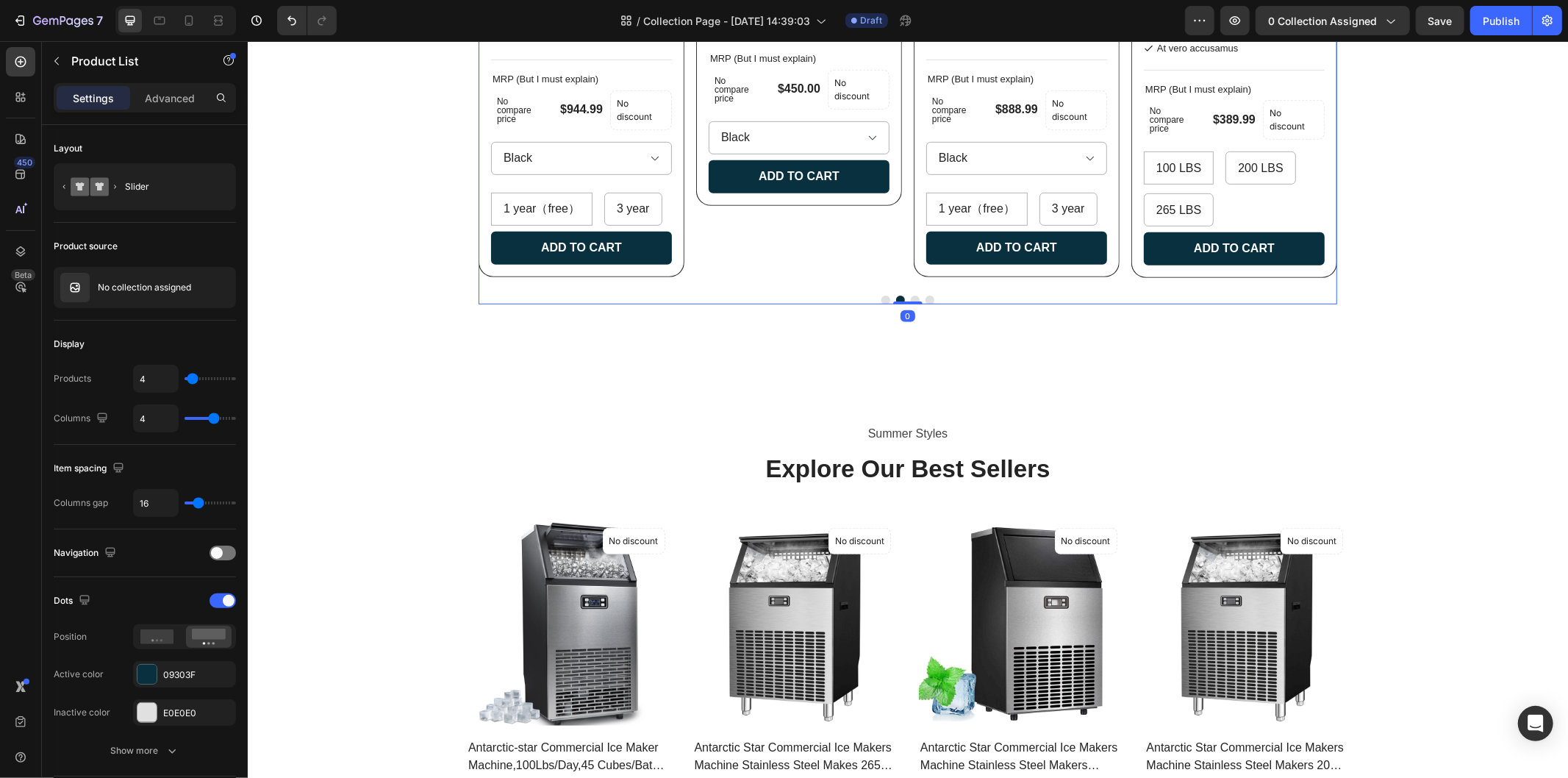
drag, startPoint x: 902, startPoint y: 318, endPoint x: 914, endPoint y: 311, distance: 13.9
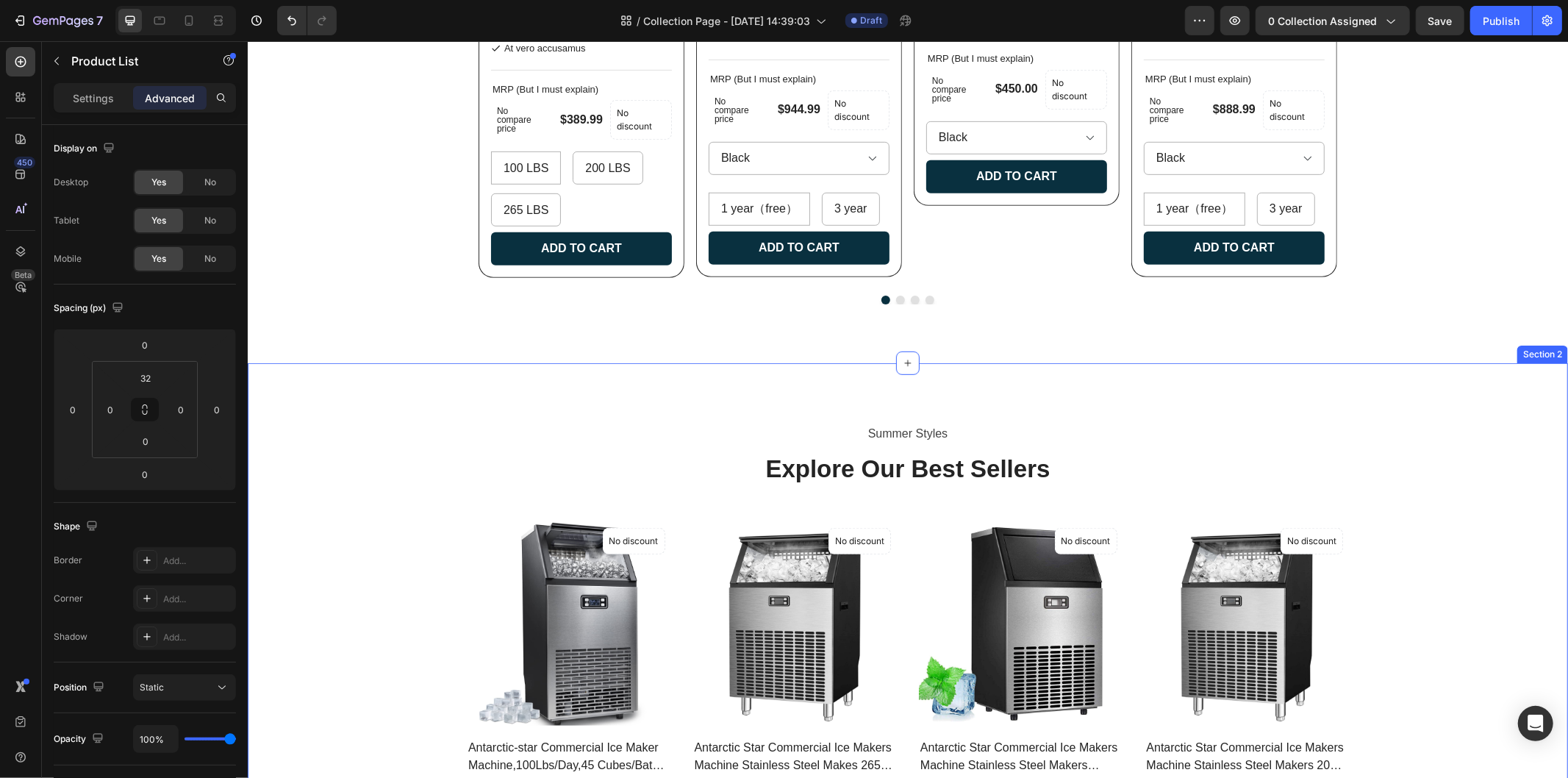
click at [1492, 494] on div "Summer Styles Text block Explore Our Best Sellers Heading (P) Images No discoun…" at bounding box center [908, 633] width 1298 height 422
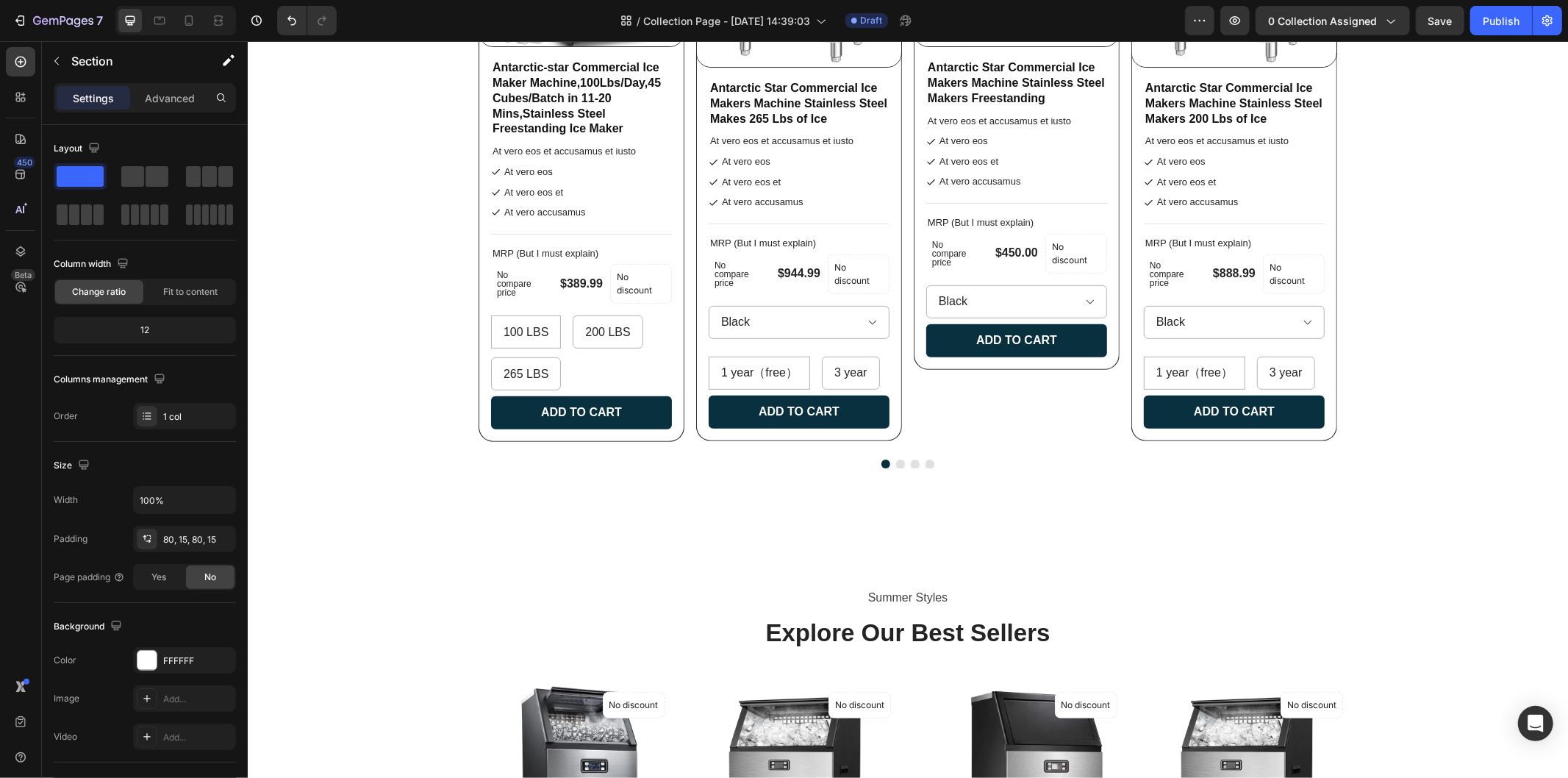
scroll to position [653, 0]
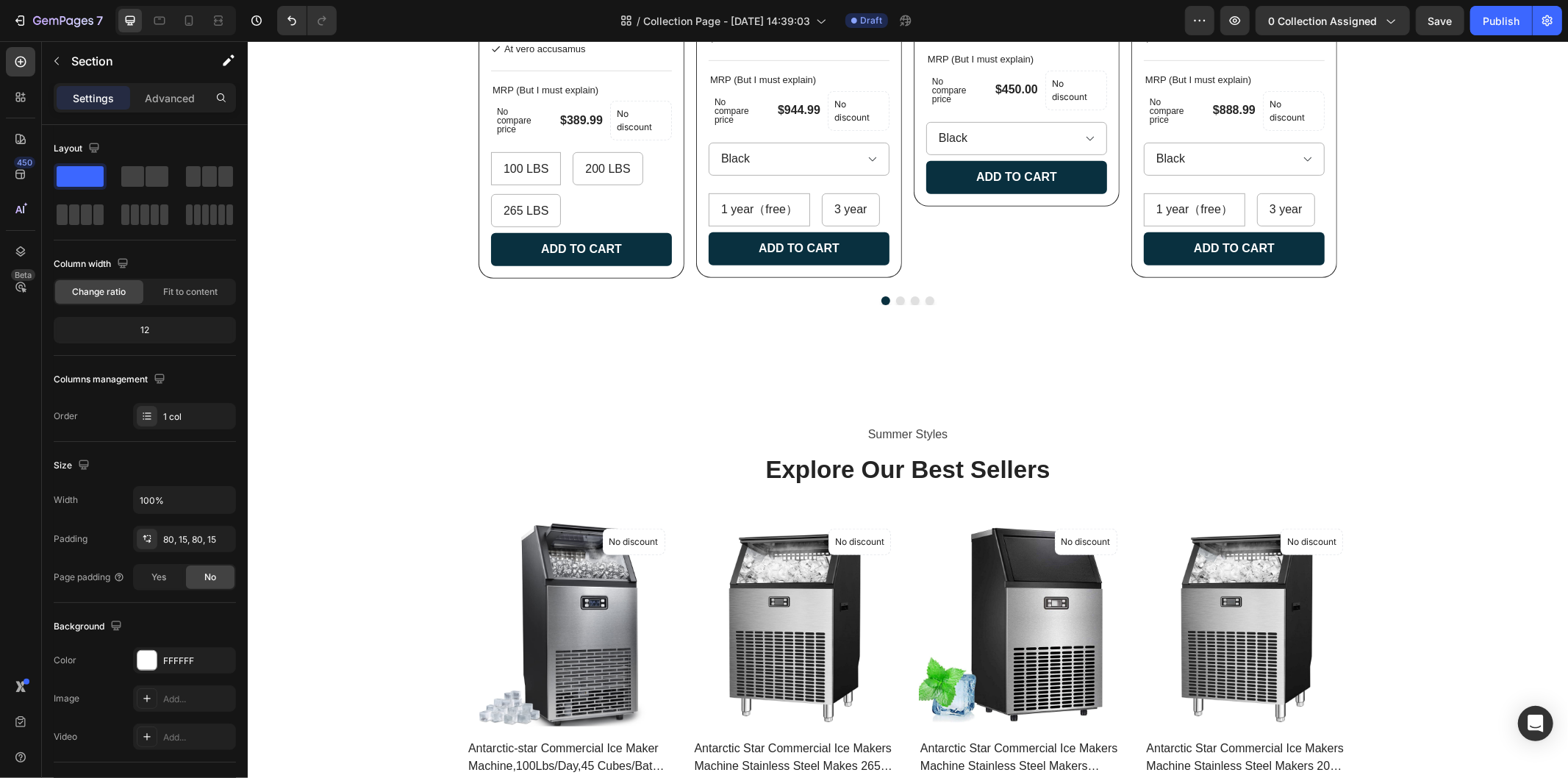
click at [1366, 471] on div "Summer Styles Text block Explore Our Best Sellers Heading (P) Images No discoun…" at bounding box center [908, 633] width 1298 height 422
click at [1452, 591] on div "Summer Styles Text block Explore Our Best Sellers Heading (P) Images No discoun…" at bounding box center [908, 633] width 1298 height 422
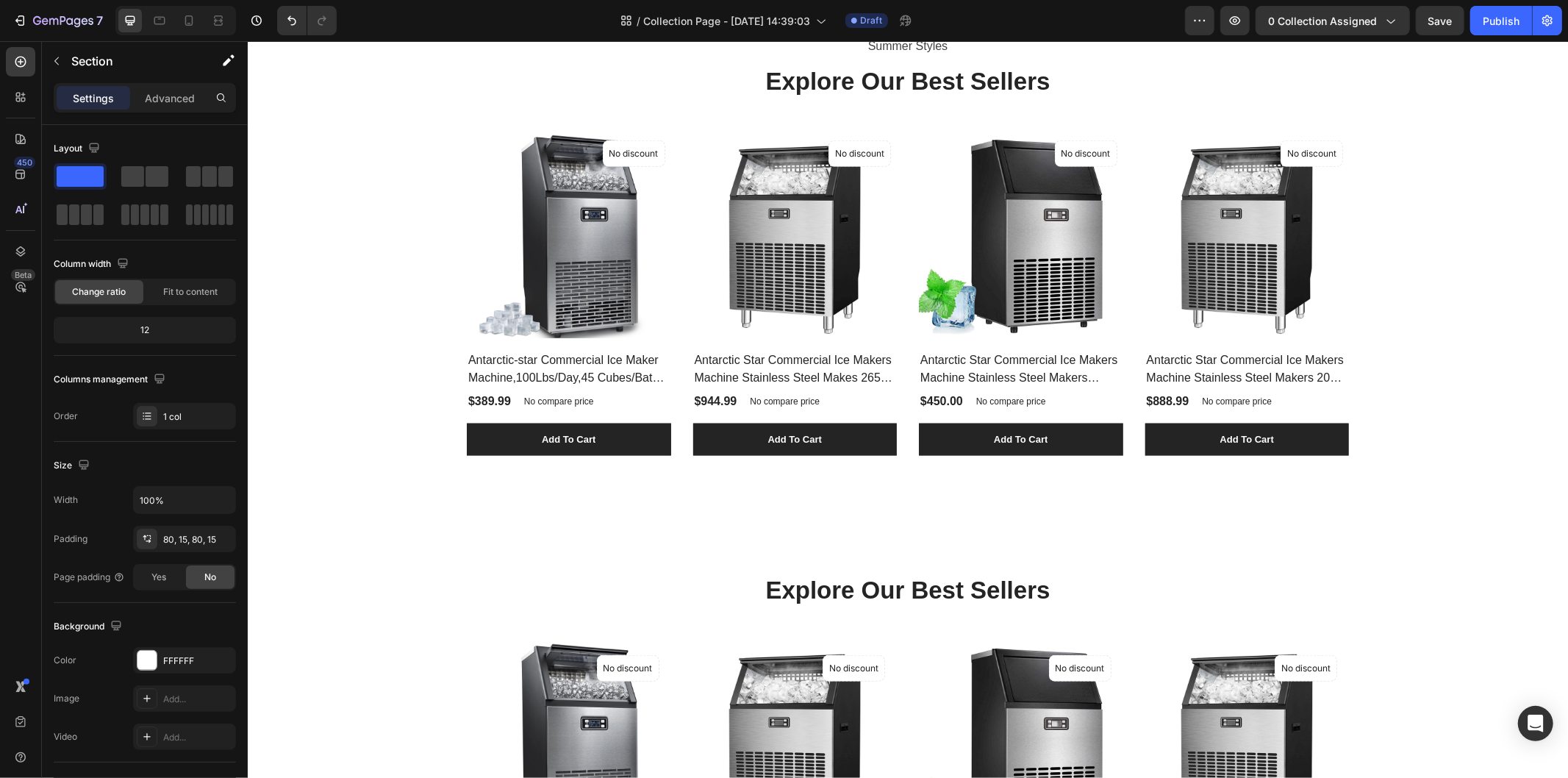
scroll to position [1222, 0]
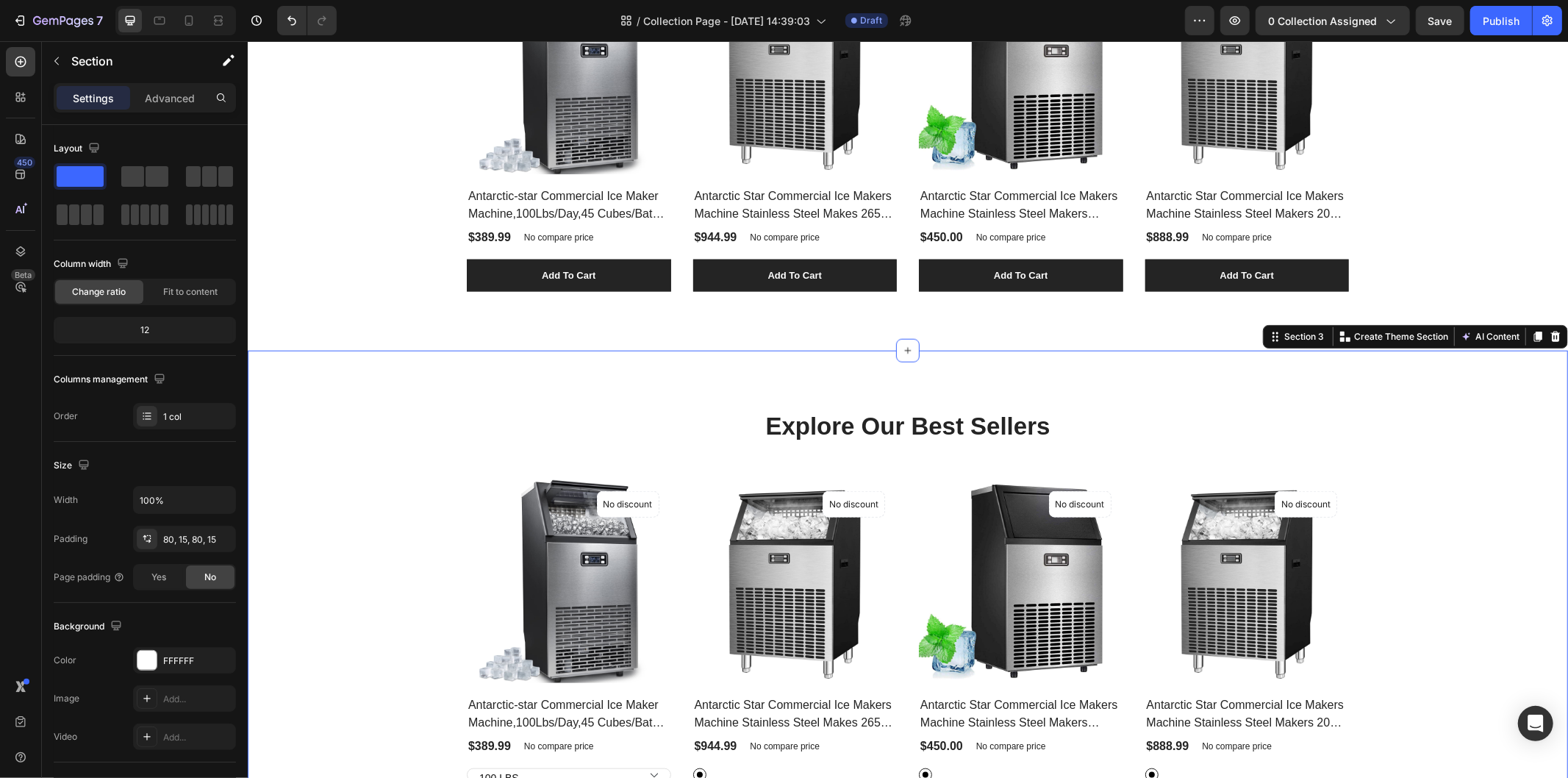
click at [1457, 469] on div "Explore Our Best Sellers Heading Row (P) Images No discount Not be displayed wh…" at bounding box center [908, 624] width 1298 height 430
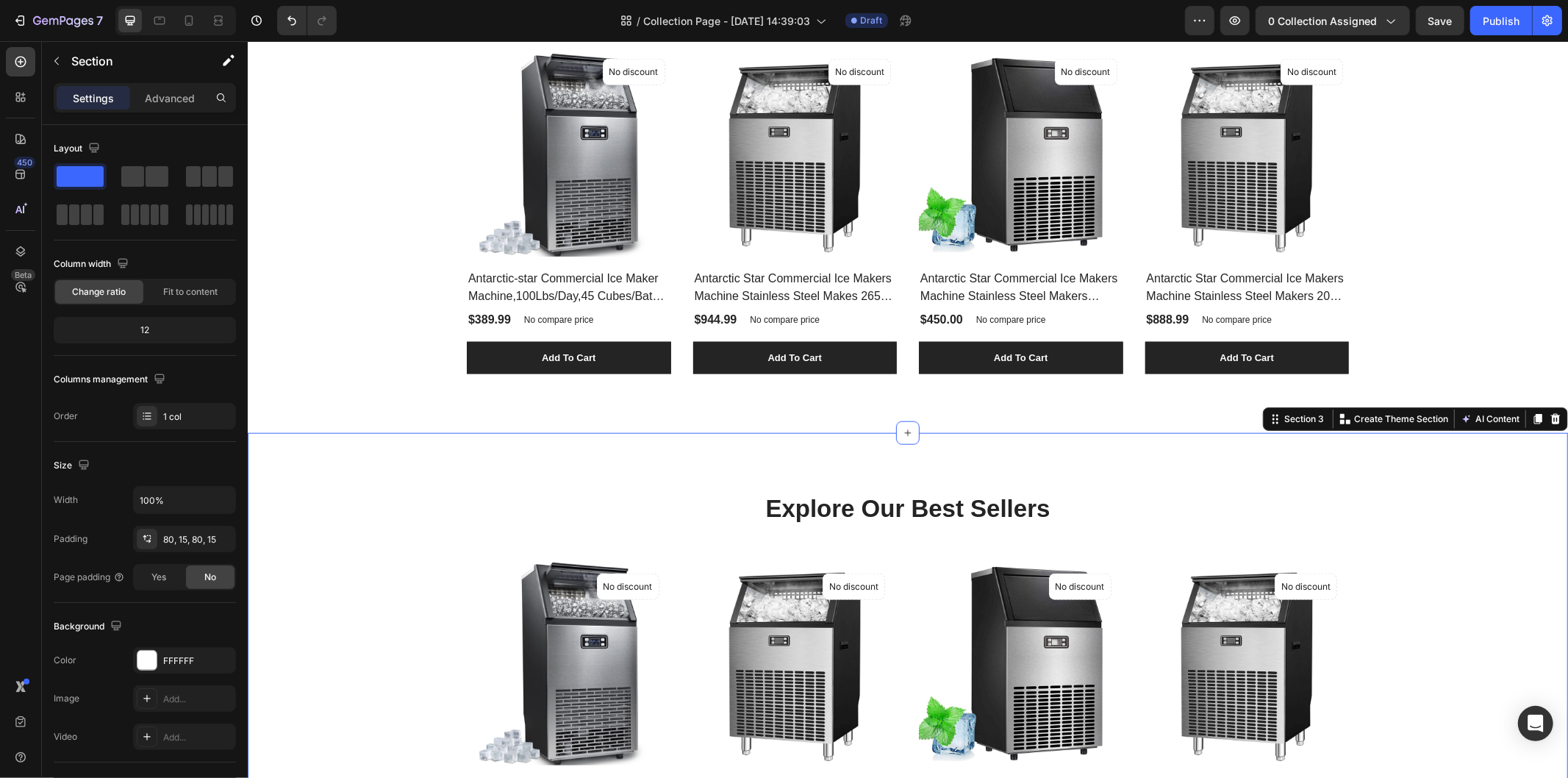
scroll to position [1057, 0]
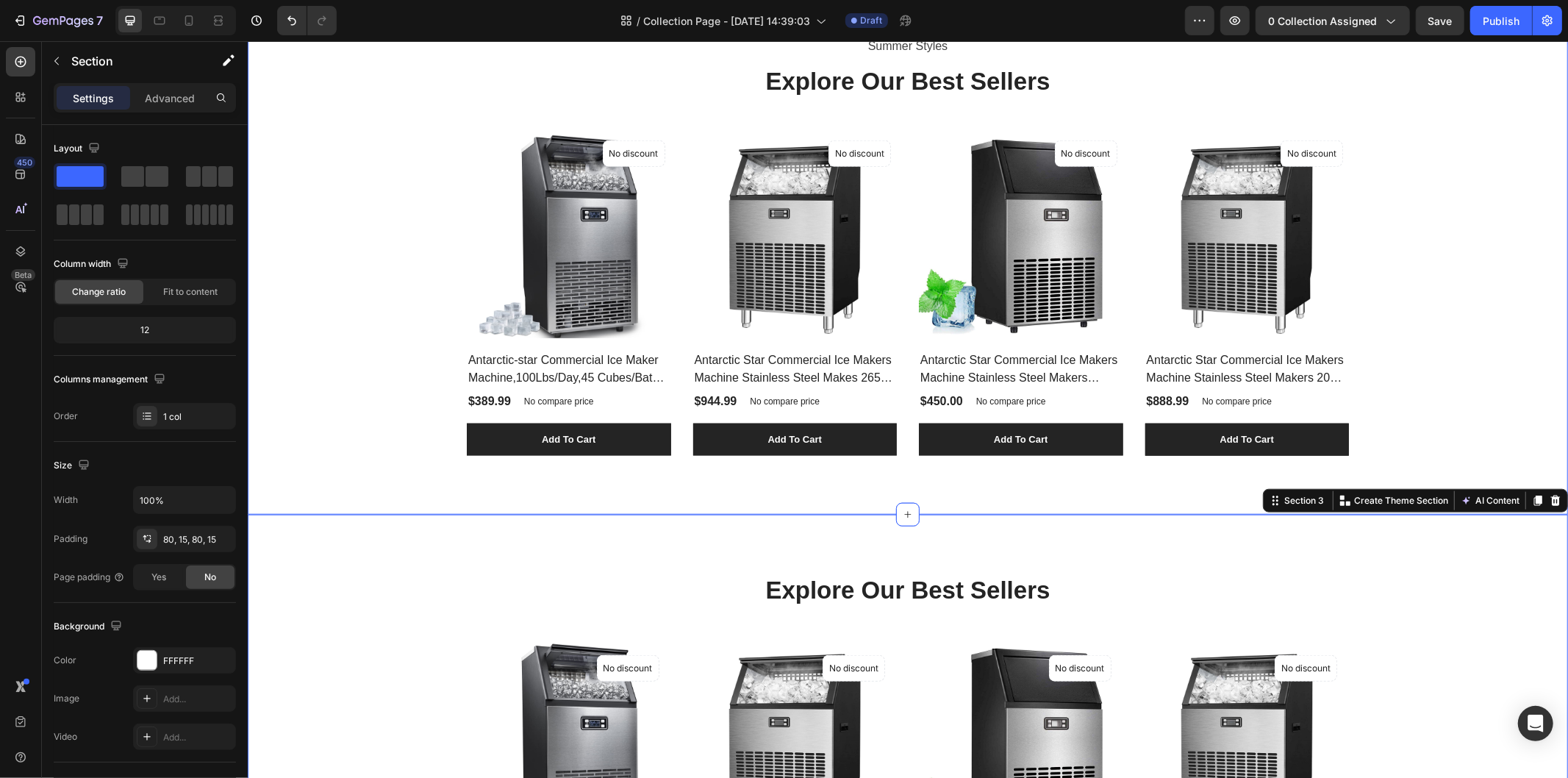
click at [1467, 360] on div "Summer Styles Text block Explore Our Best Sellers Heading (P) Images No discoun…" at bounding box center [908, 245] width 1298 height 422
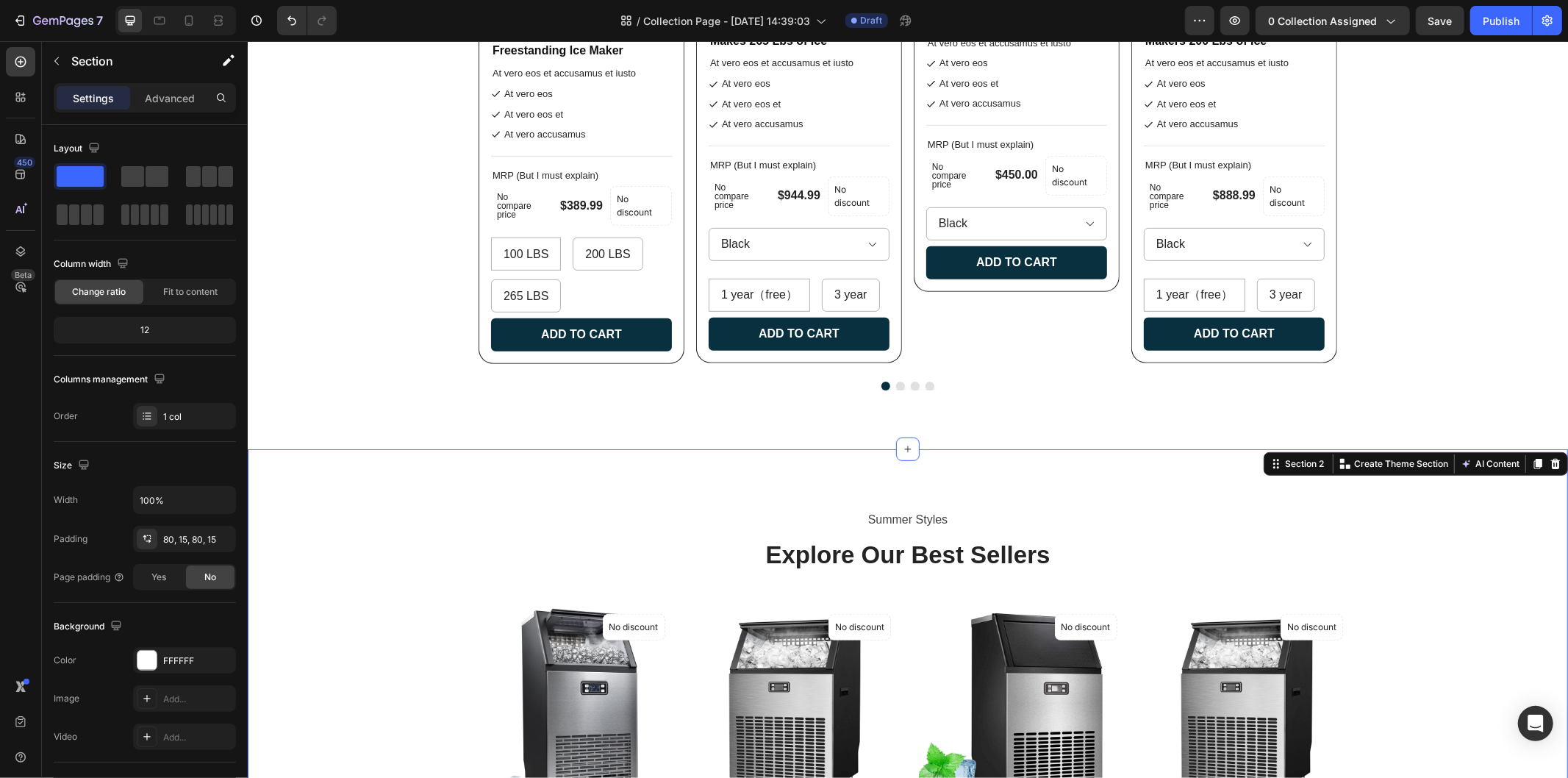
scroll to position [403, 0]
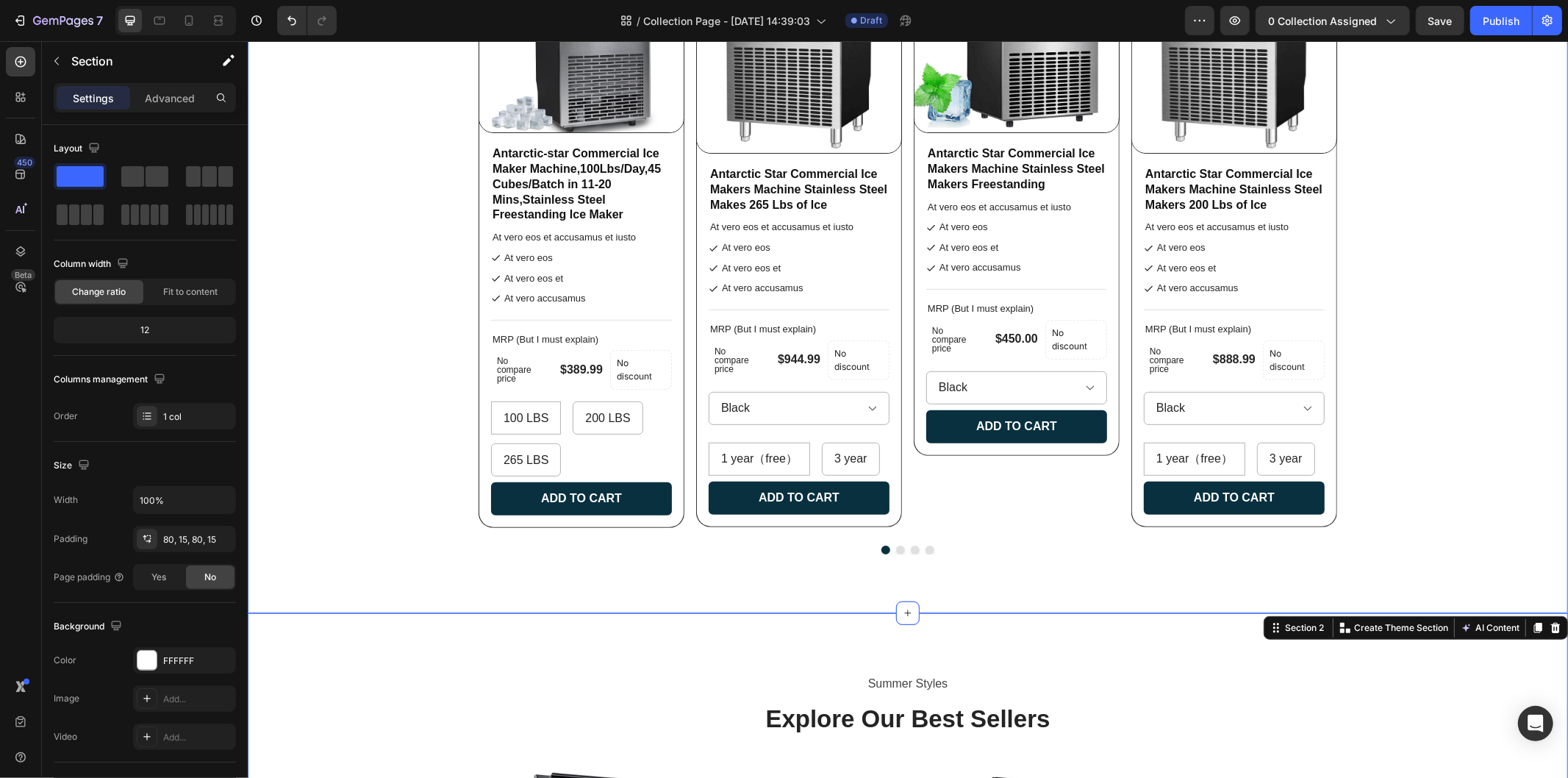
click at [1481, 406] on div "Bestsellers Heading Lorem ipsum dolor sit amet, consectetur adipiscing elit, se…" at bounding box center [907, 152] width 1320 height 852
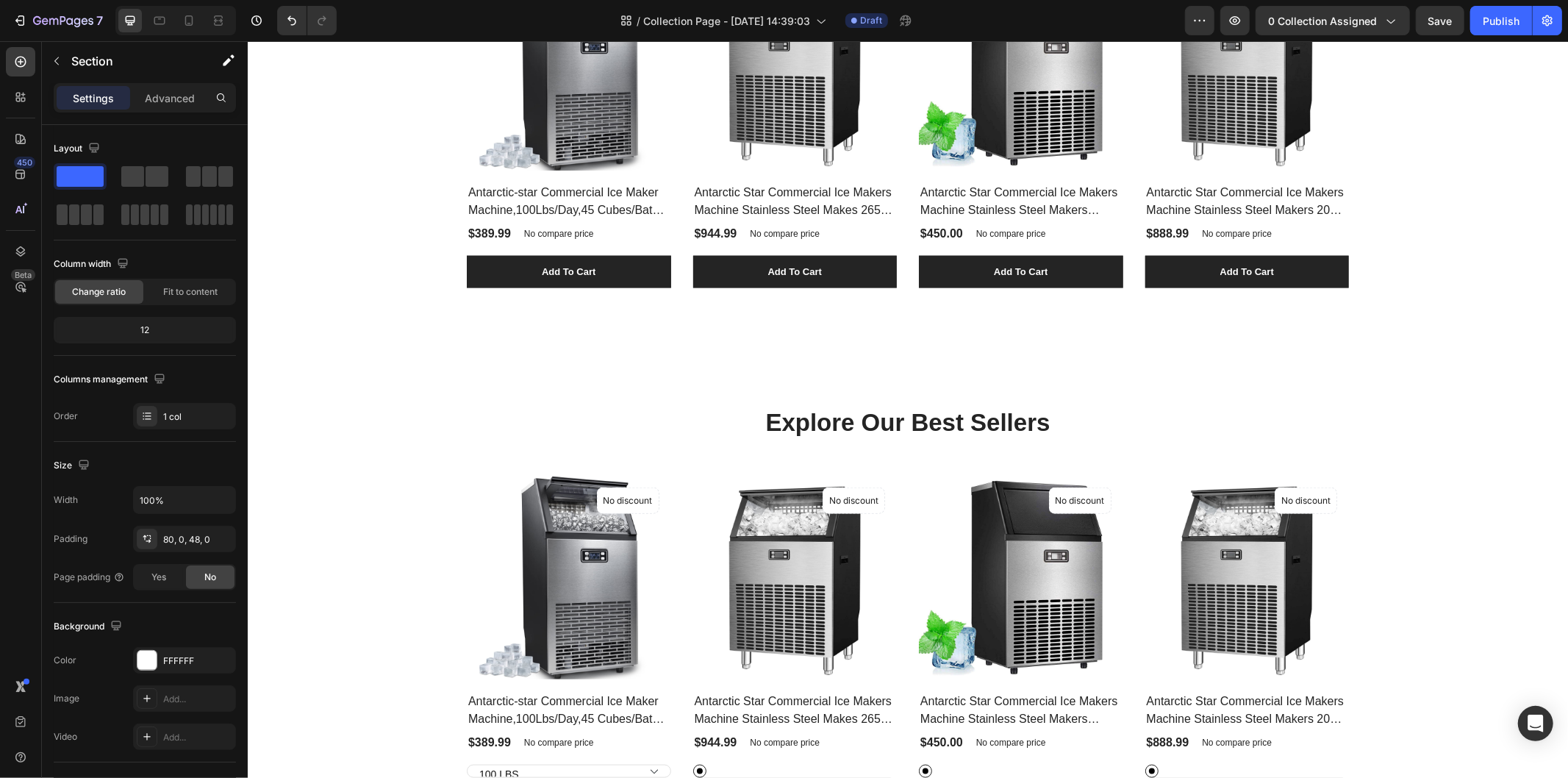
scroll to position [1143, 0]
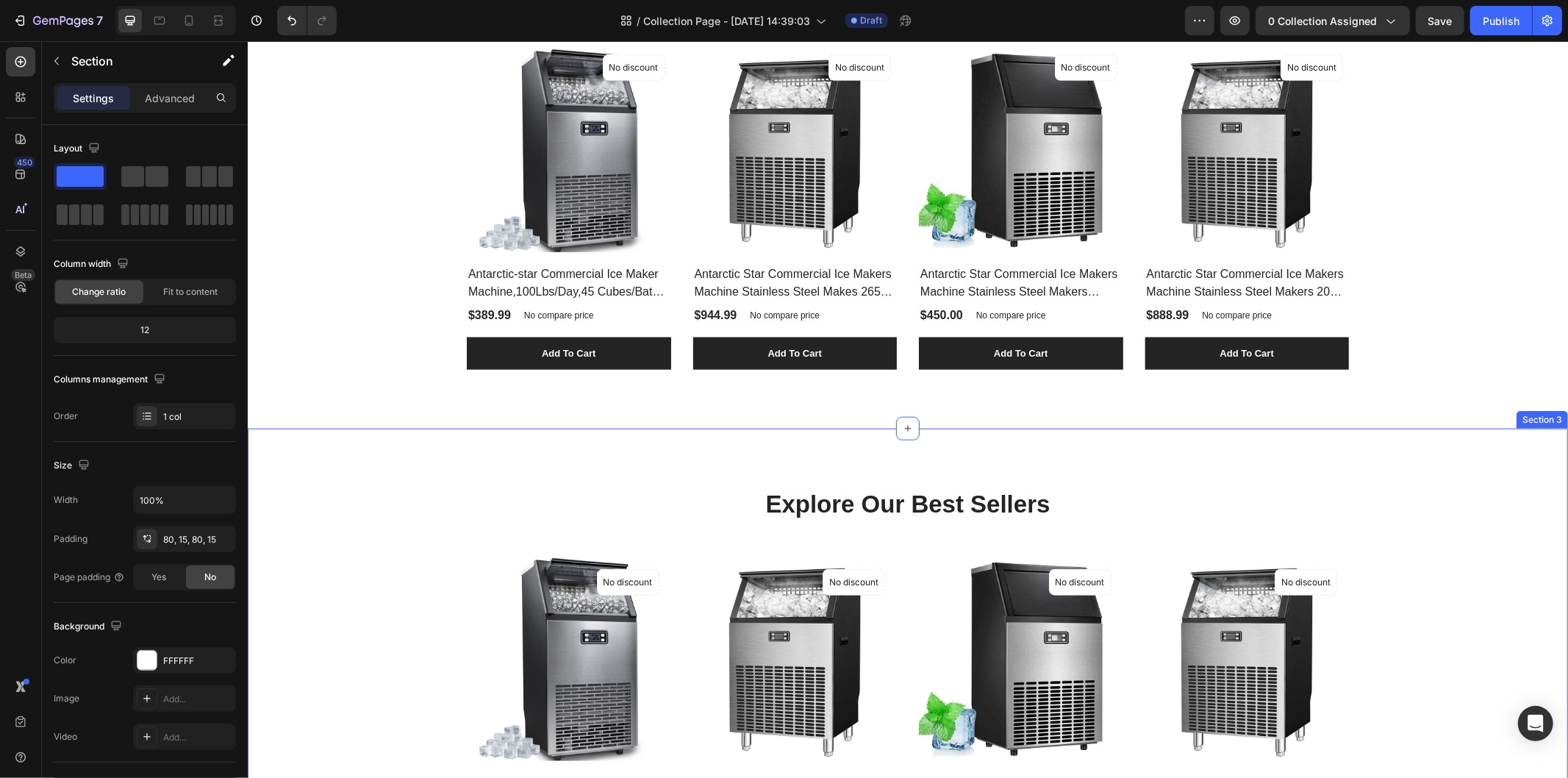
click at [1501, 489] on div "Explore Our Best Sellers Heading Row (P) Images No discount Not be displayed wh…" at bounding box center [908, 702] width 1298 height 430
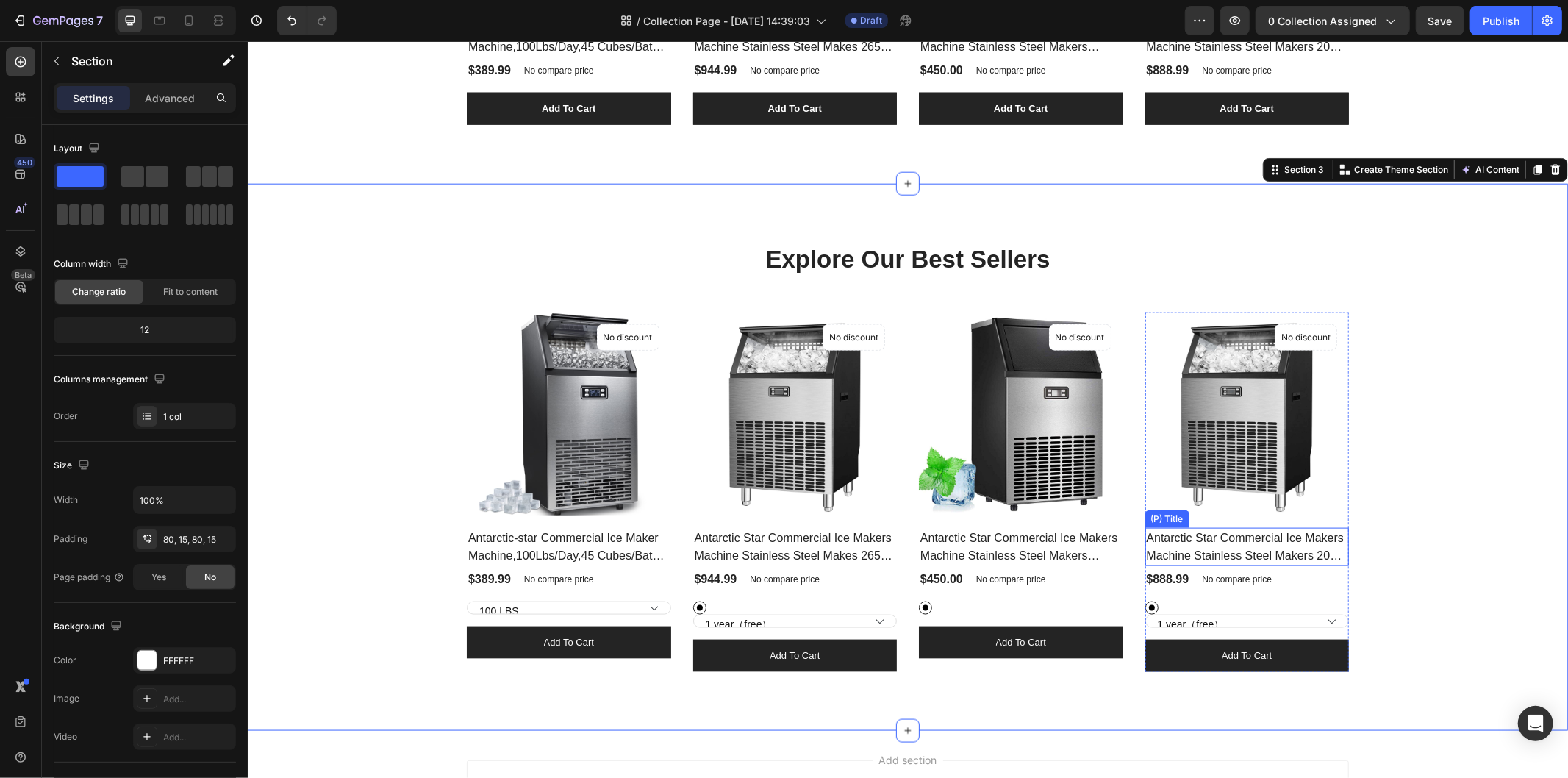
scroll to position [1552, 0]
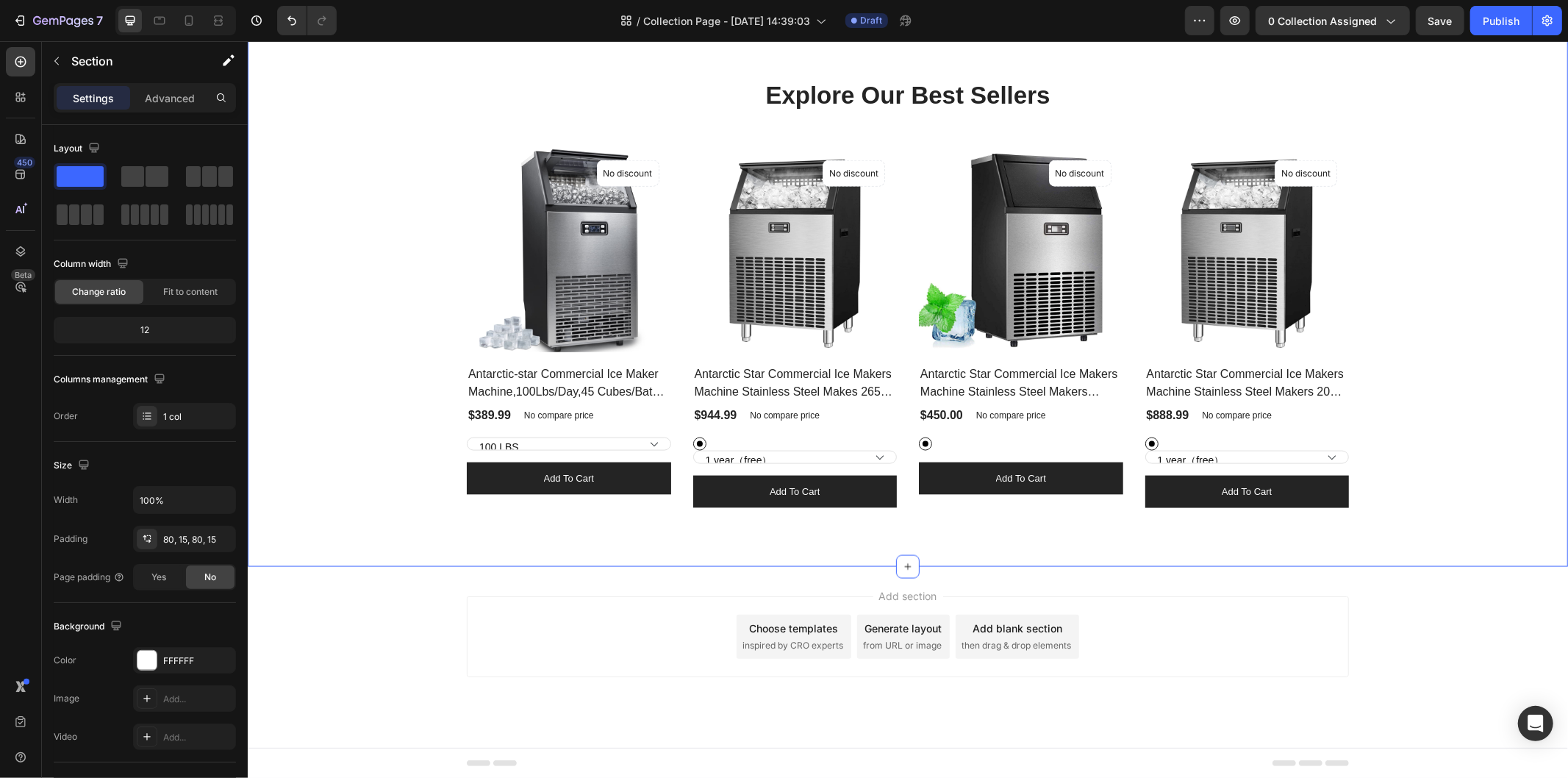
click at [1351, 410] on div "Explore Our Best Sellers Heading Row (P) Images No discount Not be displayed wh…" at bounding box center [908, 293] width 1298 height 430
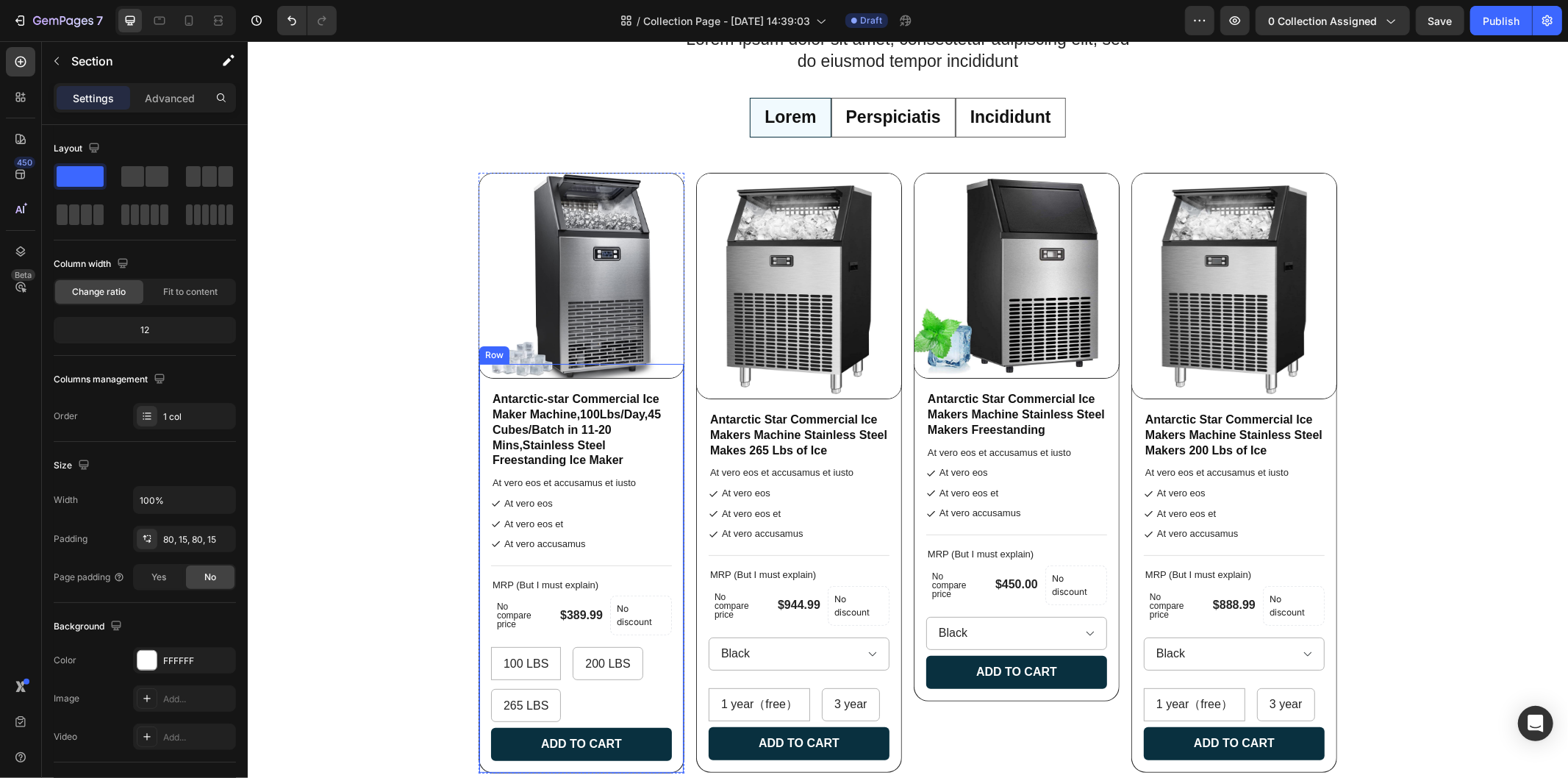
scroll to position [76, 0]
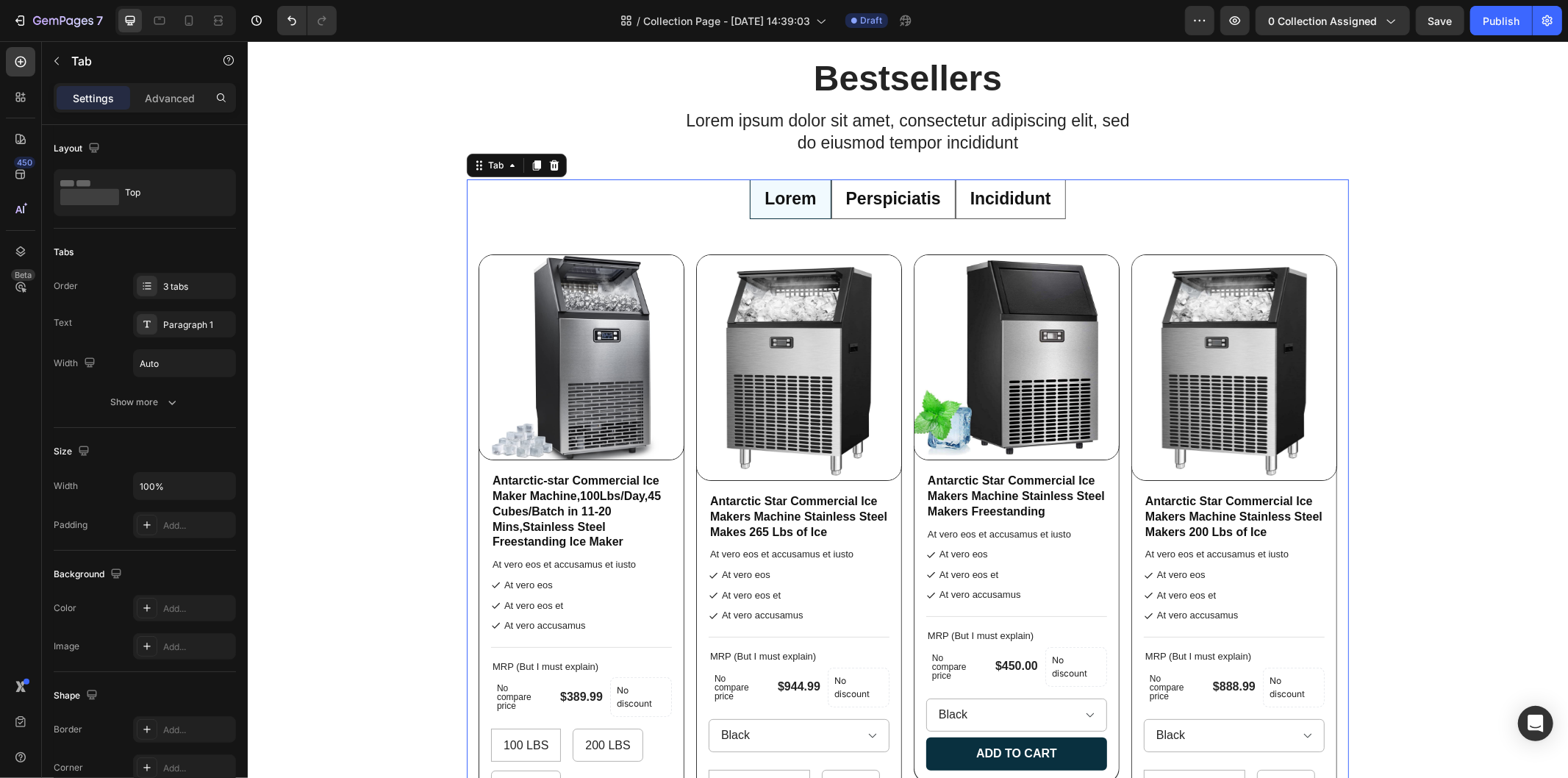
click at [878, 196] on p "Perspiciatis" at bounding box center [892, 198] width 94 height 22
click at [1014, 204] on p "Incididunt" at bounding box center [1010, 198] width 81 height 22
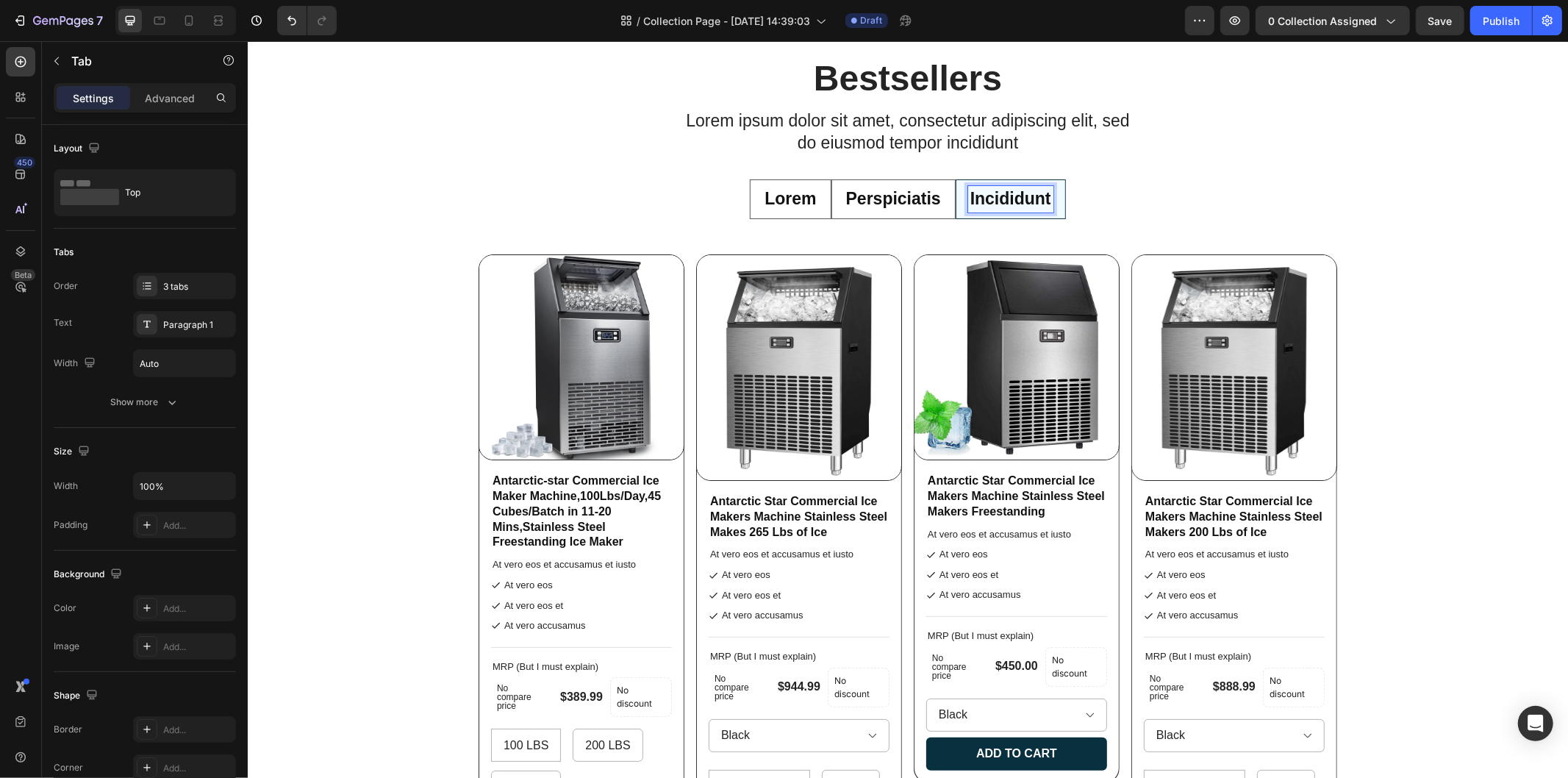
click at [866, 199] on p "Perspiciatis" at bounding box center [892, 198] width 94 height 22
click at [54, 61] on icon "button" at bounding box center [56, 61] width 4 height 8
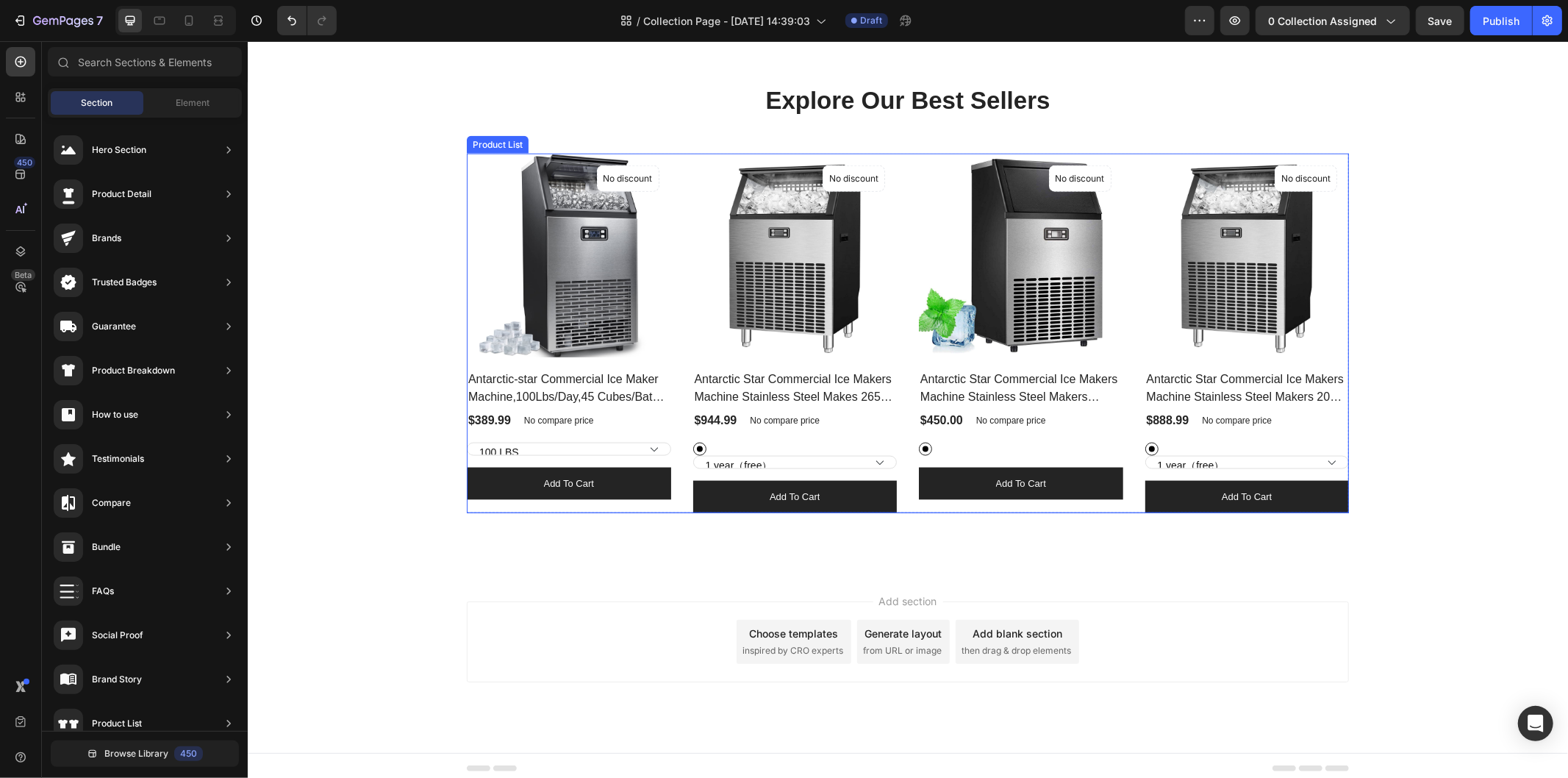
scroll to position [1552, 0]
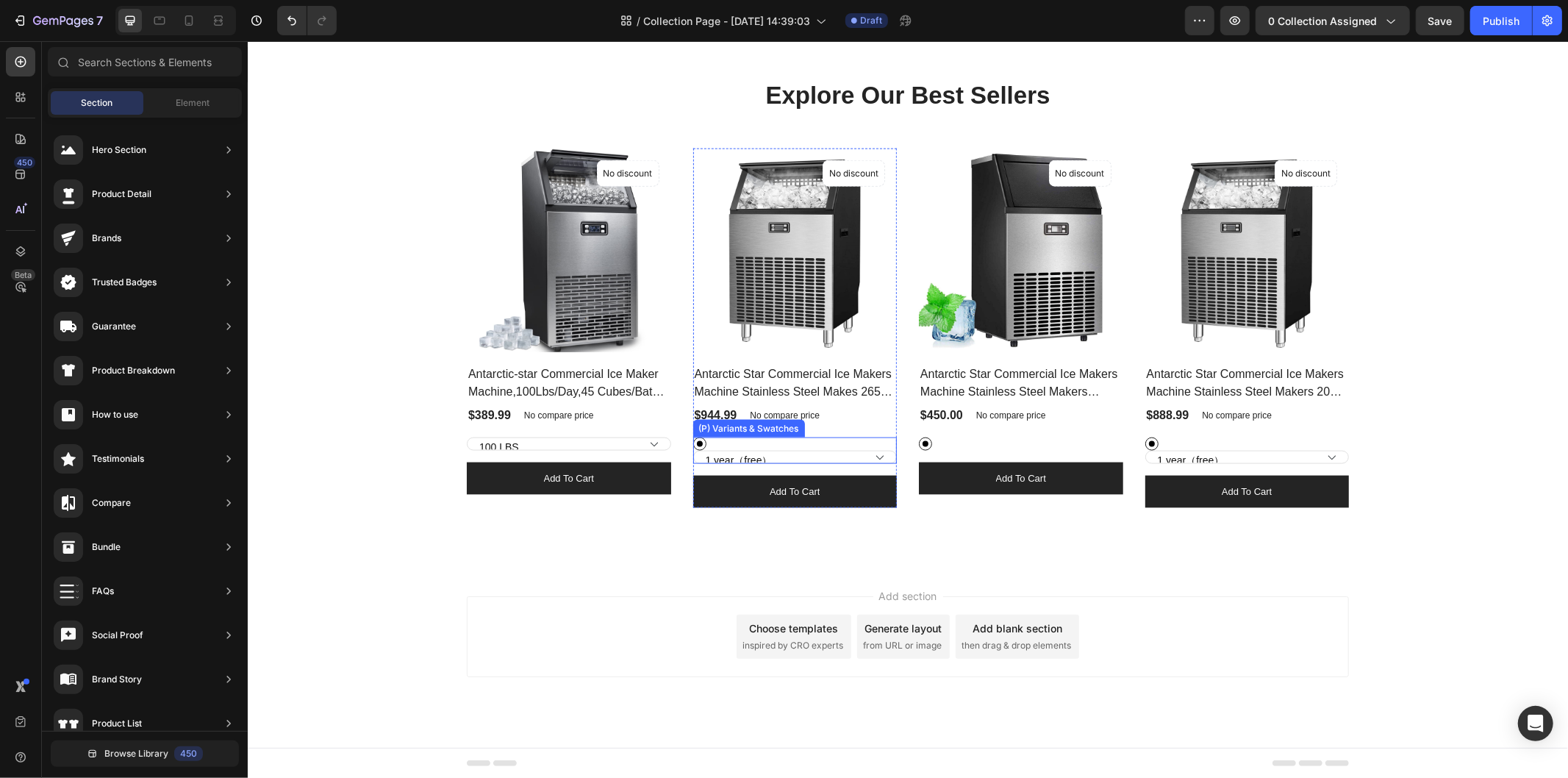
click at [873, 456] on select "1 year（free） 3 year" at bounding box center [794, 456] width 204 height 13
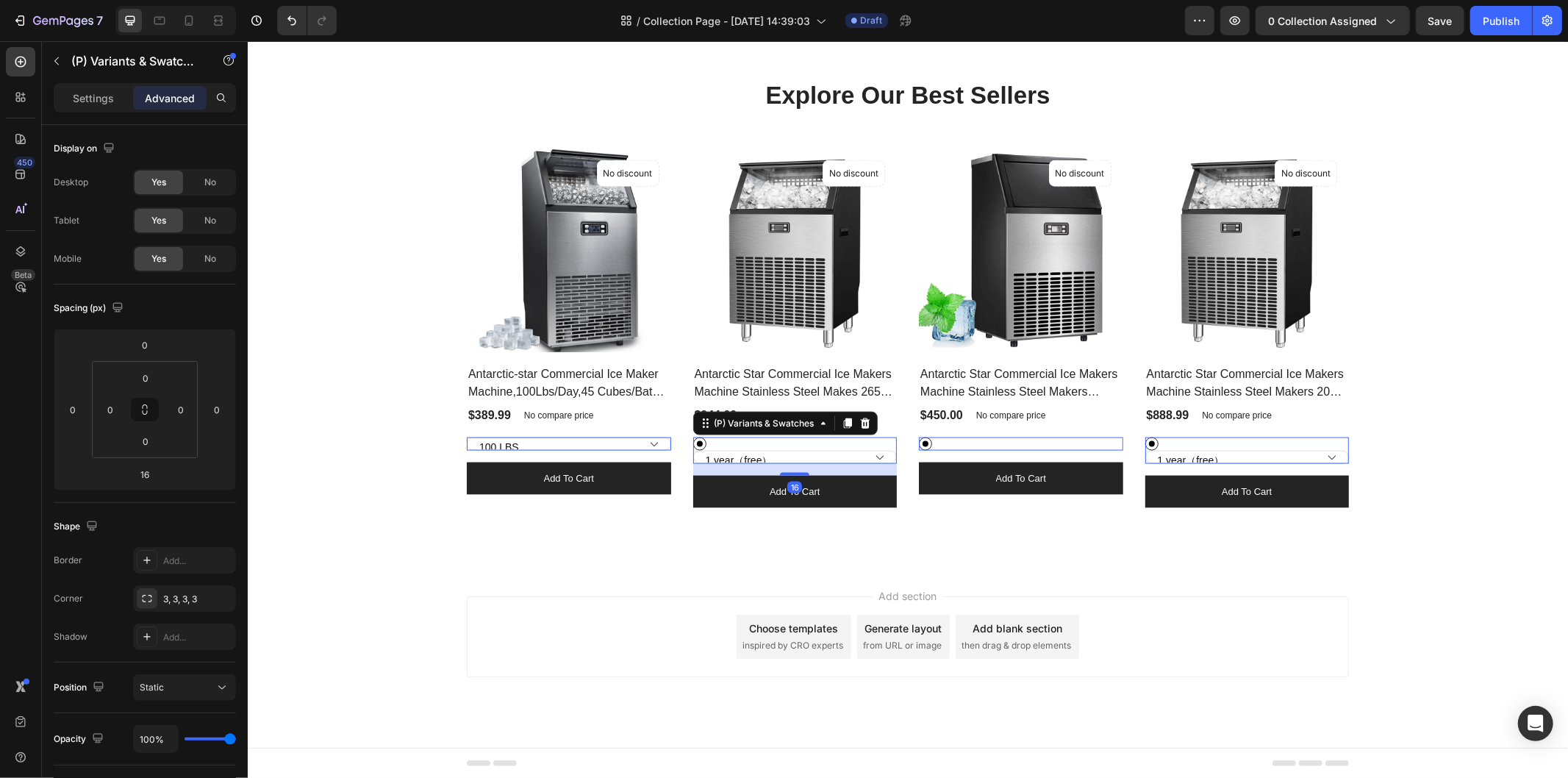
click at [873, 456] on select "1 year（free） 3 year" at bounding box center [794, 456] width 204 height 13
click at [872, 457] on select "1 year（free） 3 year" at bounding box center [794, 456] width 204 height 13
click at [670, 445] on div "Black Black" at bounding box center [568, 444] width 204 height 13
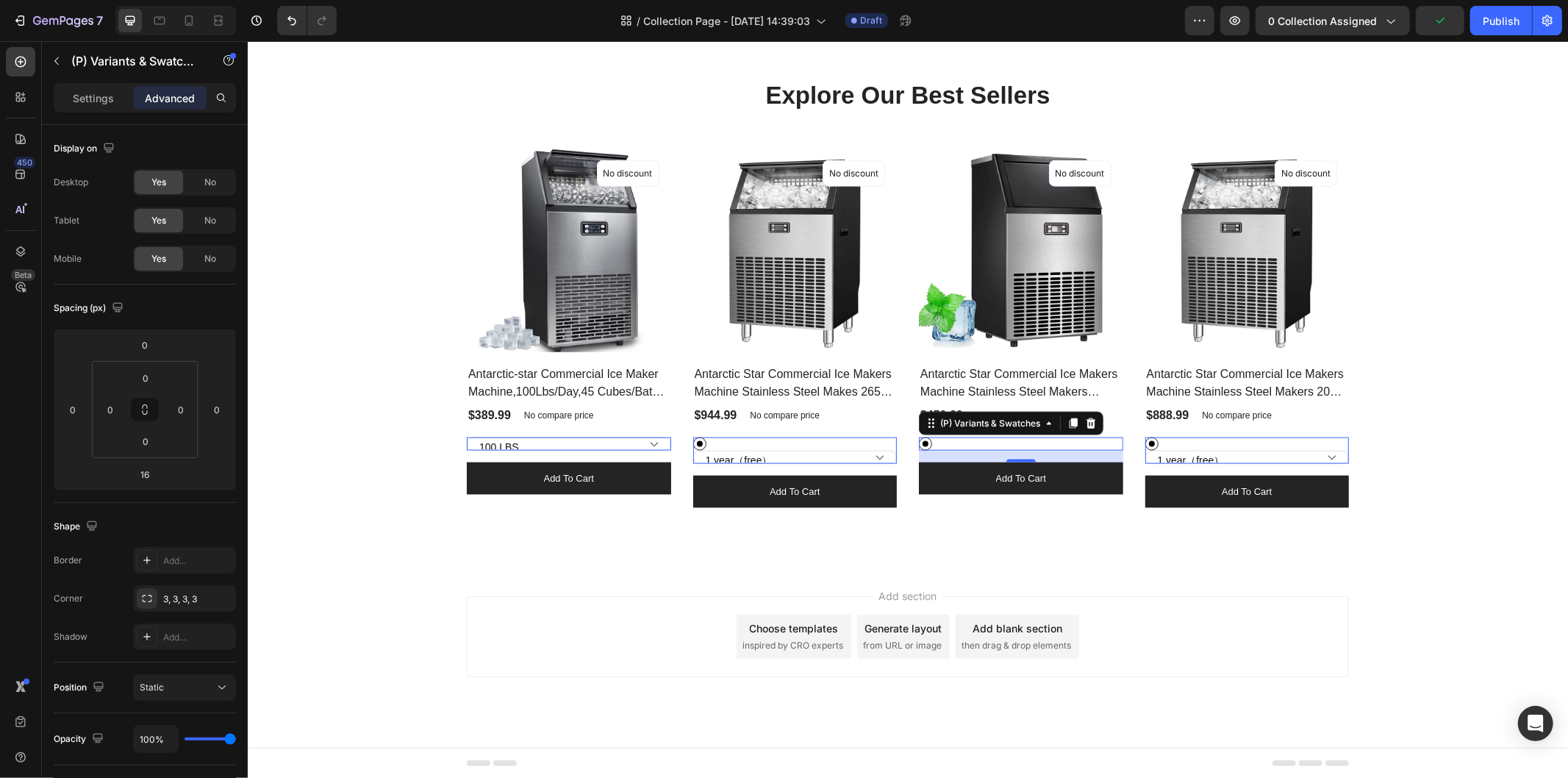
click at [670, 445] on div "Black Black" at bounding box center [568, 444] width 204 height 13
click at [897, 458] on select "1 year（free） 3 year" at bounding box center [794, 456] width 204 height 13
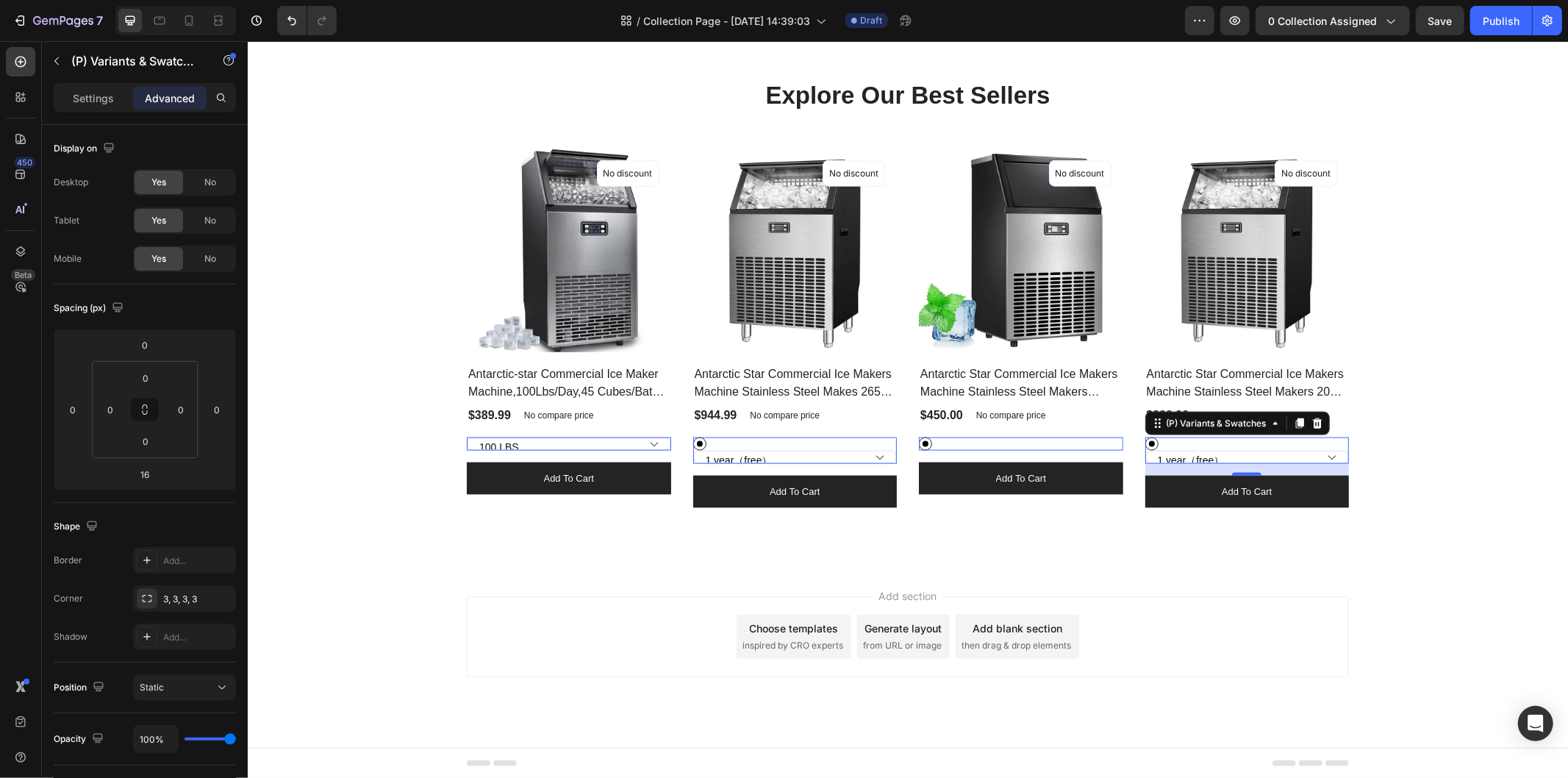
click at [897, 458] on select "1 year（free） 3 year" at bounding box center [794, 456] width 204 height 13
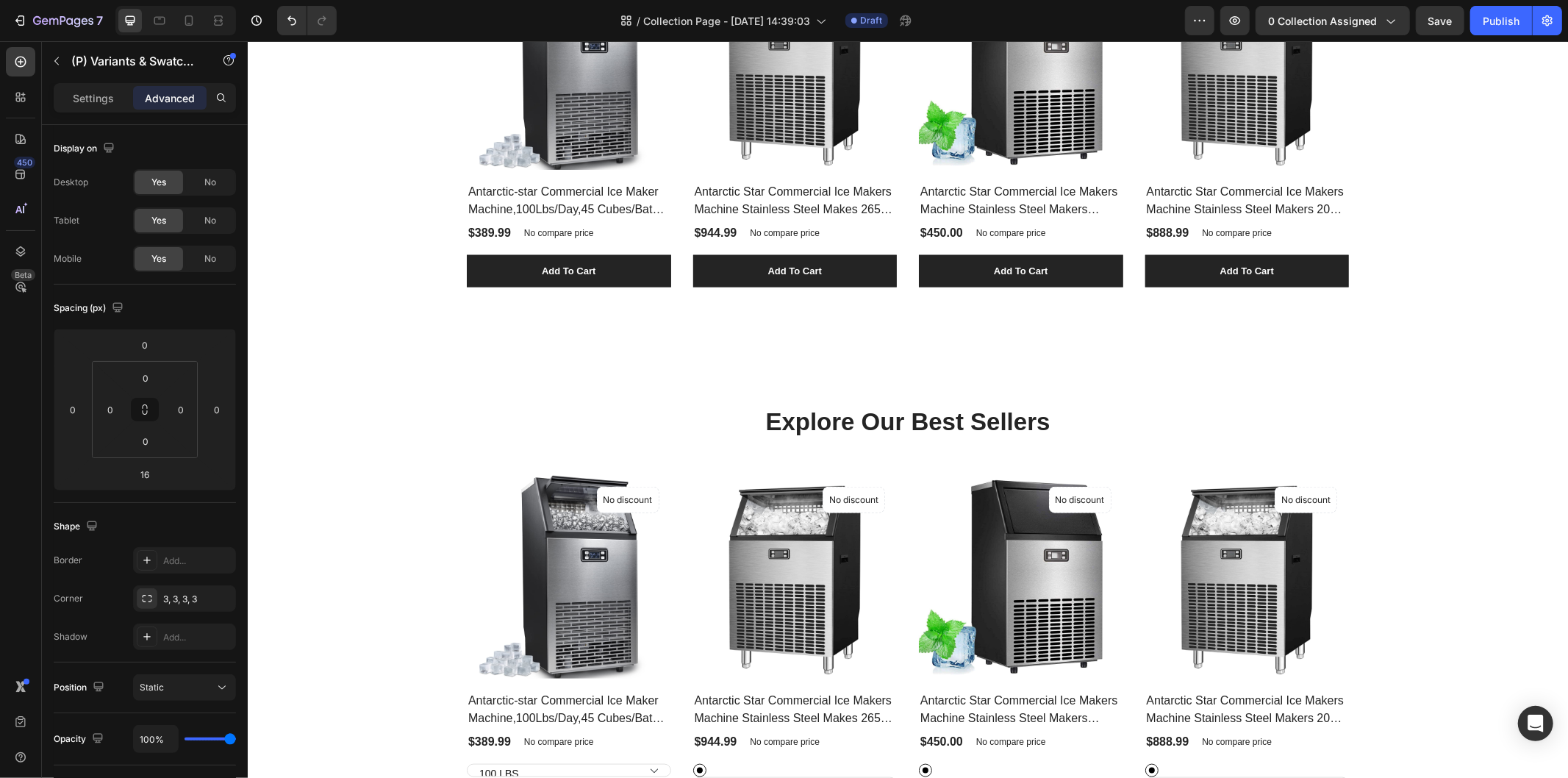
scroll to position [1471, 0]
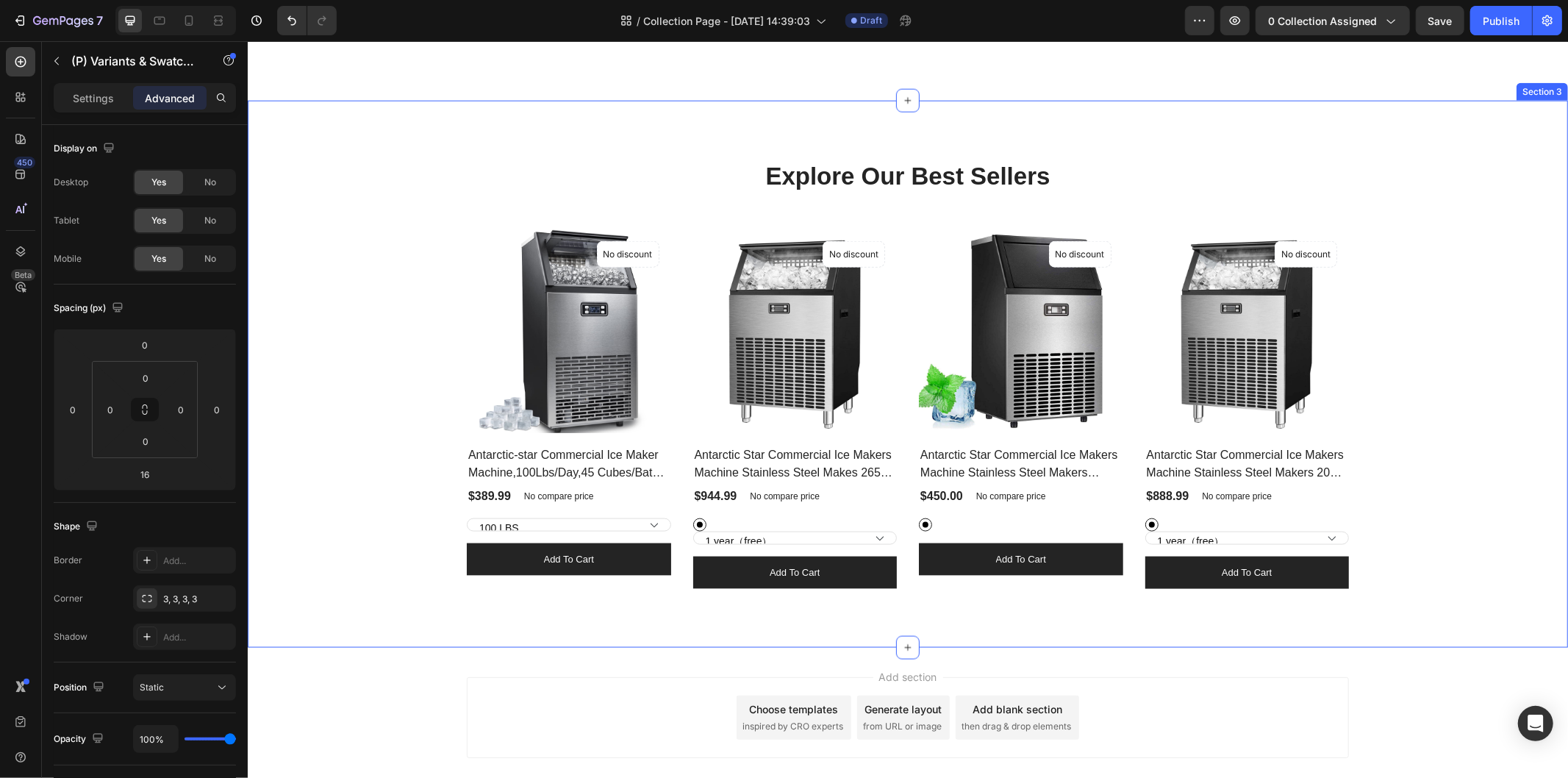
click at [389, 328] on div "Explore Our Best Sellers Heading Row (P) Images No discount Not be displayed wh…" at bounding box center [908, 374] width 1298 height 430
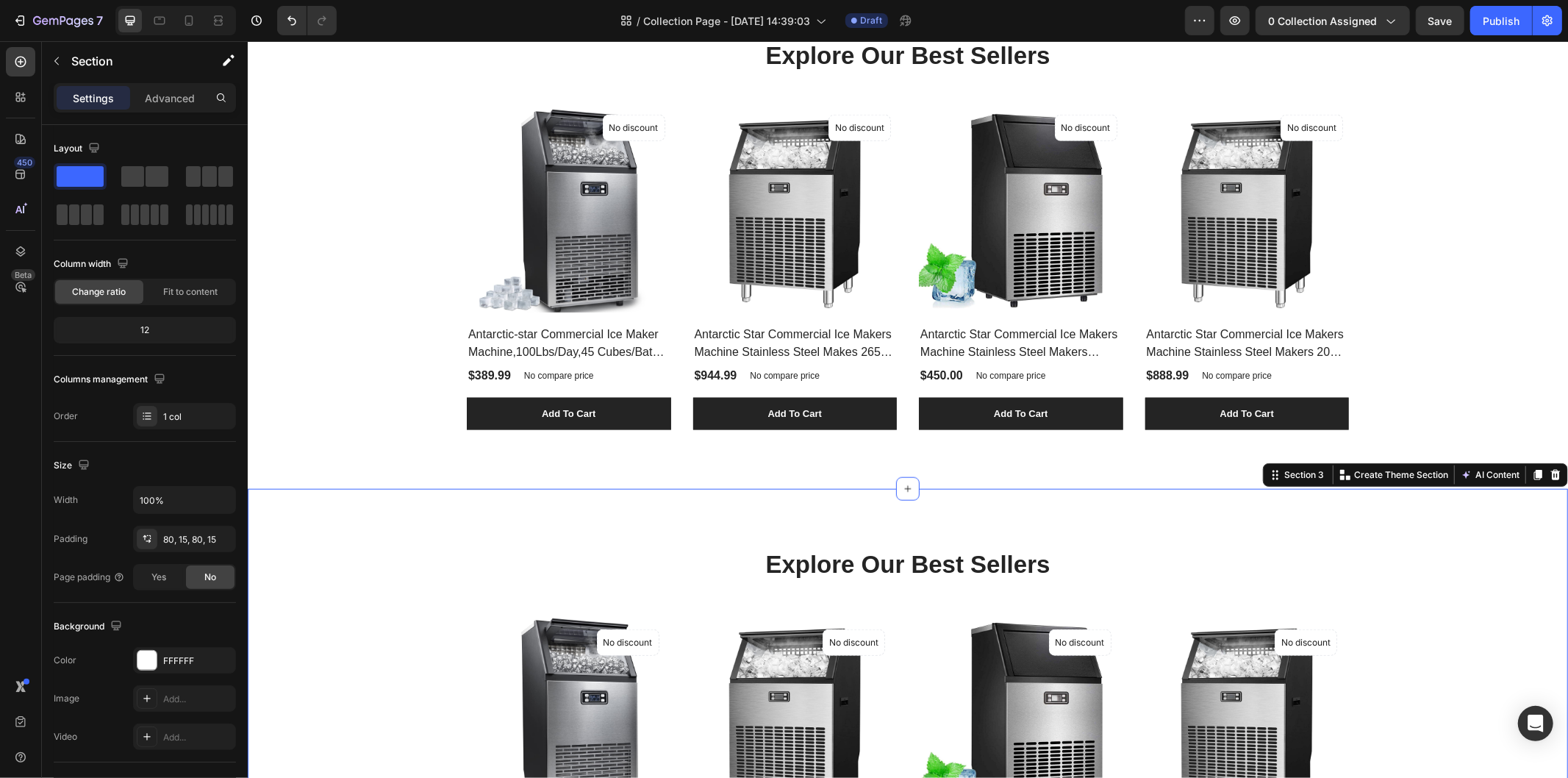
scroll to position [981, 0]
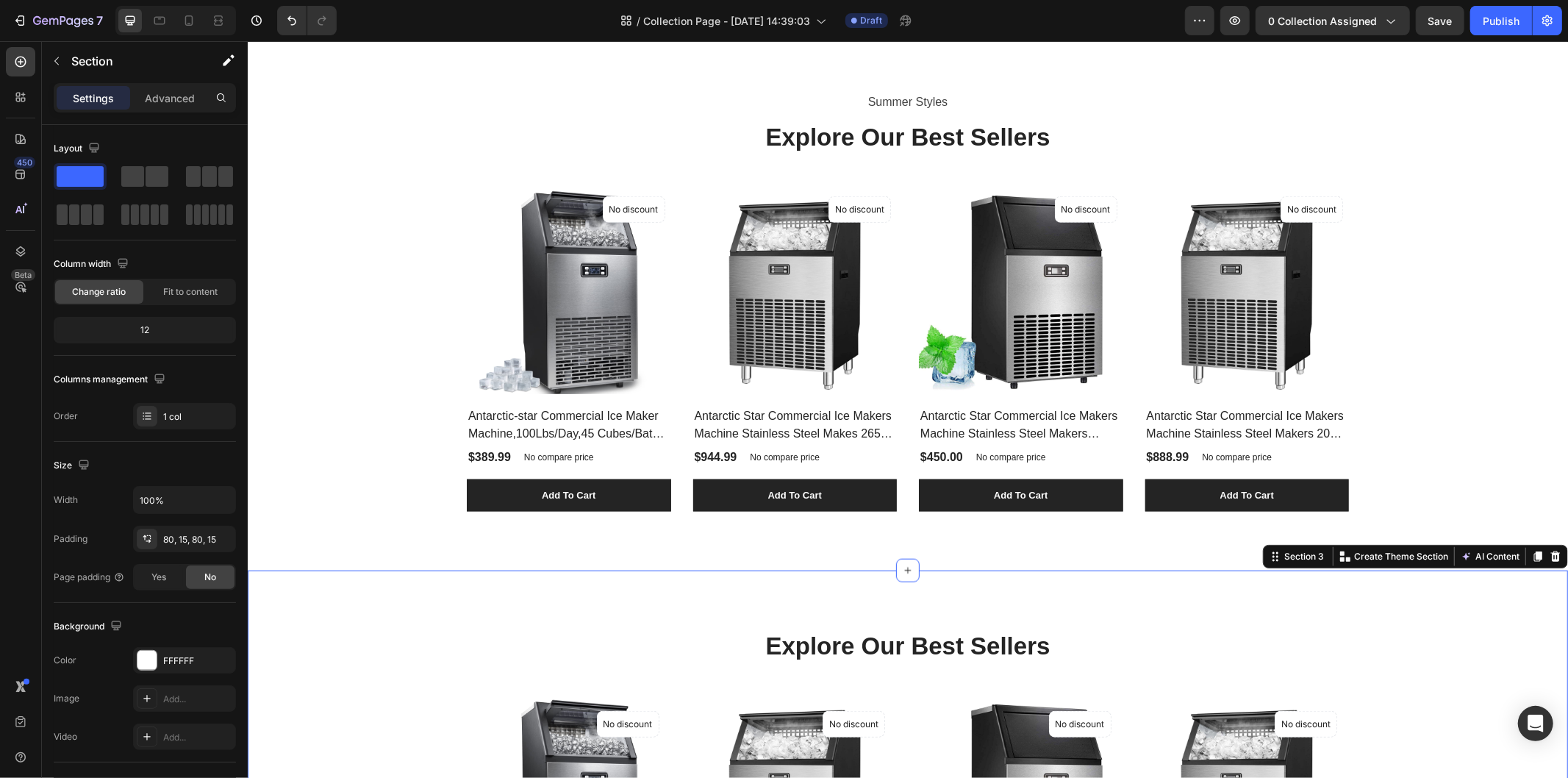
click at [389, 328] on div "Summer Styles Text block Explore Our Best Sellers Heading (P) Images No discoun…" at bounding box center [908, 301] width 1298 height 422
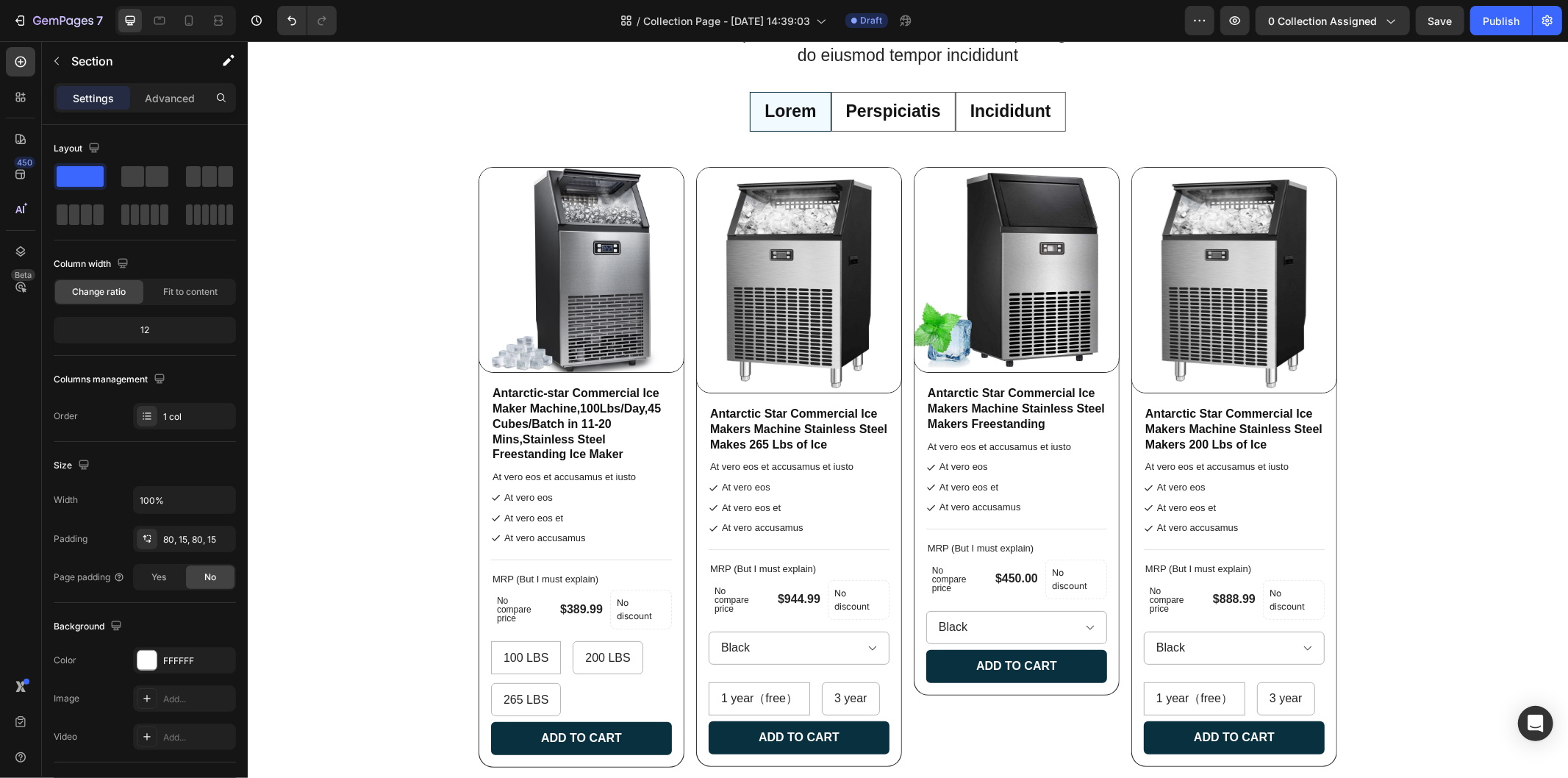
scroll to position [0, 0]
